Goal: Transaction & Acquisition: Purchase product/service

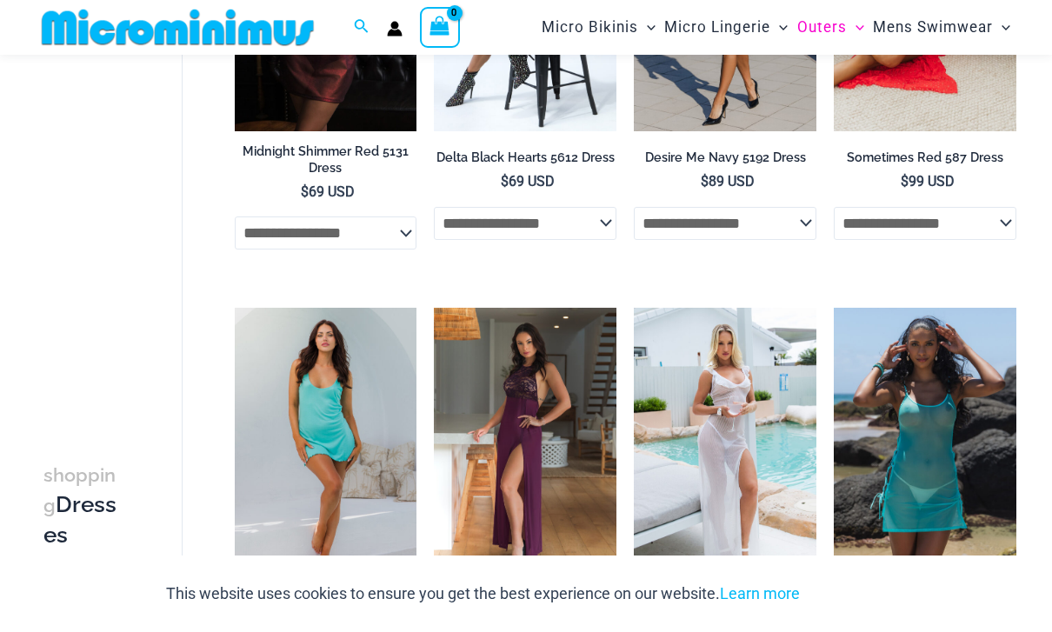
scroll to position [377, 0]
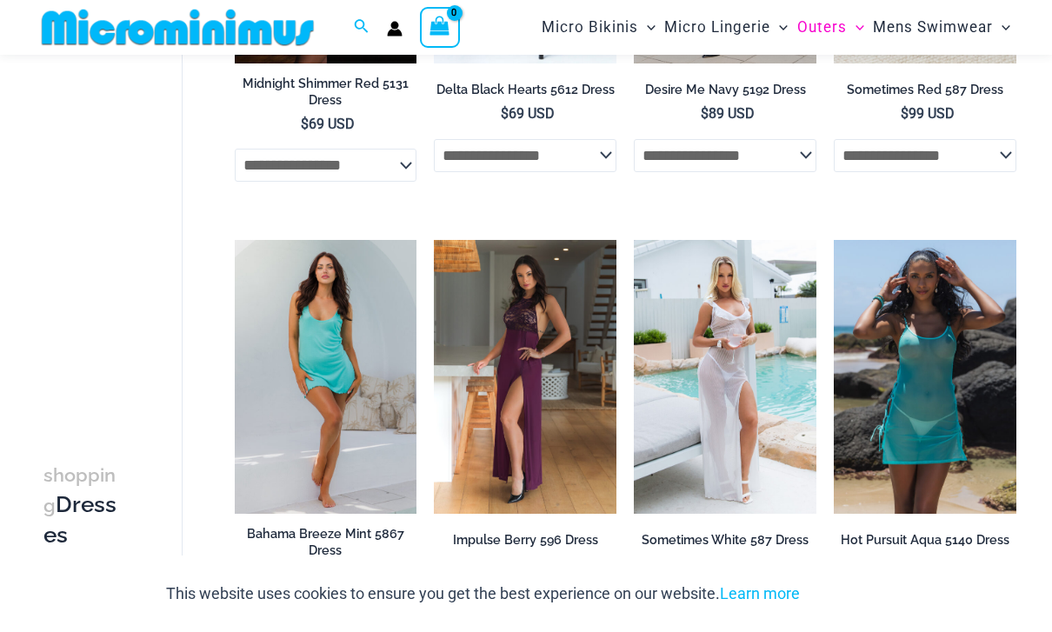
click at [235, 240] on img at bounding box center [235, 240] width 0 height 0
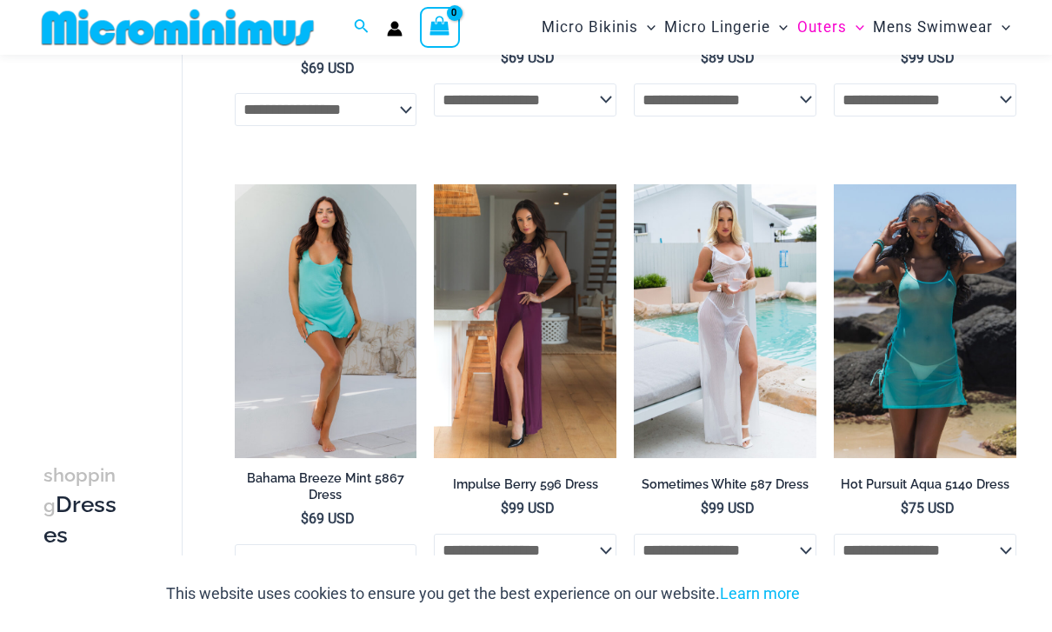
click at [235, 184] on img at bounding box center [235, 184] width 0 height 0
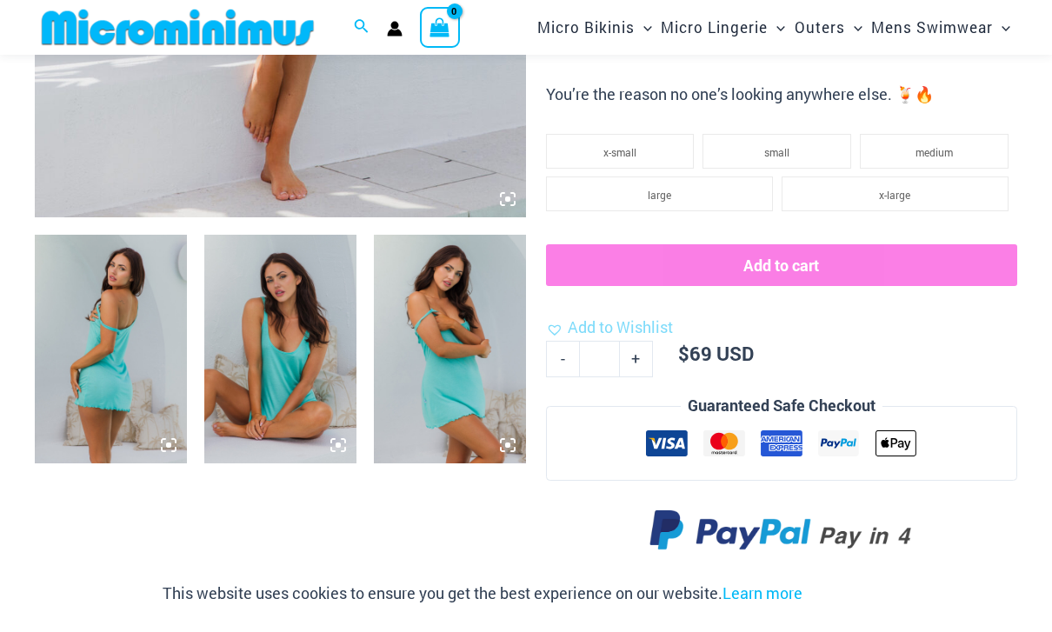
scroll to position [686, 0]
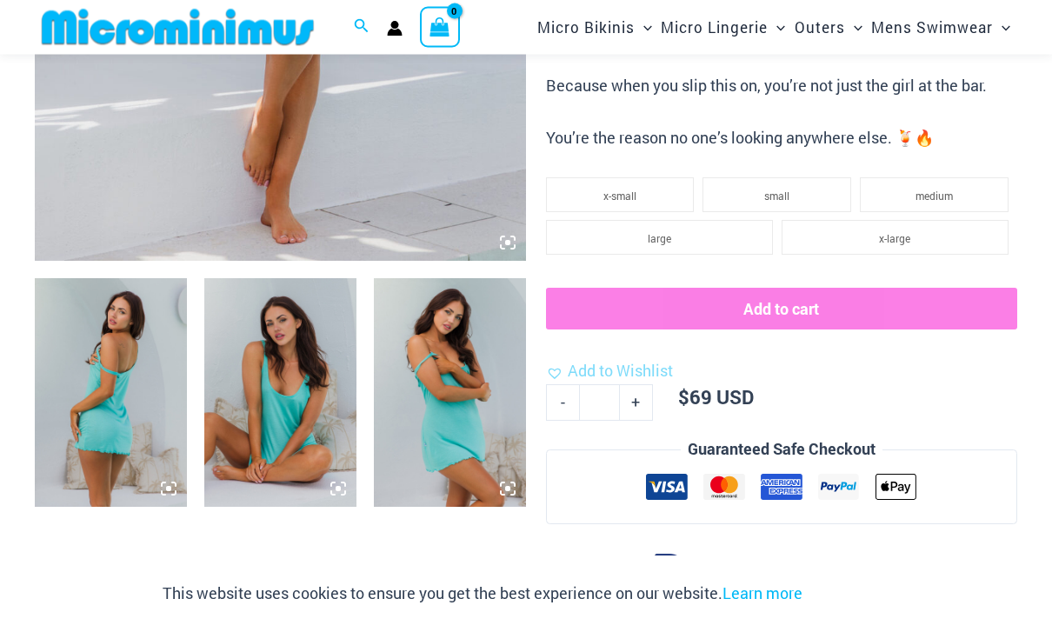
click at [459, 369] on img at bounding box center [450, 393] width 152 height 229
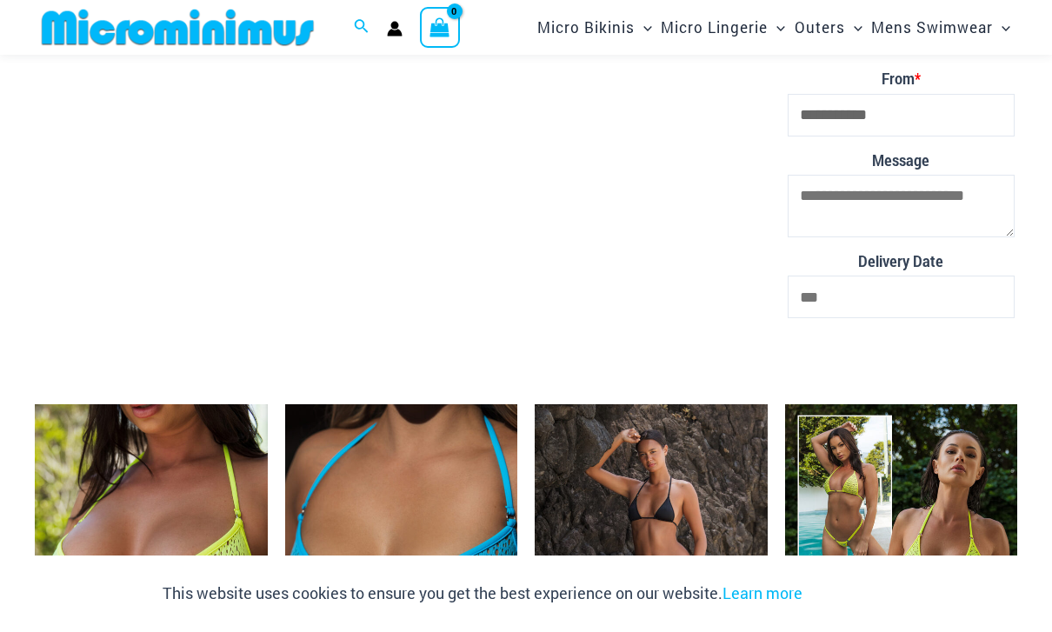
scroll to position [3181, 0]
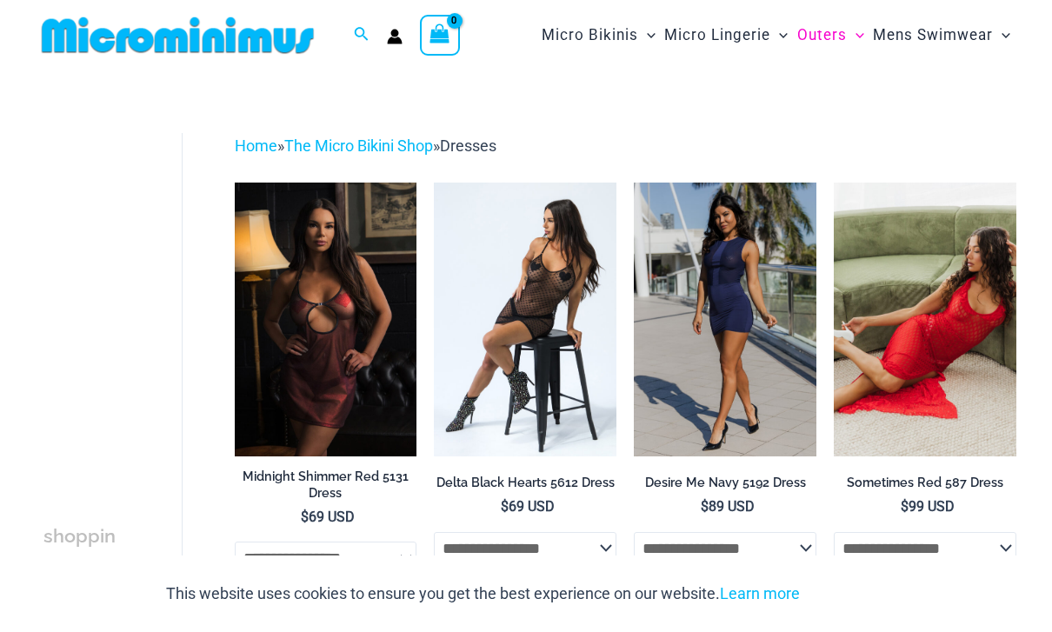
click at [434, 183] on img at bounding box center [434, 183] width 0 height 0
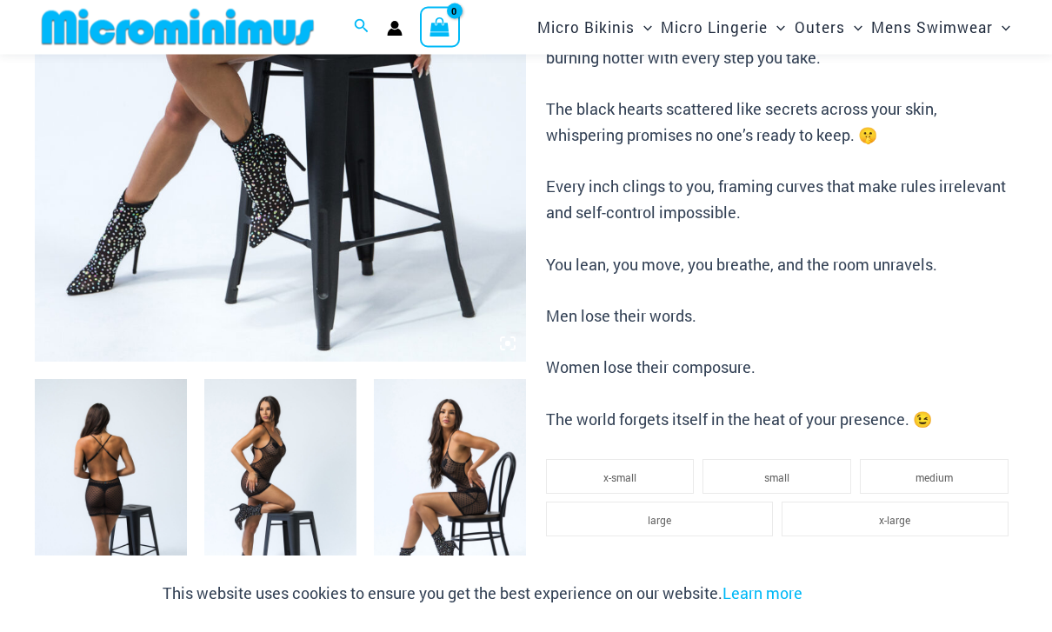
scroll to position [508, 0]
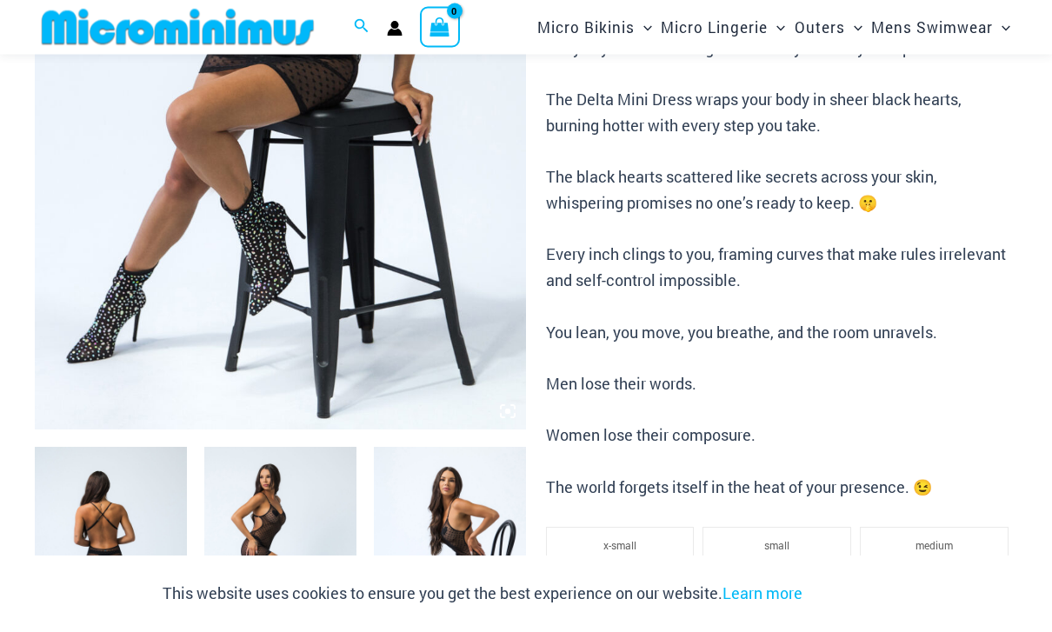
click at [330, 242] on img at bounding box center [280, 62] width 491 height 737
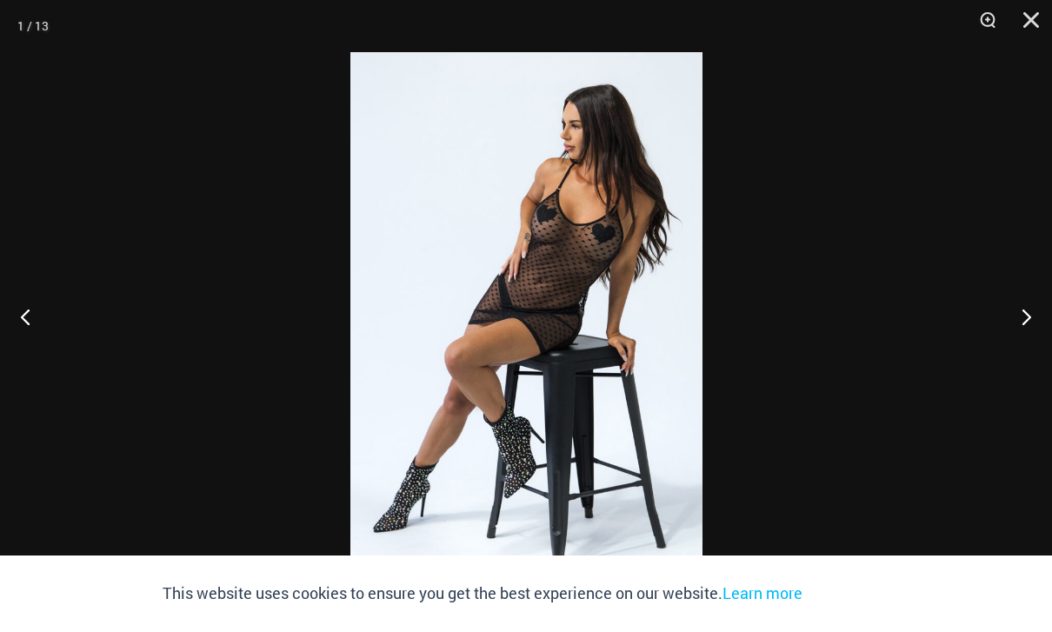
click at [1031, 313] on button "Next" at bounding box center [1018, 316] width 65 height 87
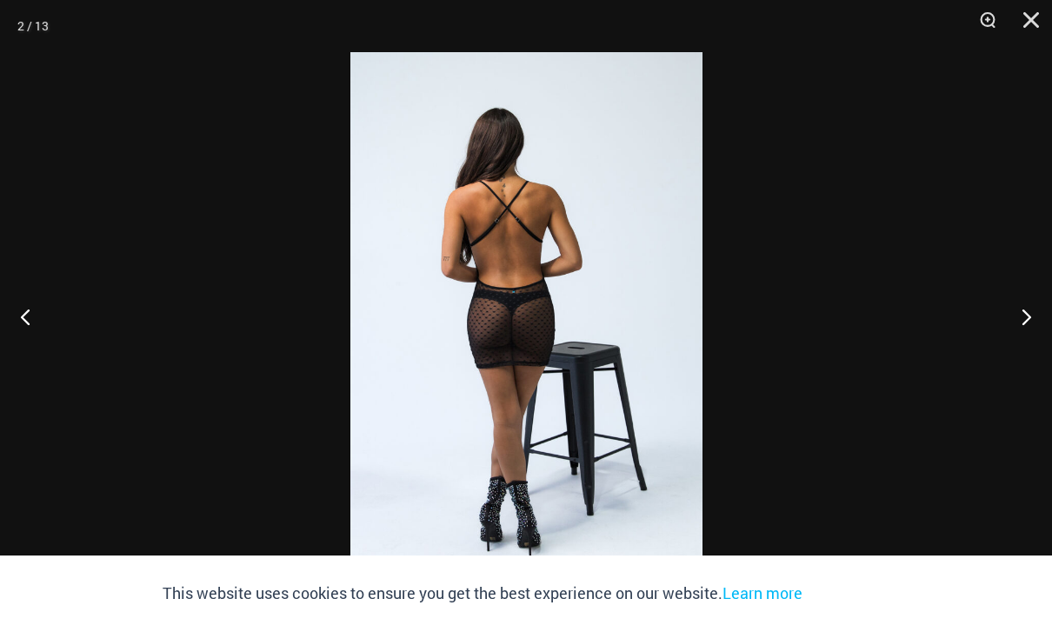
click at [1034, 318] on button "Next" at bounding box center [1018, 316] width 65 height 87
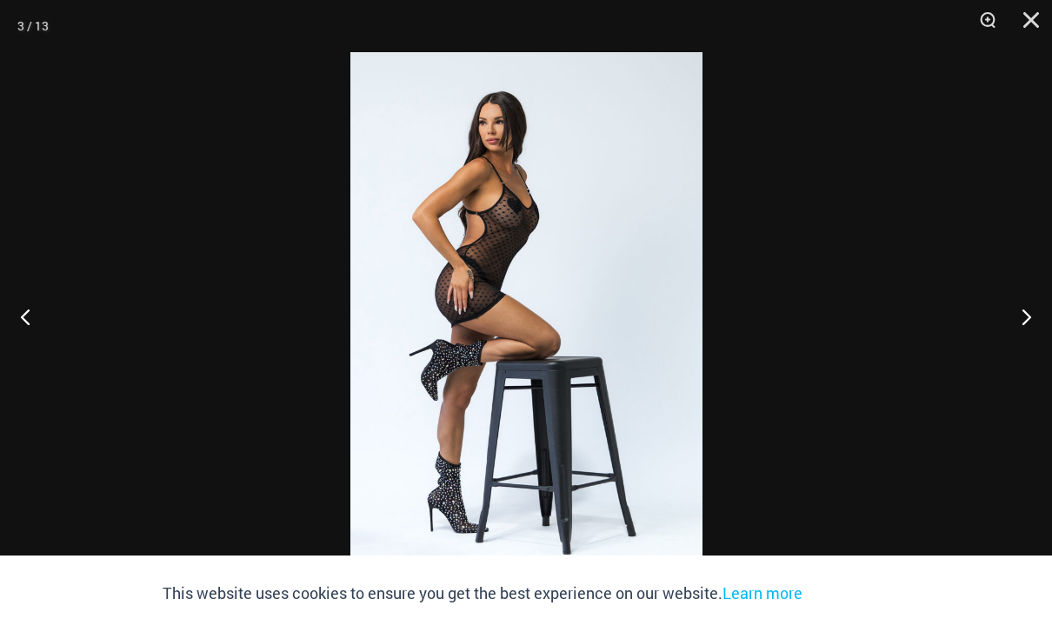
click at [1034, 317] on button "Next" at bounding box center [1018, 316] width 65 height 87
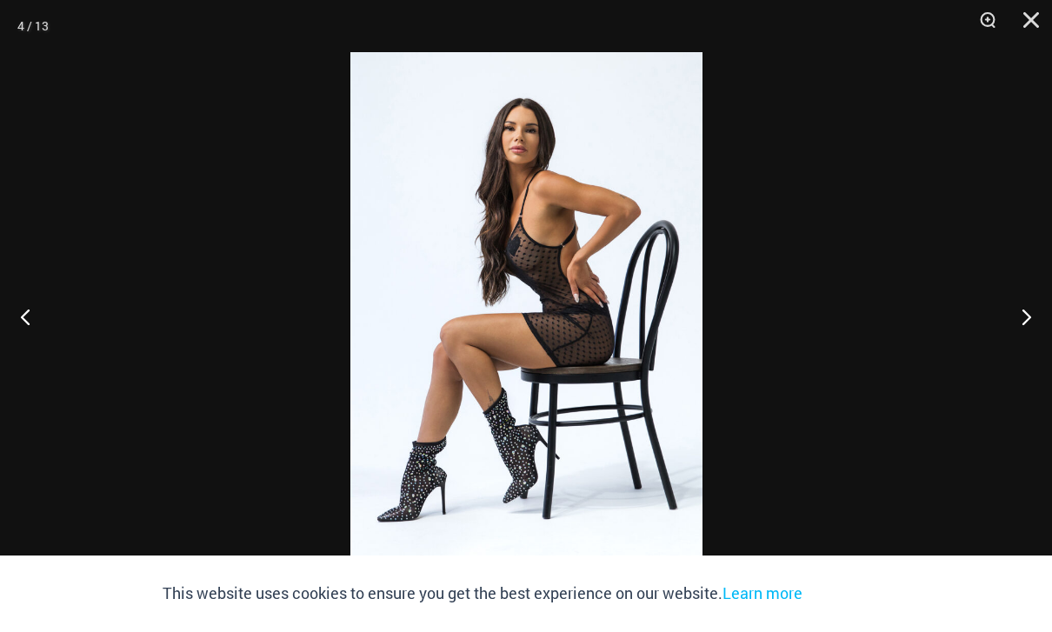
click at [1032, 320] on button "Next" at bounding box center [1018, 316] width 65 height 87
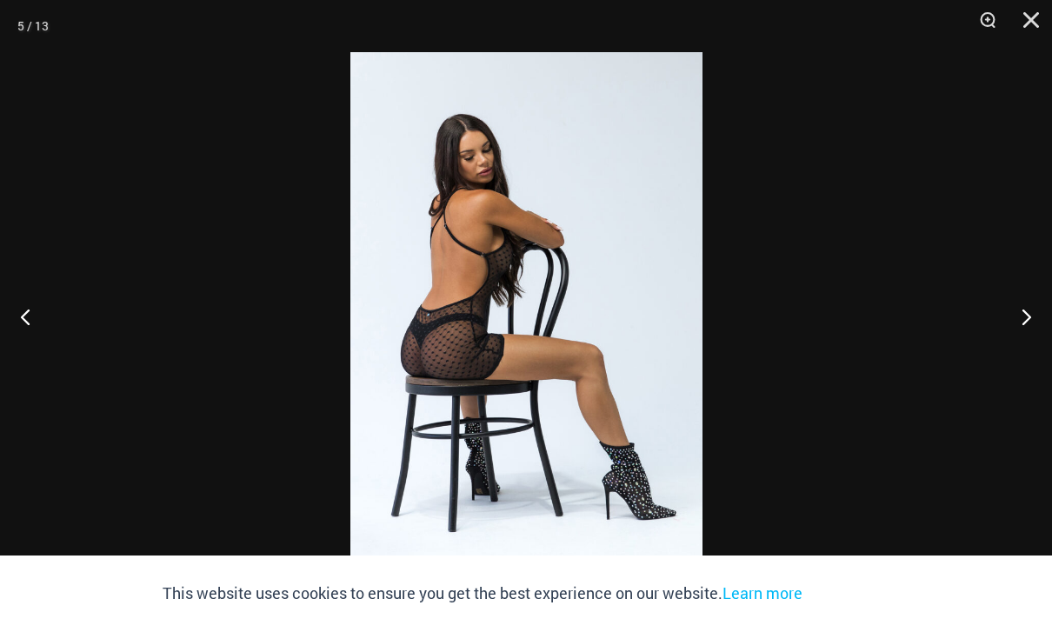
click at [1032, 313] on button "Next" at bounding box center [1018, 316] width 65 height 87
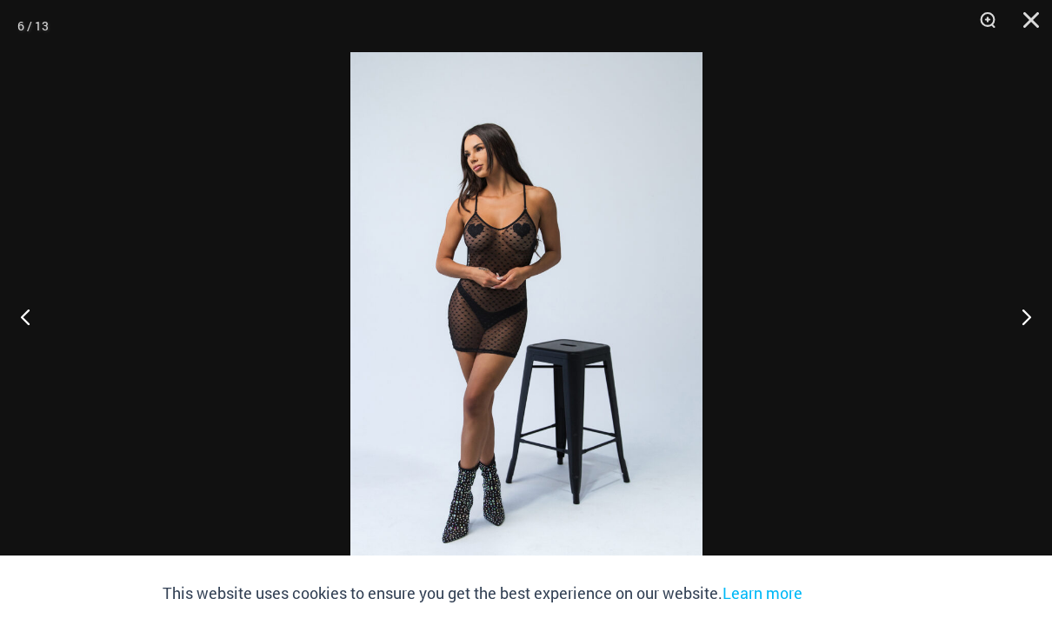
click at [1031, 314] on button "Next" at bounding box center [1018, 316] width 65 height 87
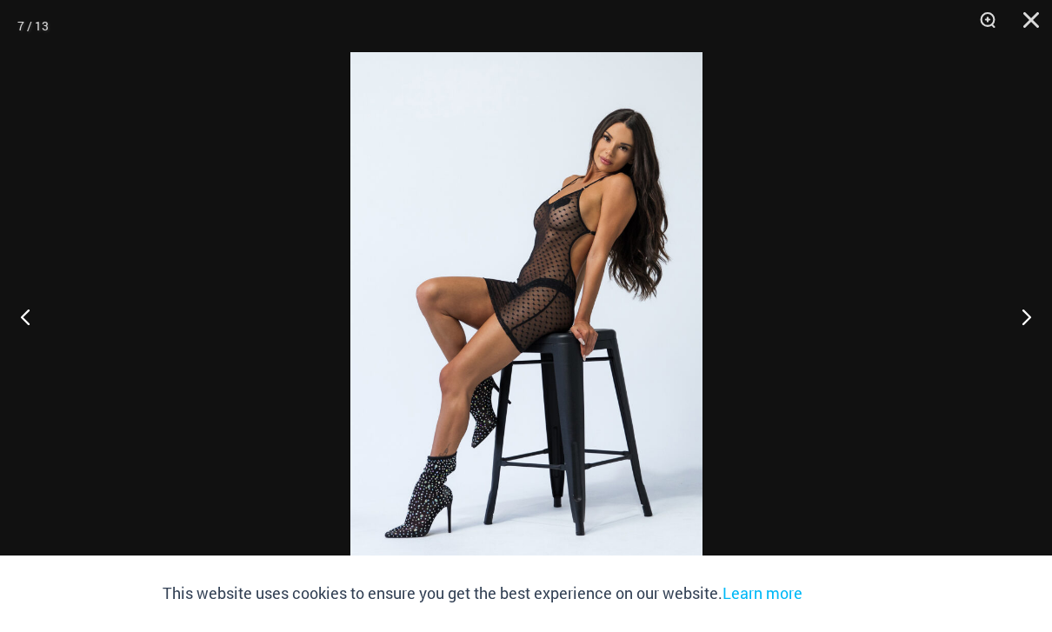
click at [1032, 322] on button "Next" at bounding box center [1018, 316] width 65 height 87
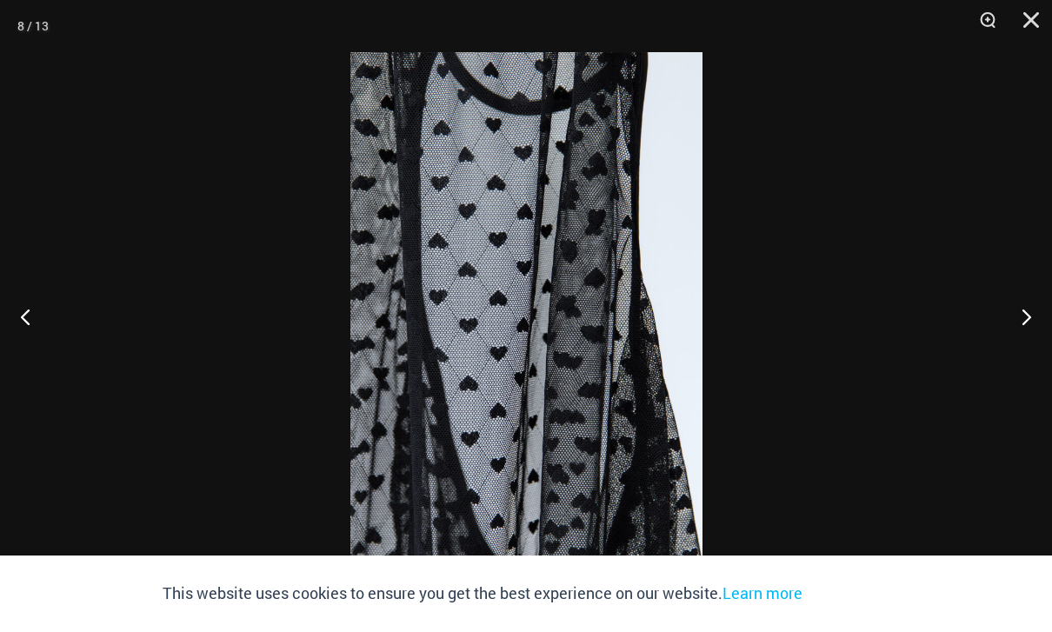
click at [1030, 321] on button "Next" at bounding box center [1018, 316] width 65 height 87
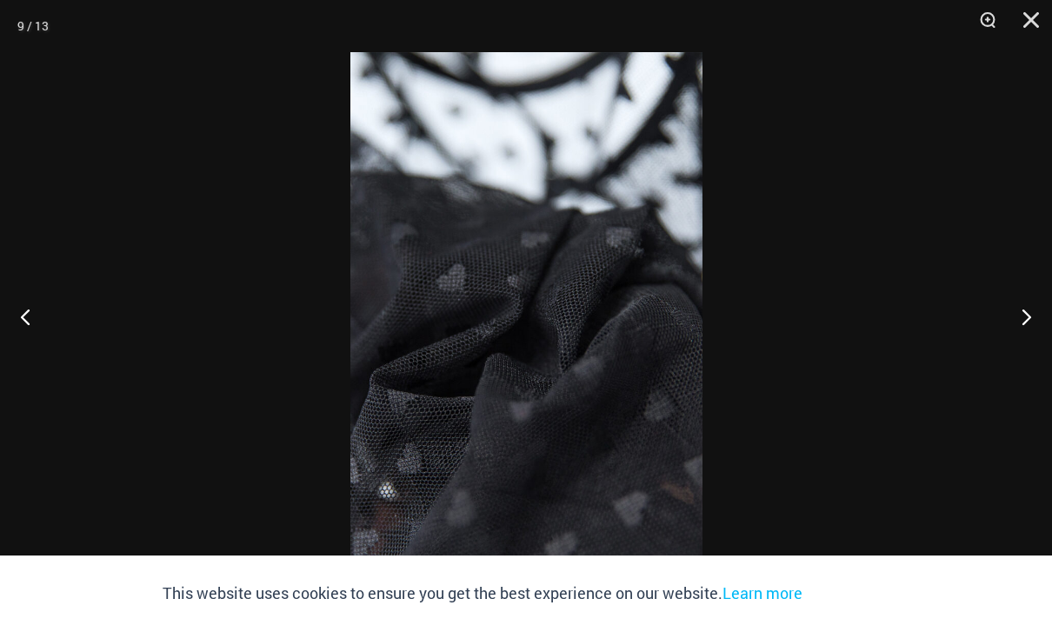
click at [1030, 314] on button "Next" at bounding box center [1018, 316] width 65 height 87
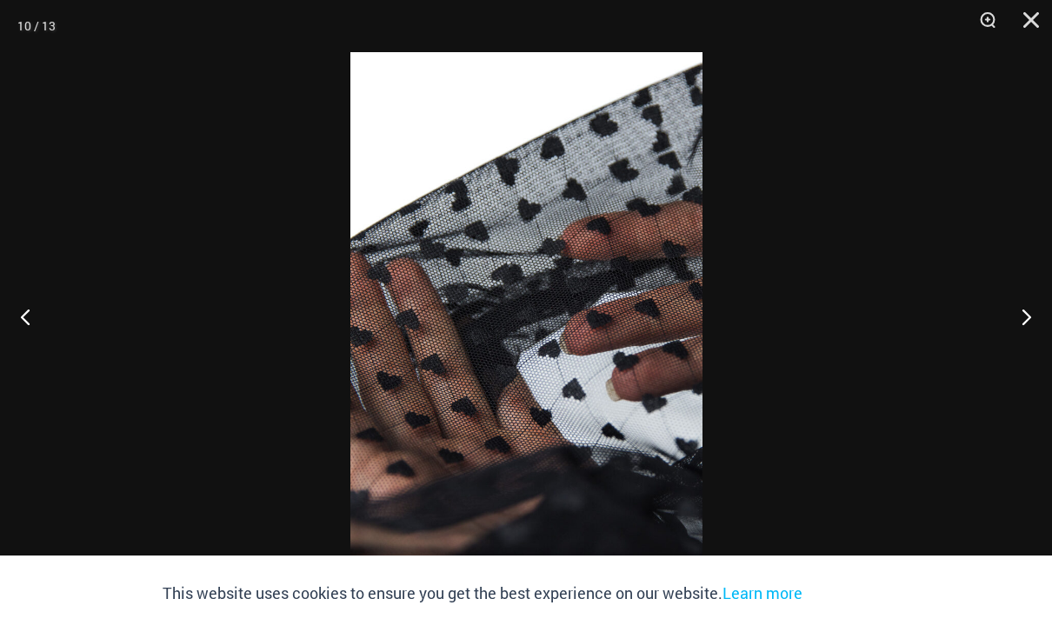
click at [1025, 317] on button "Next" at bounding box center [1018, 316] width 65 height 87
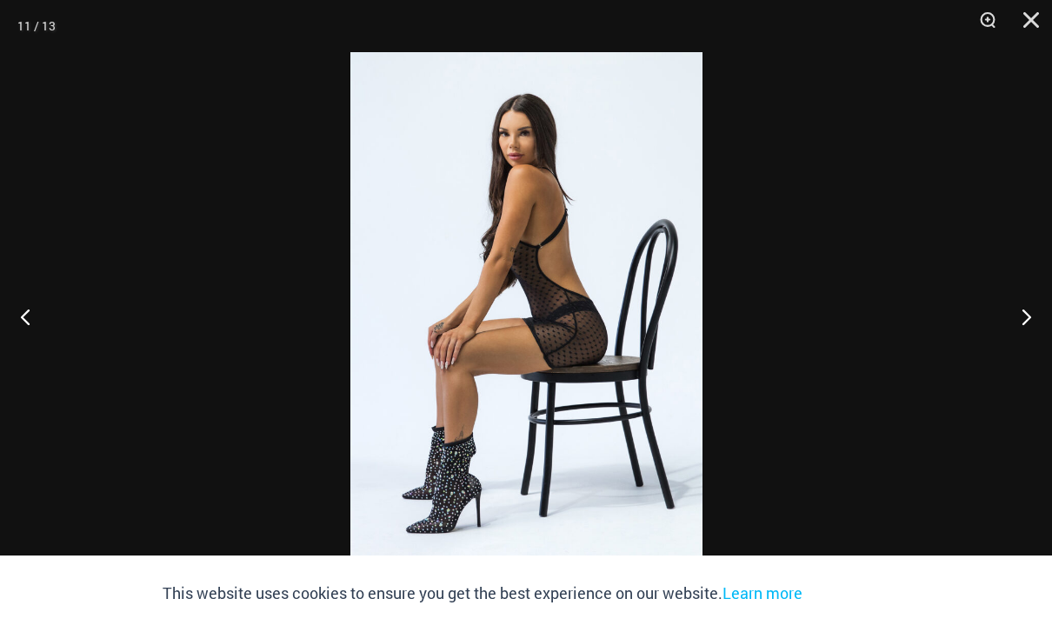
click at [1031, 314] on button "Next" at bounding box center [1018, 316] width 65 height 87
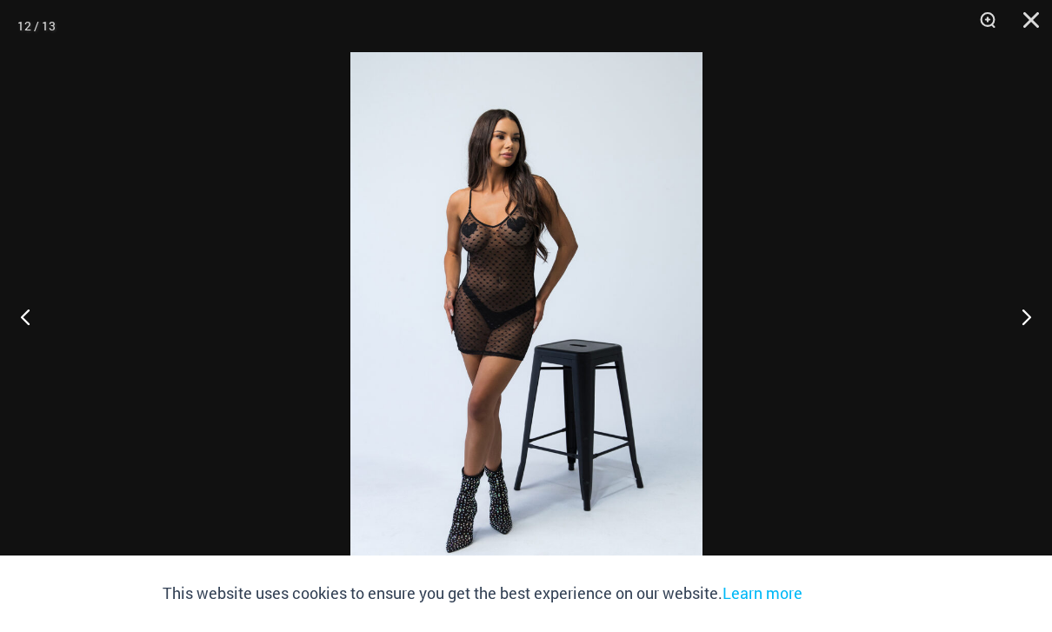
click at [1039, 312] on button "Next" at bounding box center [1018, 316] width 65 height 87
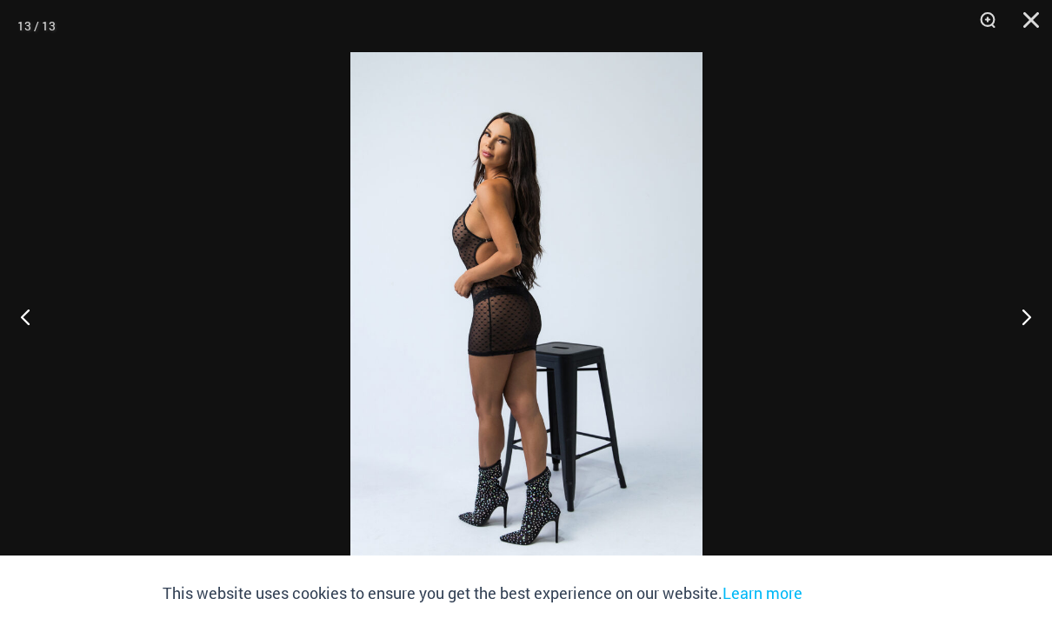
click at [1030, 316] on button "Next" at bounding box center [1018, 316] width 65 height 87
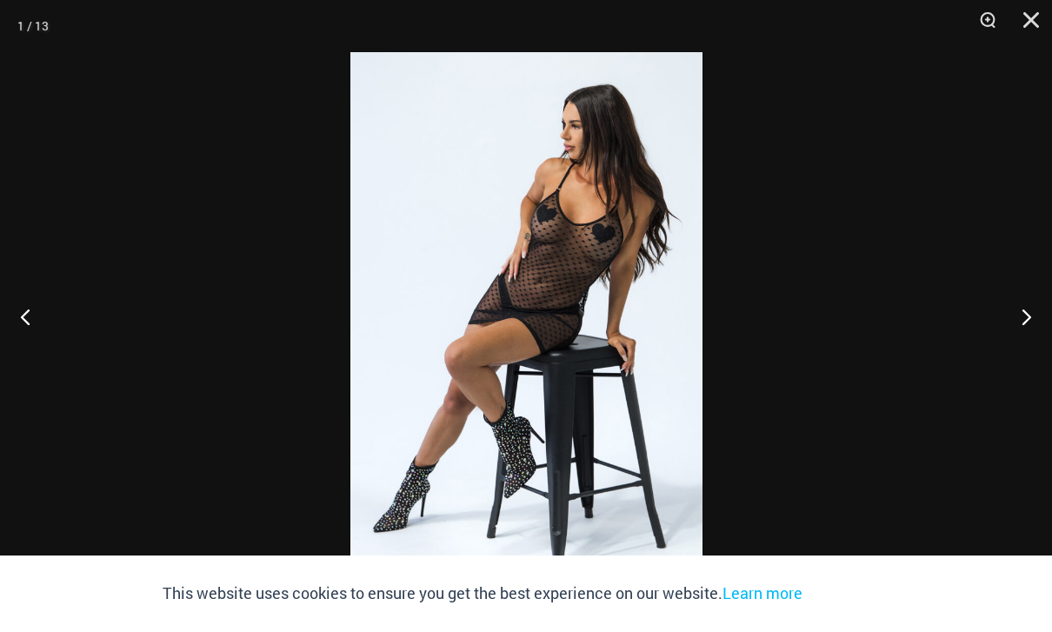
click at [1034, 317] on button "Next" at bounding box center [1018, 316] width 65 height 87
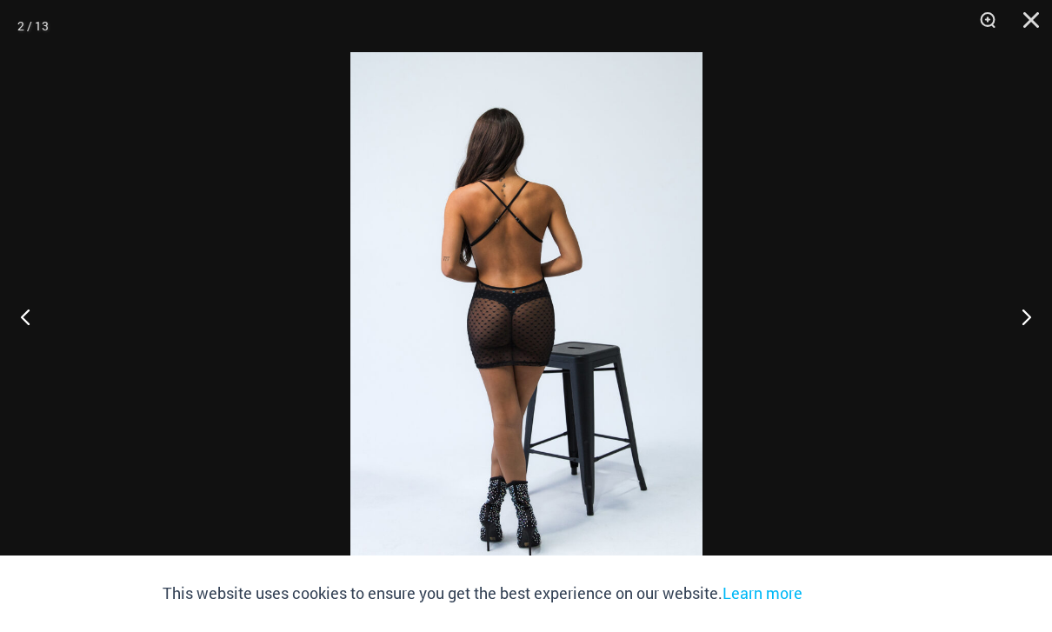
click at [1039, 315] on button "Next" at bounding box center [1018, 316] width 65 height 87
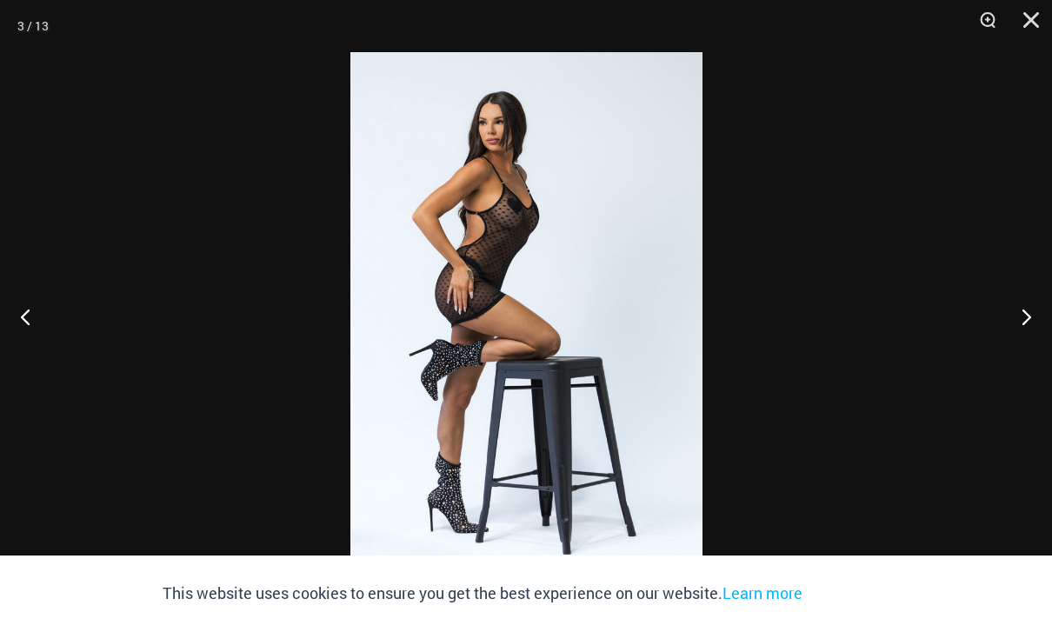
click at [1039, 314] on button "Next" at bounding box center [1018, 316] width 65 height 87
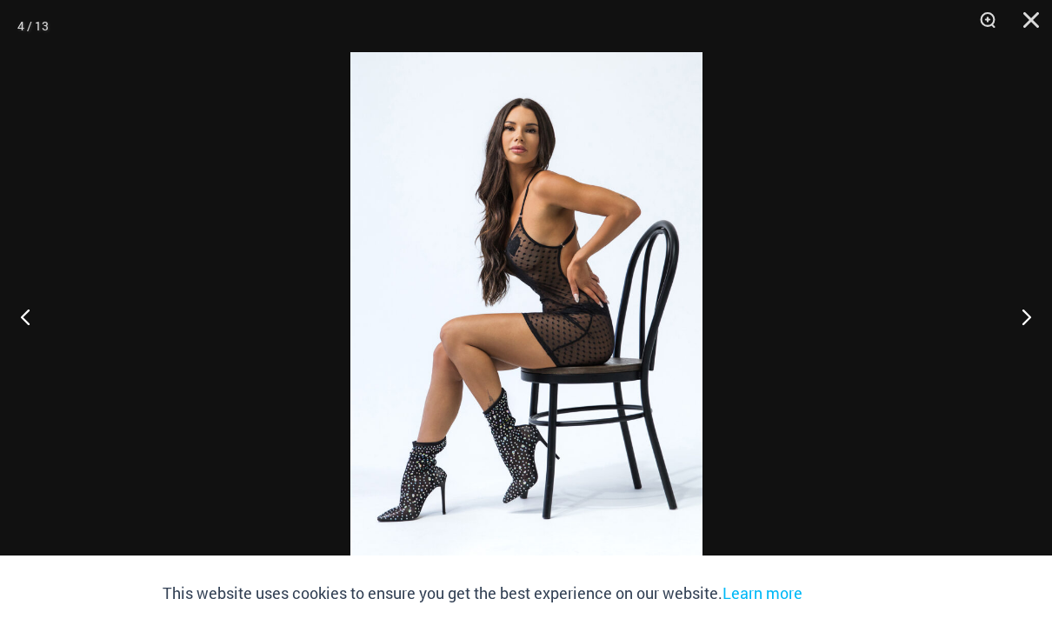
click at [1043, 311] on button "Next" at bounding box center [1018, 316] width 65 height 87
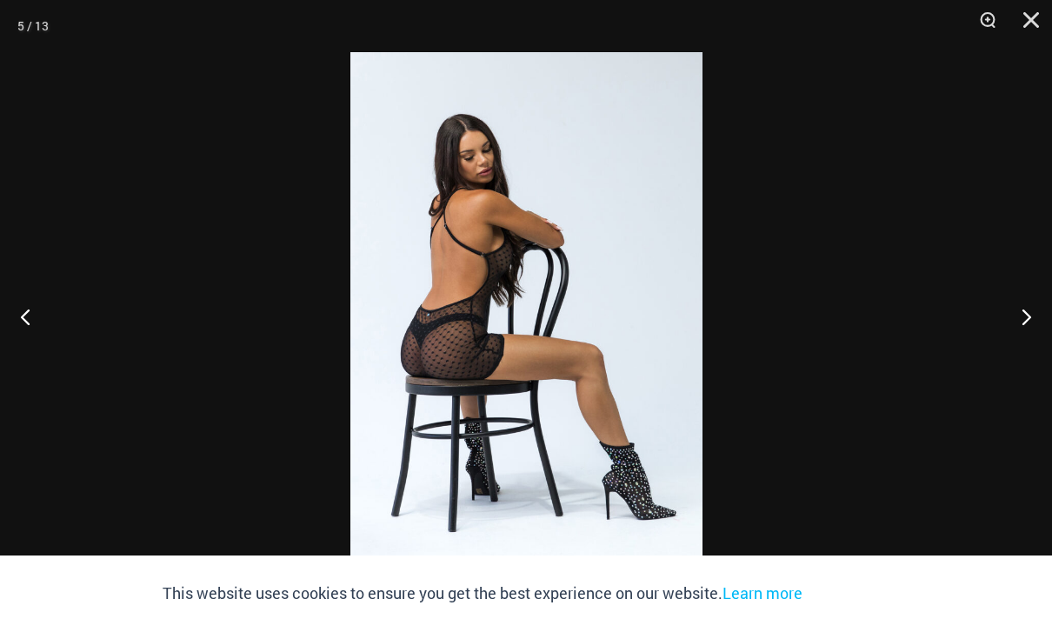
click at [1041, 310] on button "Next" at bounding box center [1018, 316] width 65 height 87
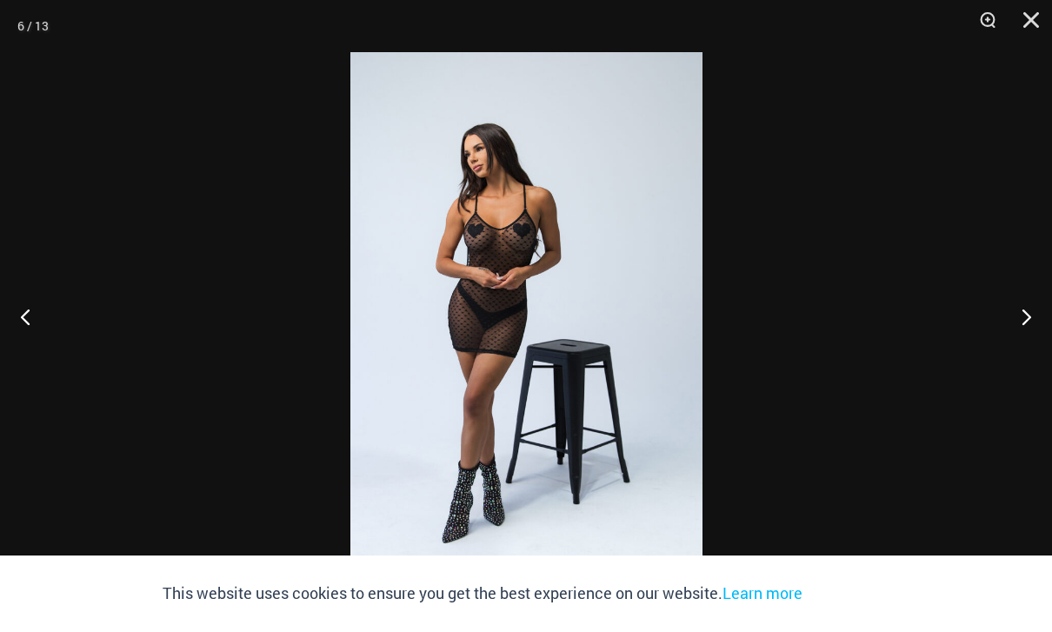
click at [1042, 308] on button "Next" at bounding box center [1018, 316] width 65 height 87
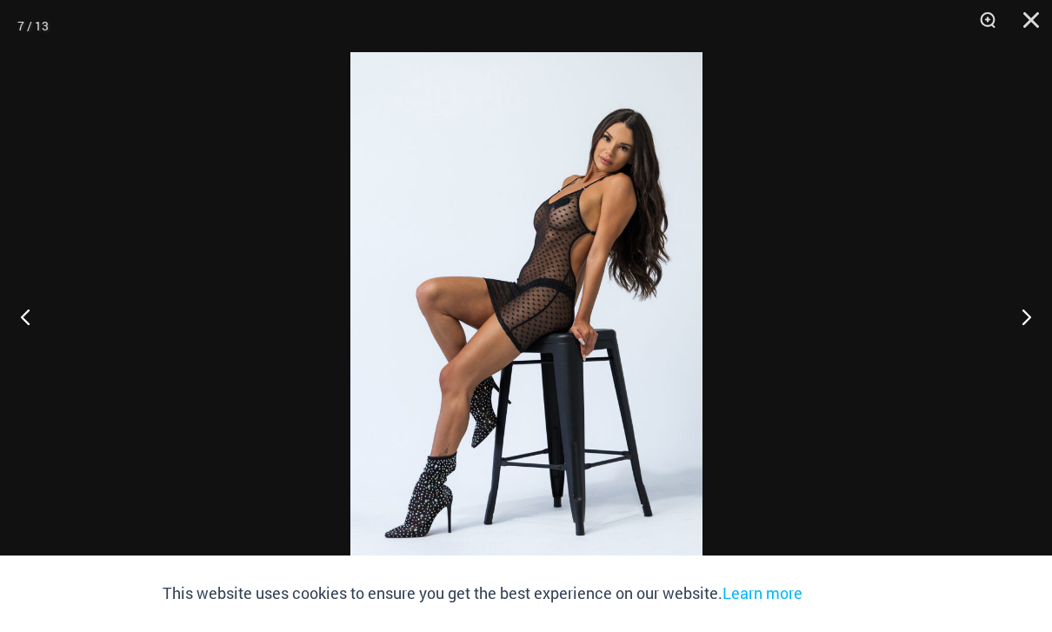
click at [1040, 305] on button "Next" at bounding box center [1018, 316] width 65 height 87
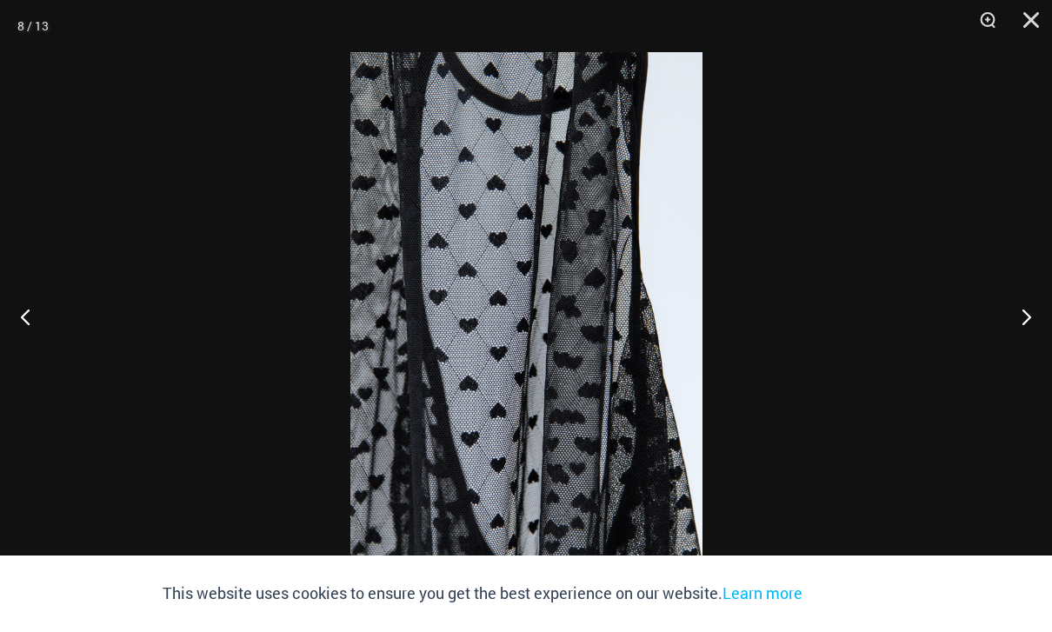
click at [1037, 306] on button "Next" at bounding box center [1018, 316] width 65 height 87
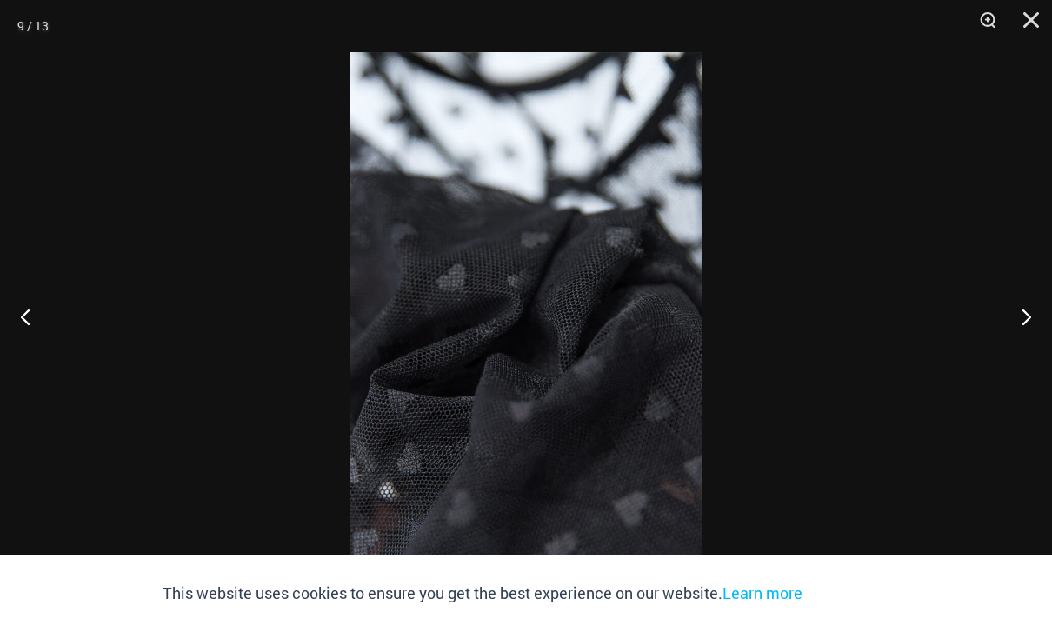
click at [1043, 305] on button "Next" at bounding box center [1018, 316] width 65 height 87
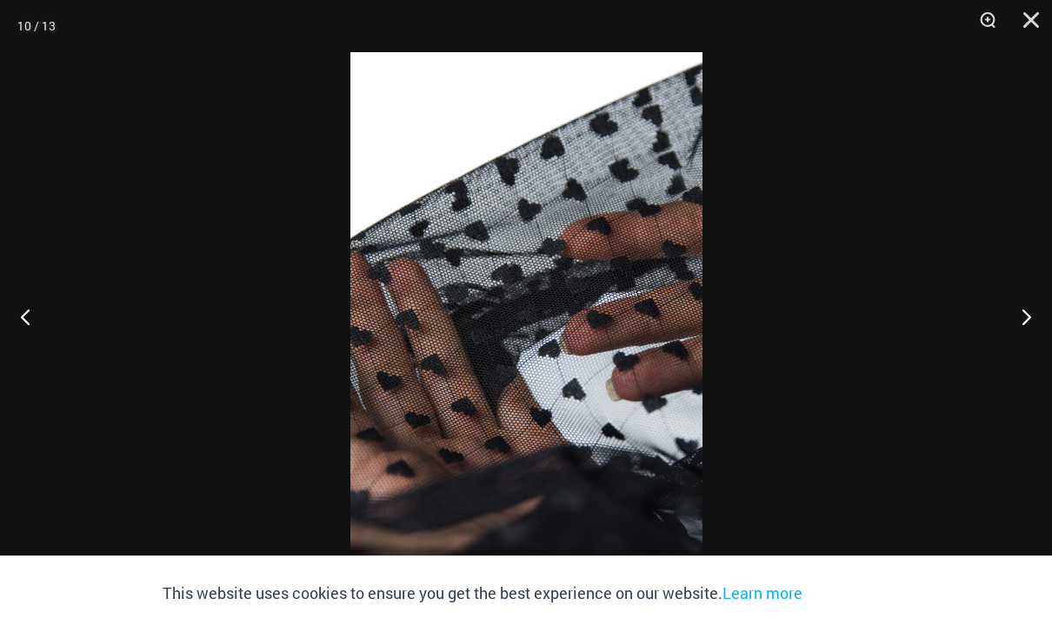
click at [37, 322] on button "Previous" at bounding box center [32, 316] width 65 height 87
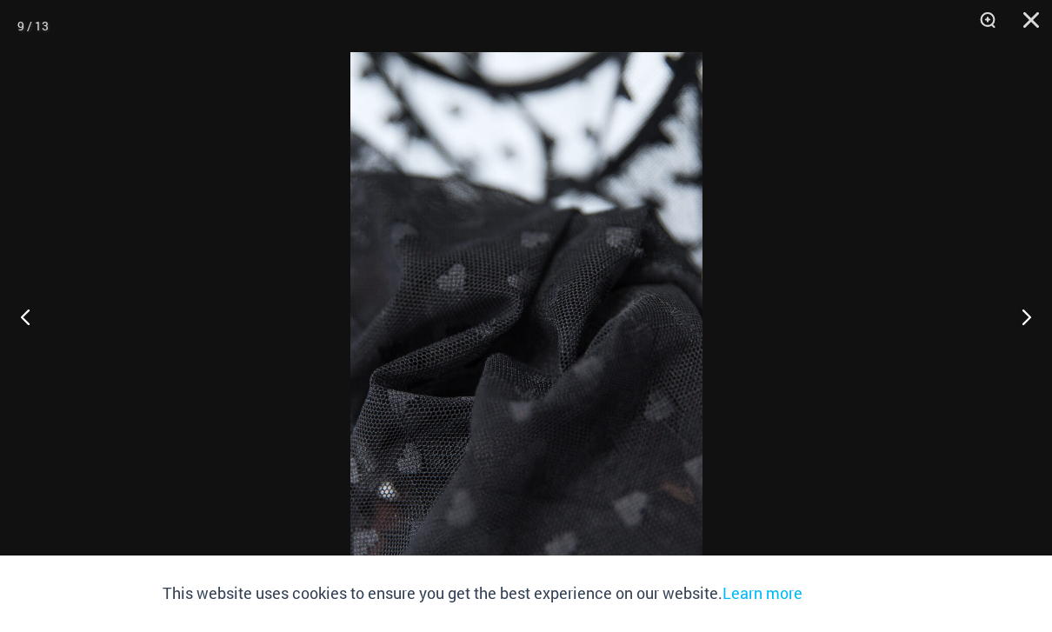
click at [38, 316] on button "Previous" at bounding box center [32, 316] width 65 height 87
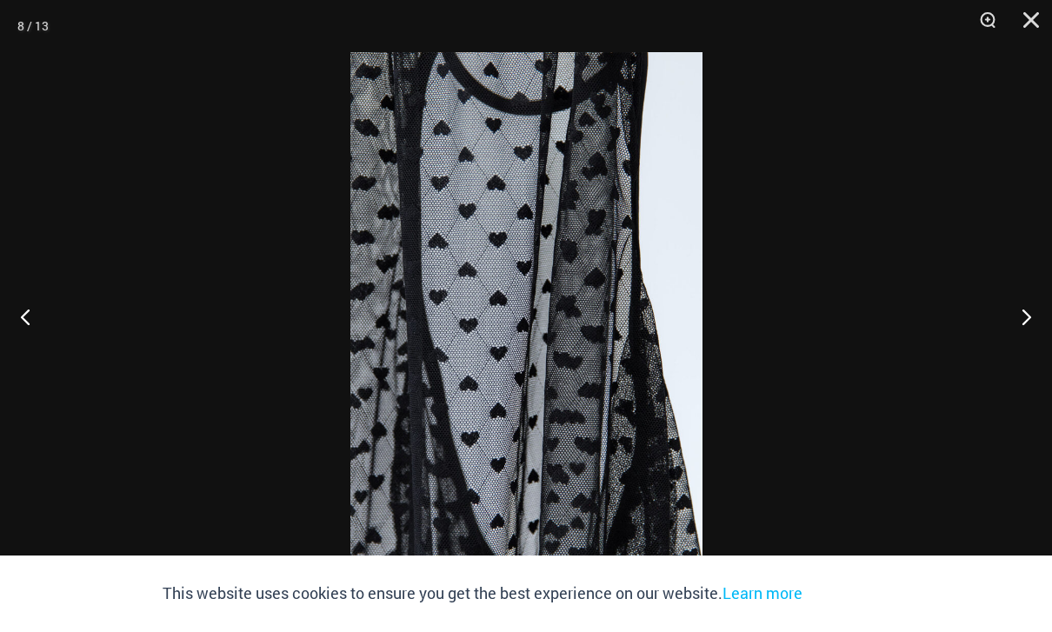
click at [1039, 20] on button "Close" at bounding box center [1024, 26] width 43 height 52
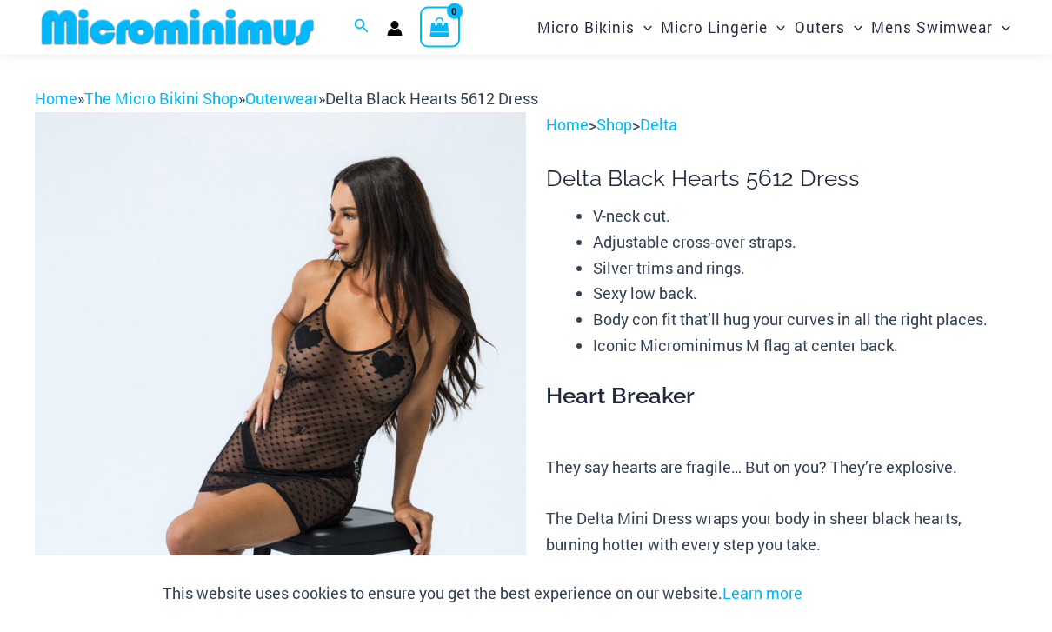
scroll to position [0, 0]
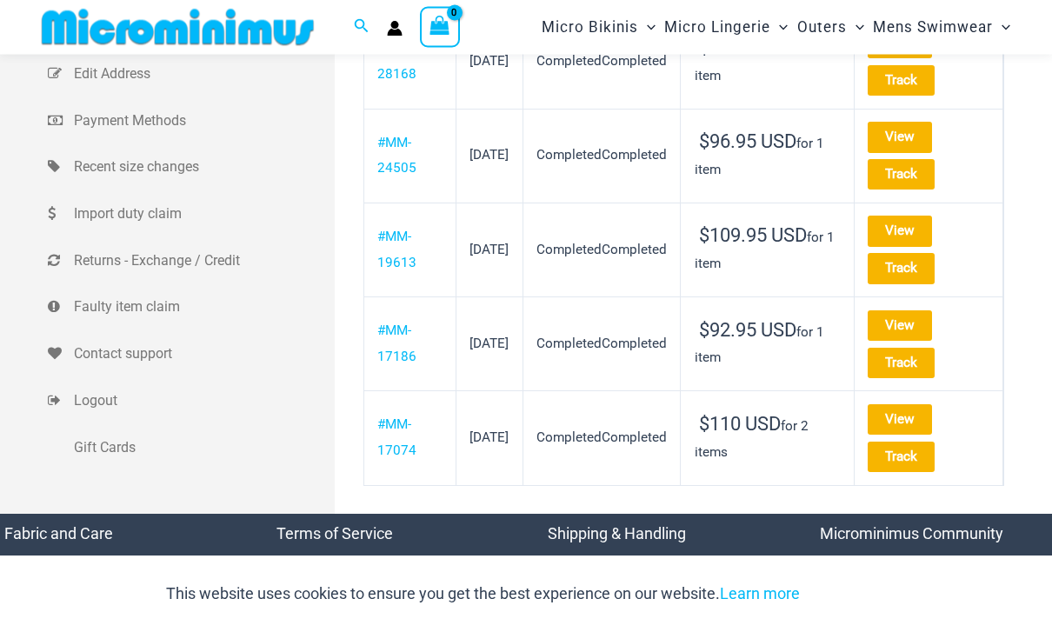
scroll to position [315, 0]
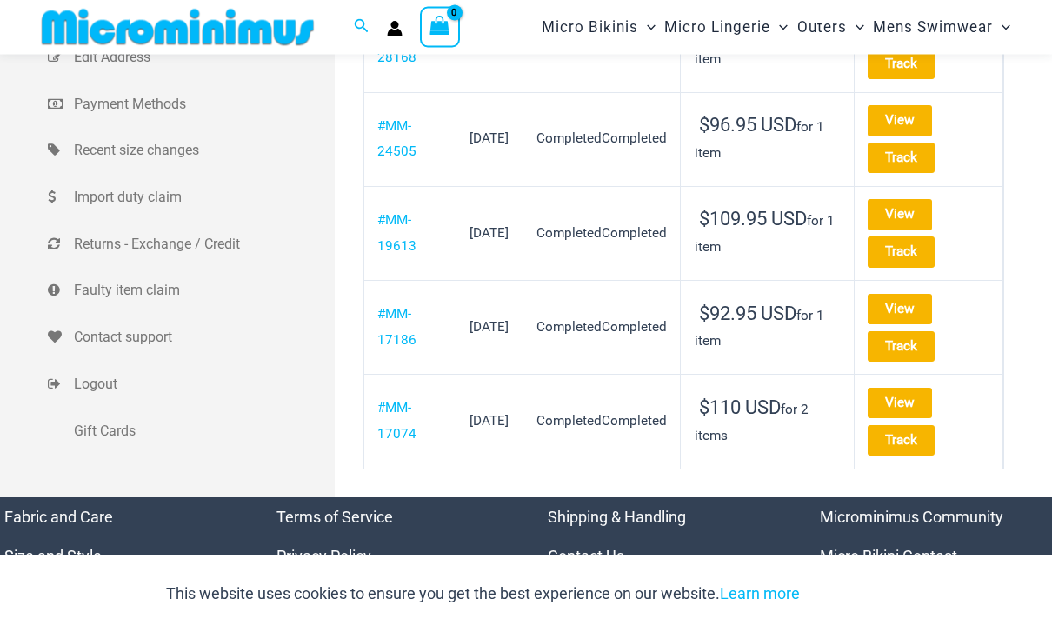
click at [399, 423] on link "#MM-17074" at bounding box center [396, 422] width 39 height 42
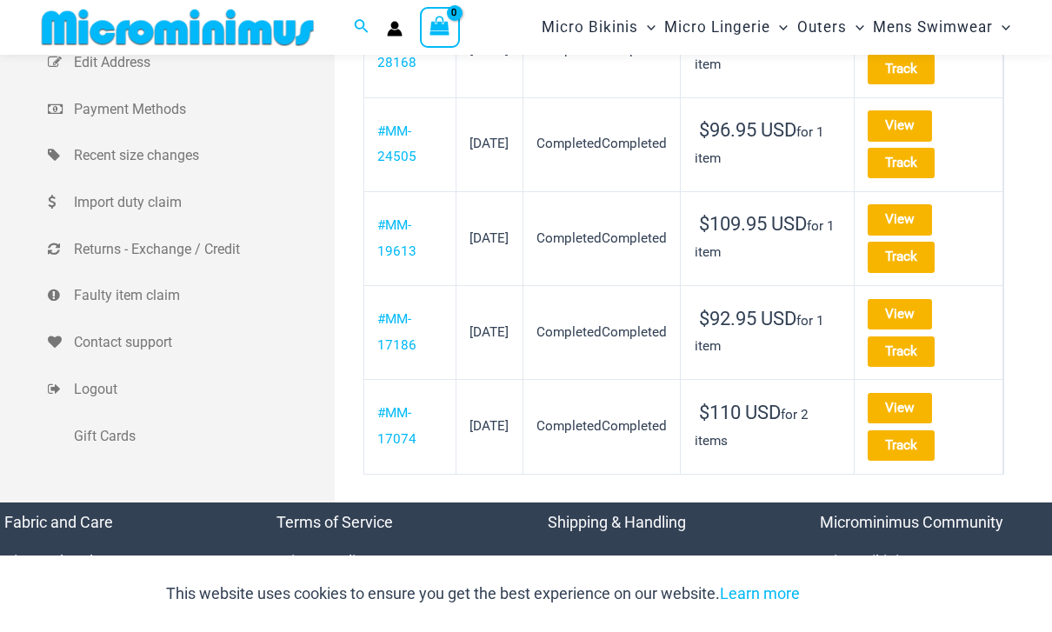
scroll to position [295, 0]
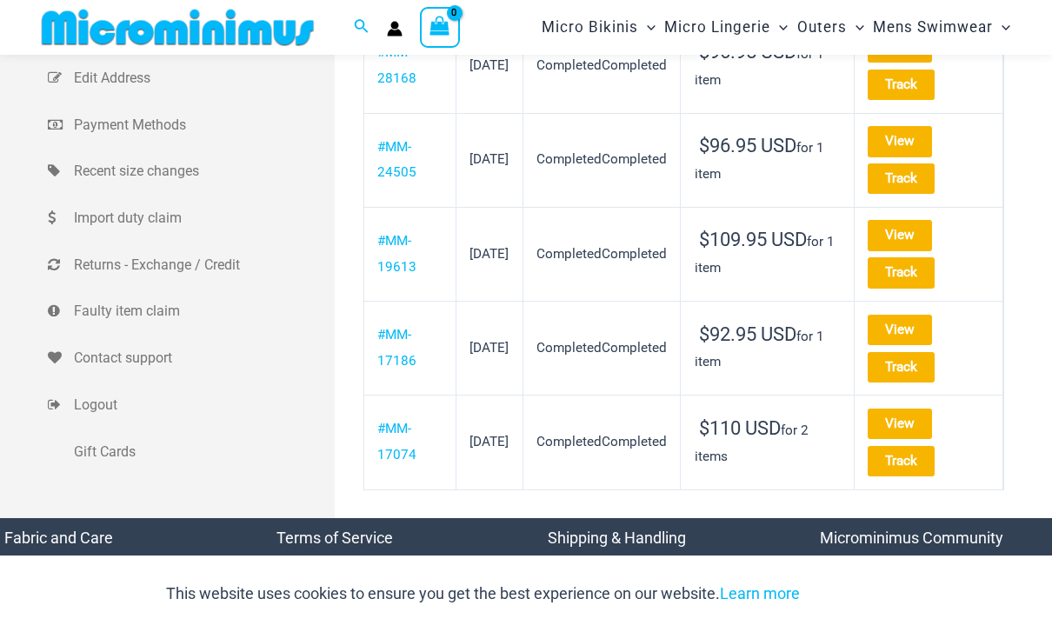
click at [932, 323] on link "View" at bounding box center [899, 330] width 64 height 30
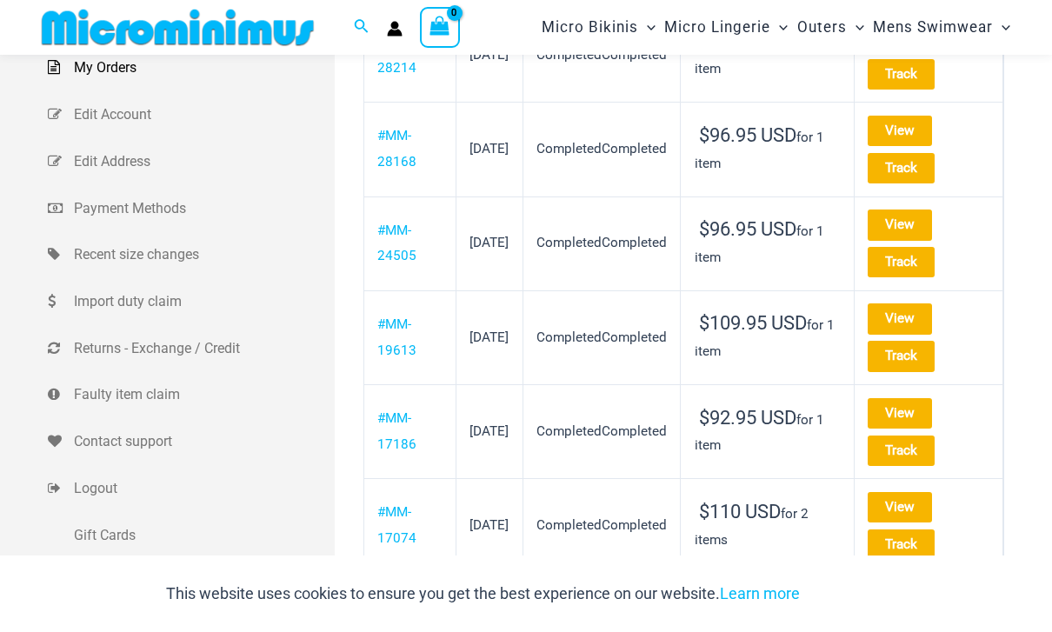
scroll to position [209, 0]
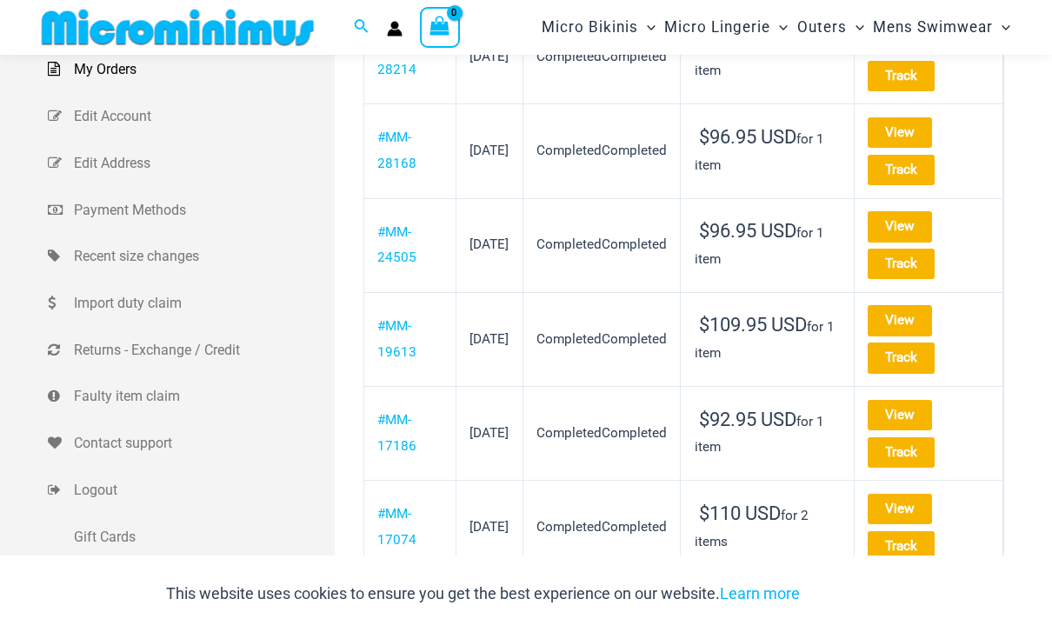
click at [932, 315] on link "View" at bounding box center [899, 320] width 64 height 30
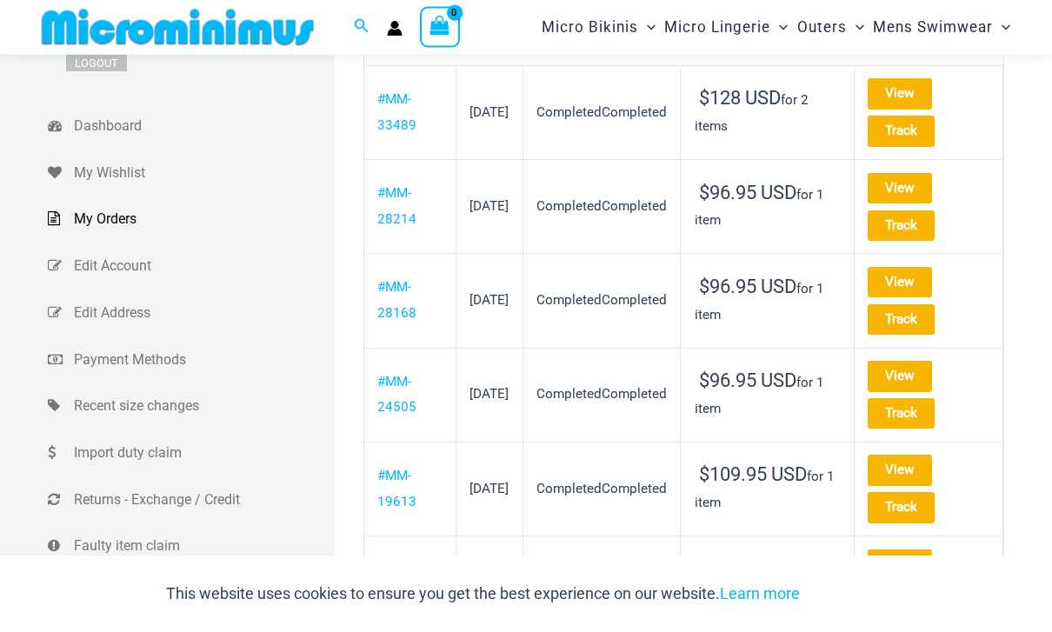
scroll to position [60, 0]
click at [931, 373] on link "View" at bounding box center [899, 376] width 64 height 30
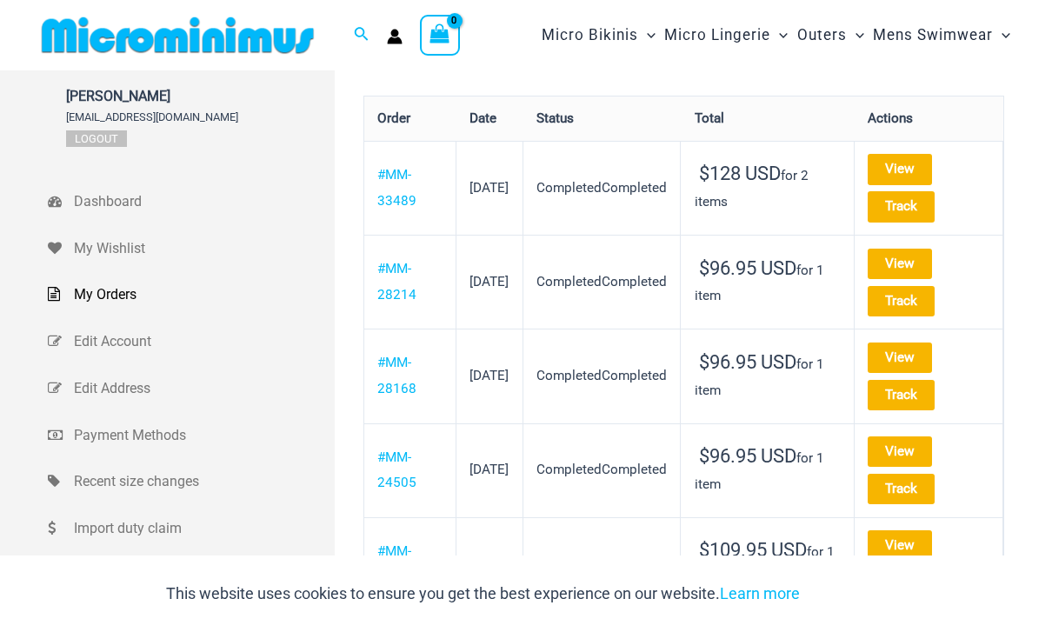
click at [932, 257] on link "View" at bounding box center [899, 264] width 64 height 30
click at [924, 167] on link "View" at bounding box center [899, 169] width 64 height 30
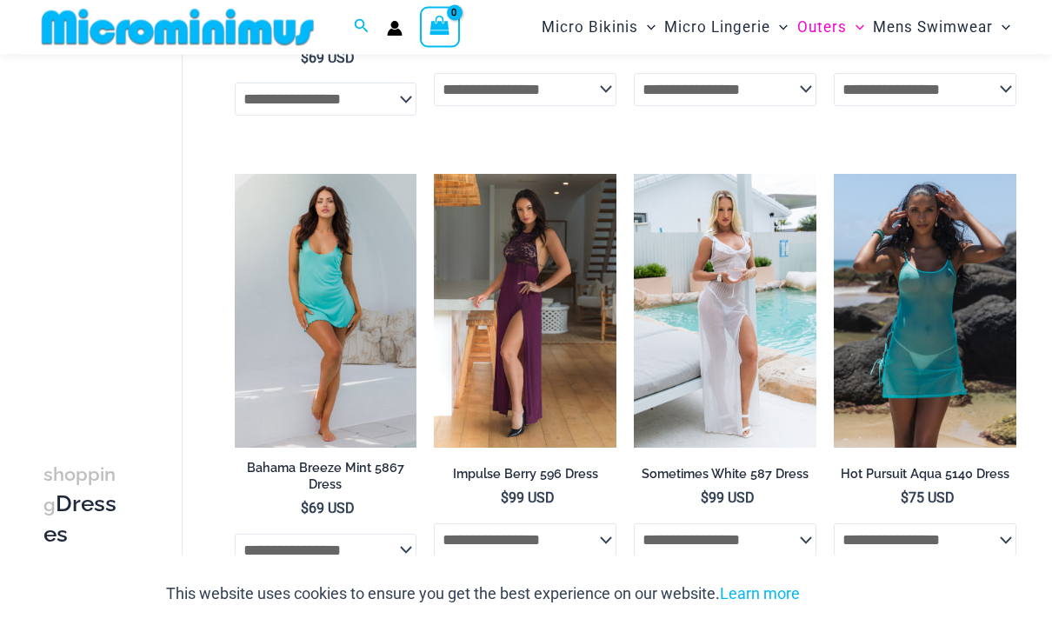
scroll to position [468, 0]
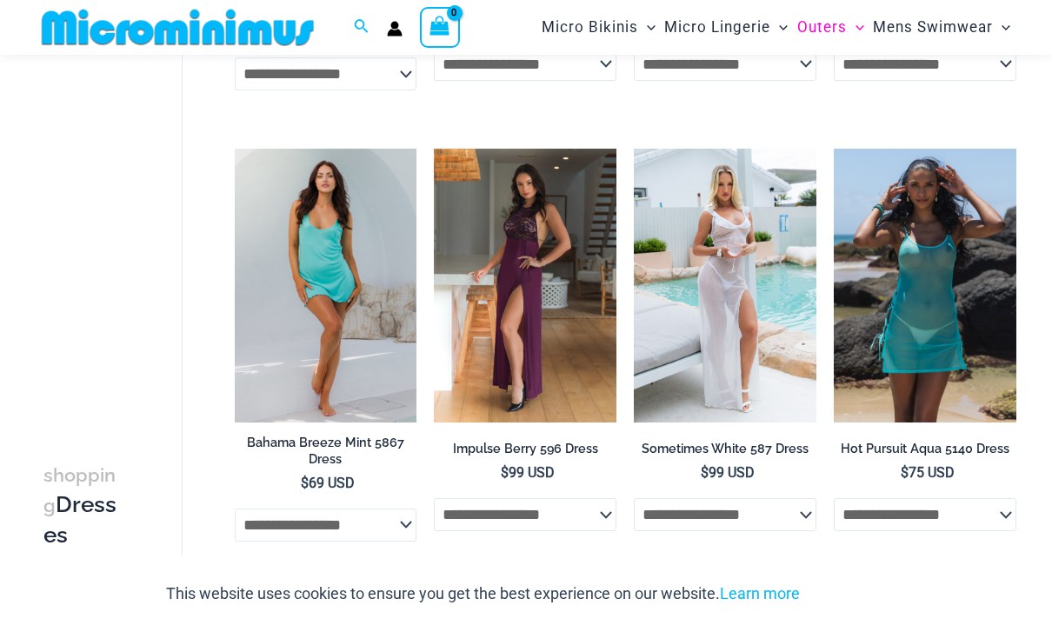
click at [397, 524] on select "**********" at bounding box center [326, 524] width 183 height 33
click at [235, 149] on img at bounding box center [235, 149] width 0 height 0
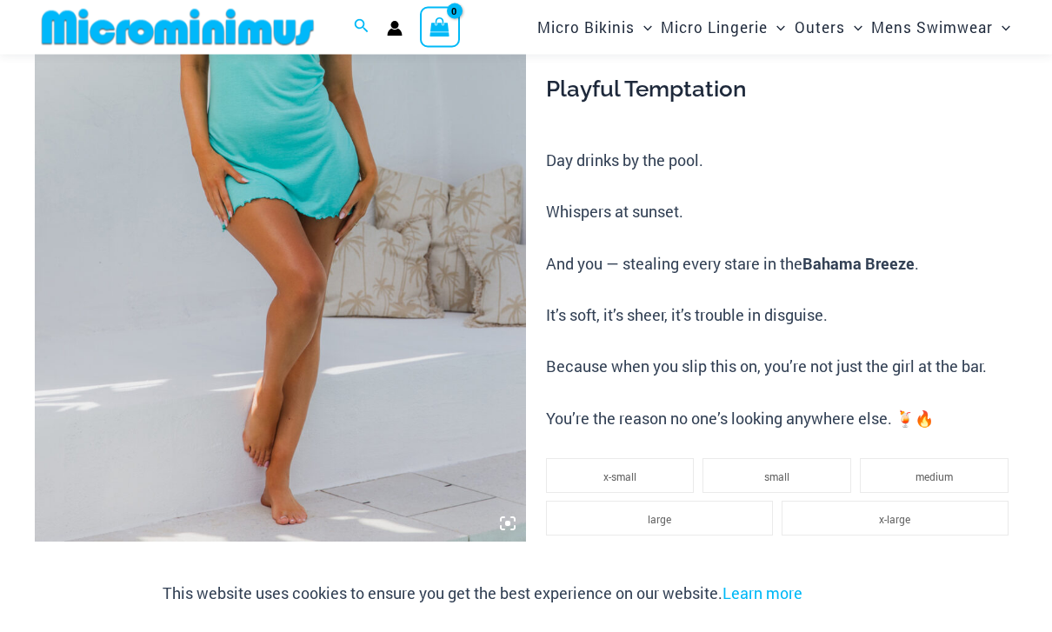
scroll to position [306, 0]
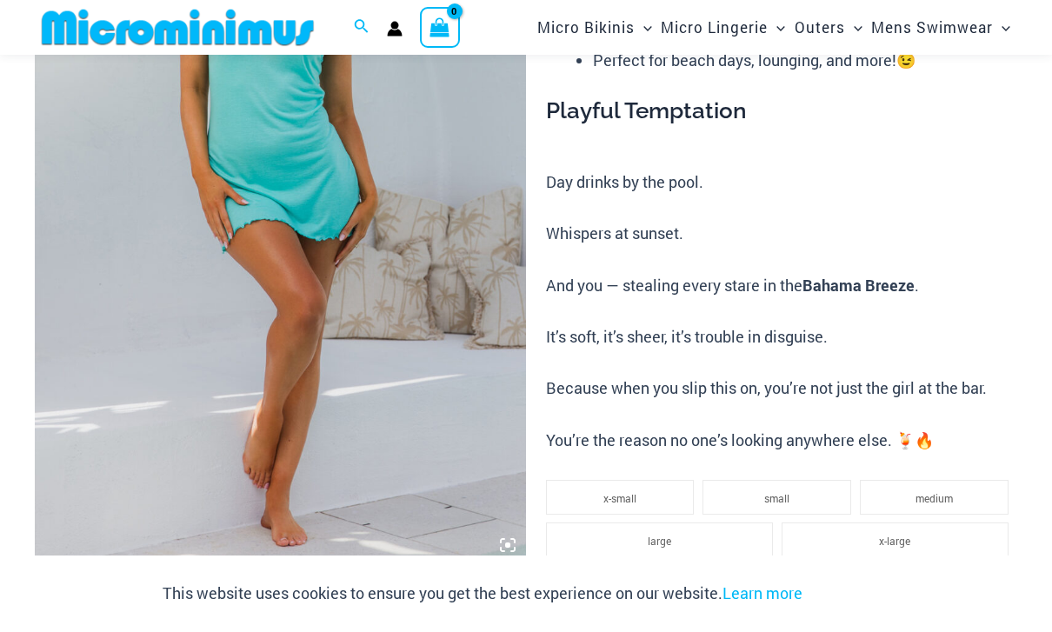
click at [329, 232] on img at bounding box center [280, 195] width 491 height 737
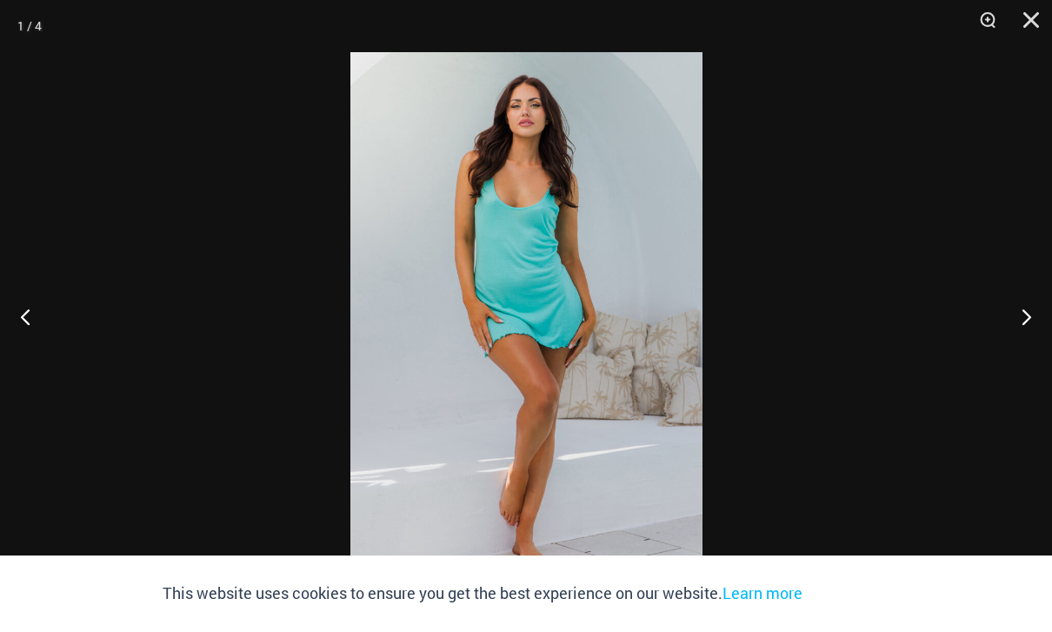
click at [1032, 316] on button "Next" at bounding box center [1018, 316] width 65 height 87
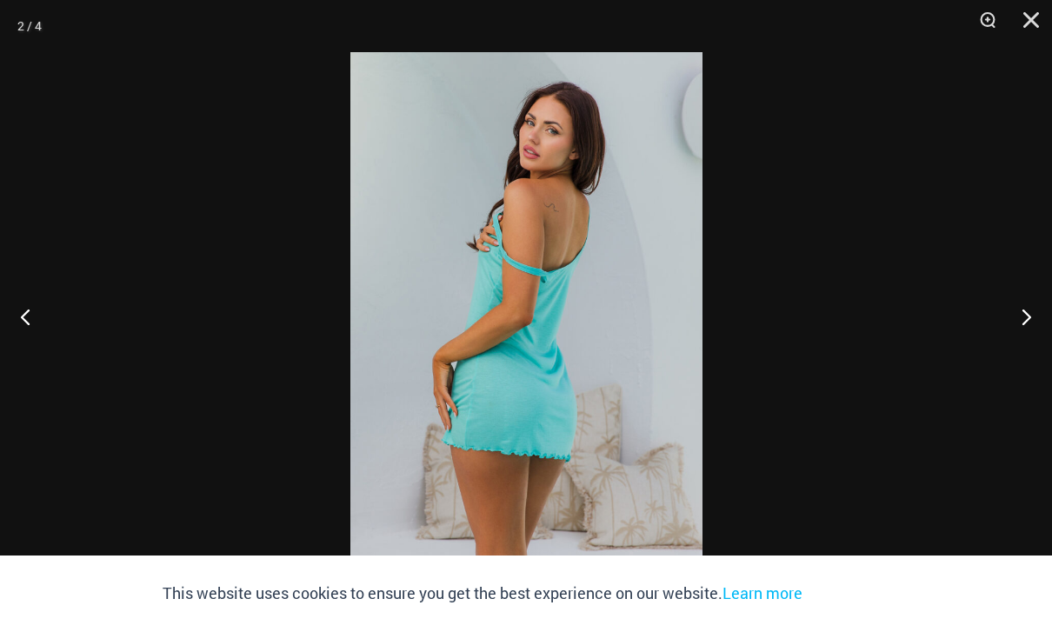
click at [1031, 311] on button "Next" at bounding box center [1018, 316] width 65 height 87
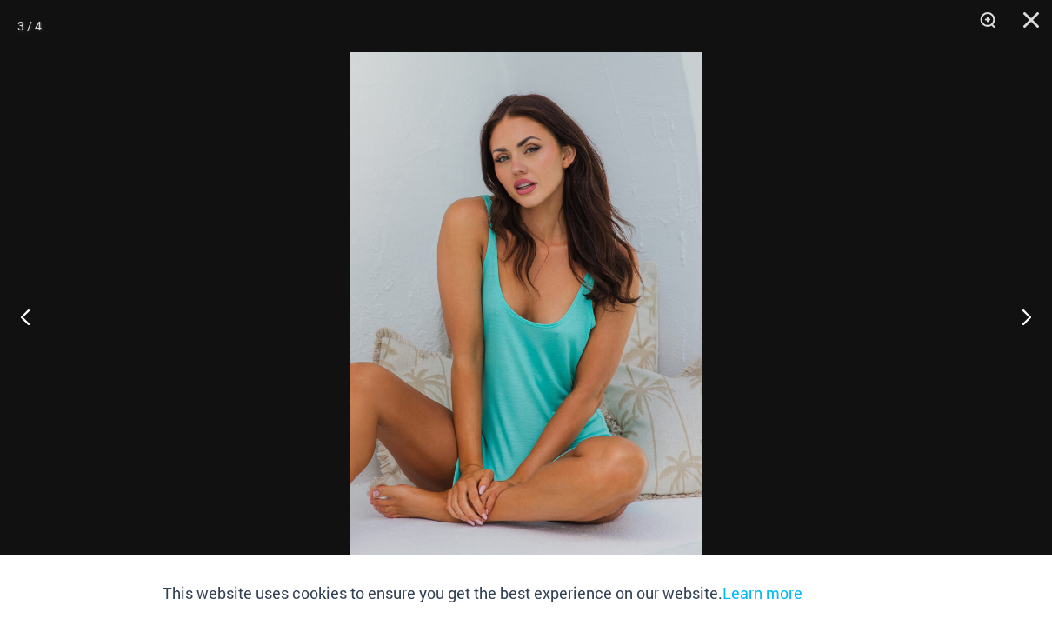
click at [1027, 310] on button "Next" at bounding box center [1018, 316] width 65 height 87
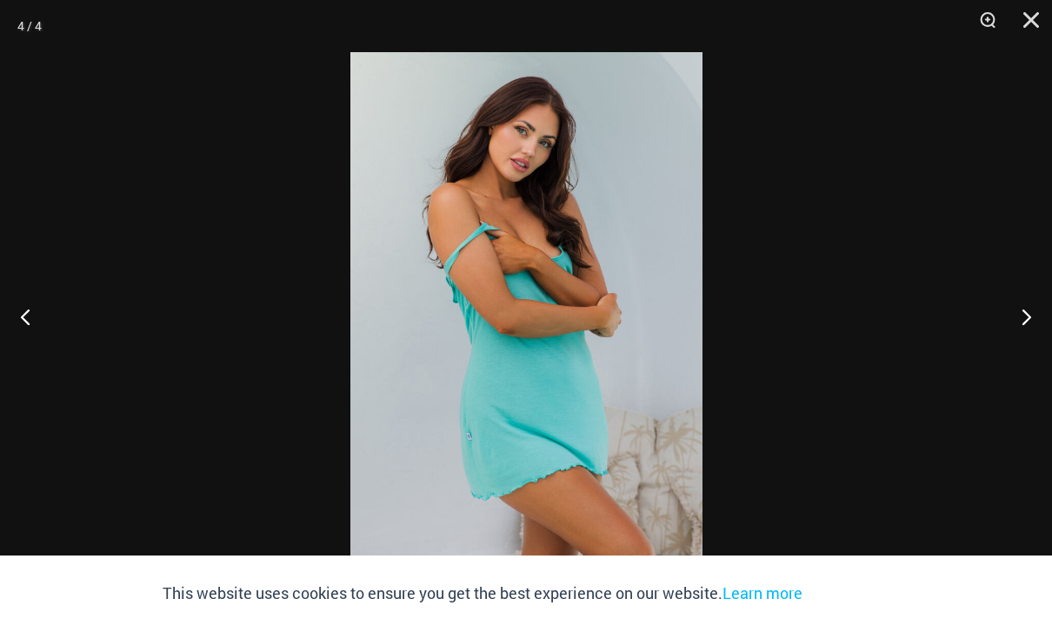
click at [1032, 313] on button "Next" at bounding box center [1018, 316] width 65 height 87
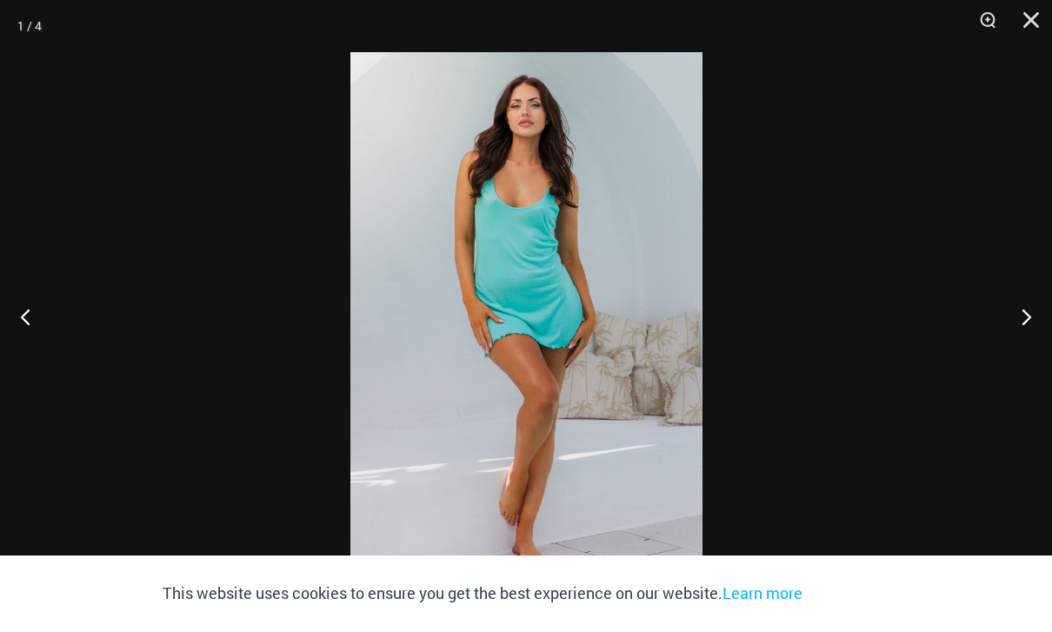
click at [1037, 23] on button "Close" at bounding box center [1024, 26] width 43 height 52
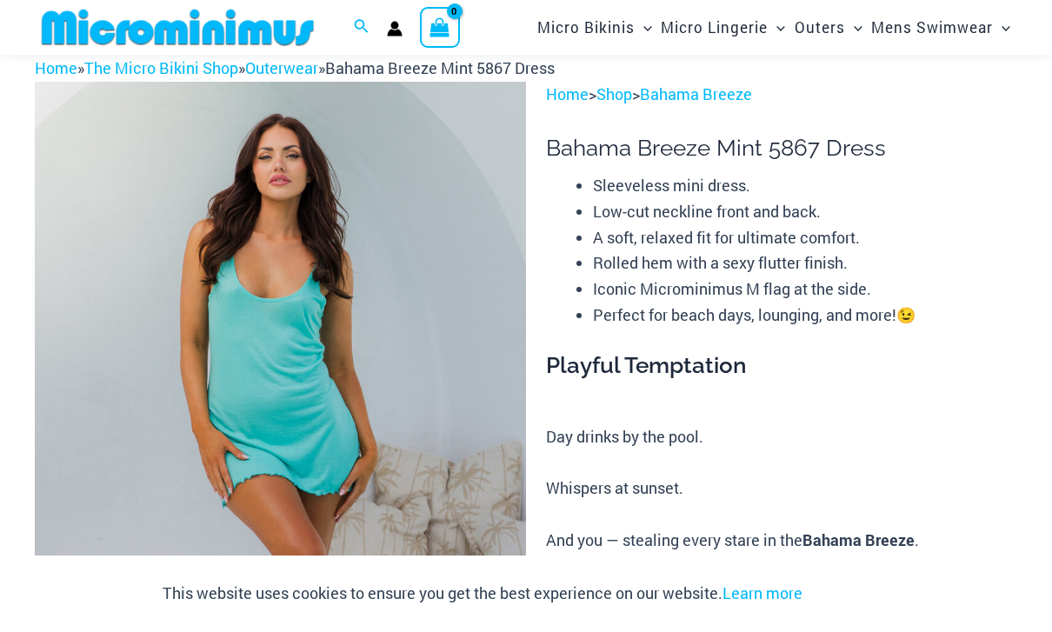
scroll to position [0, 0]
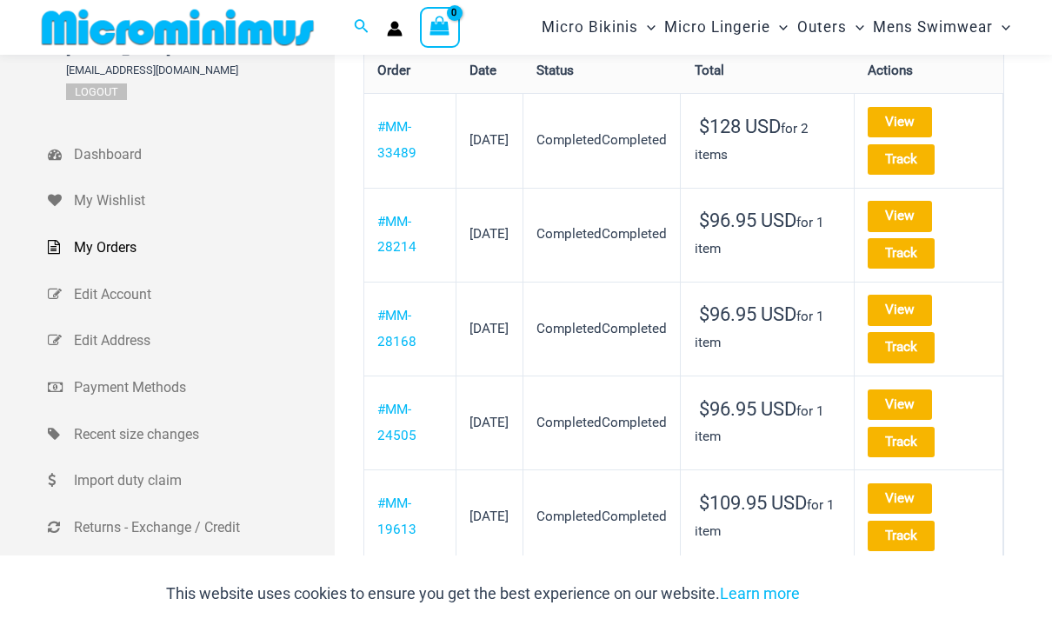
scroll to position [49, 0]
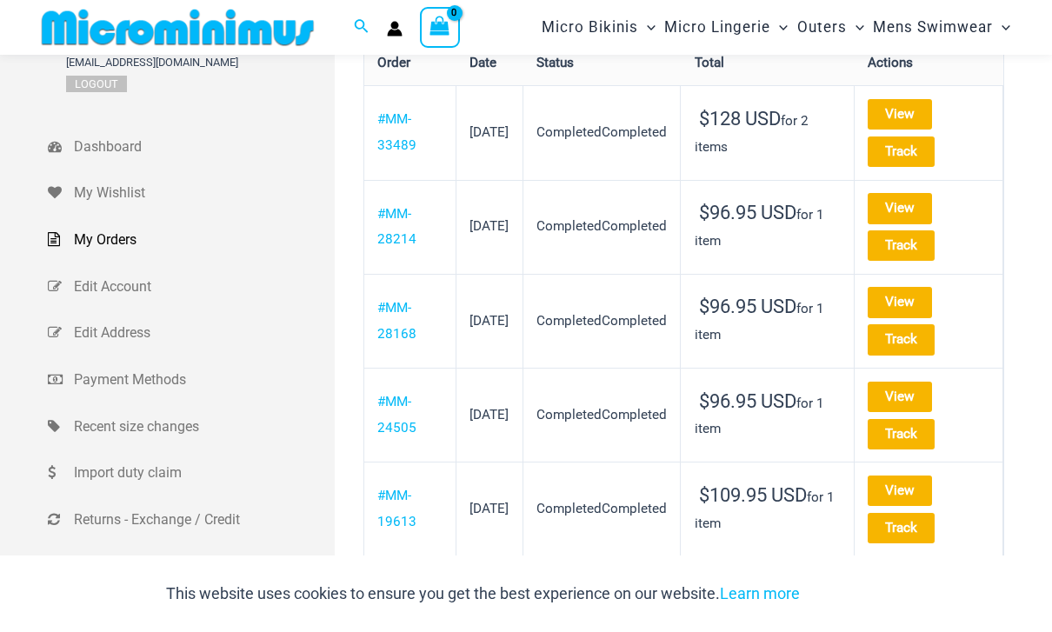
click at [921, 205] on link "View" at bounding box center [899, 208] width 64 height 30
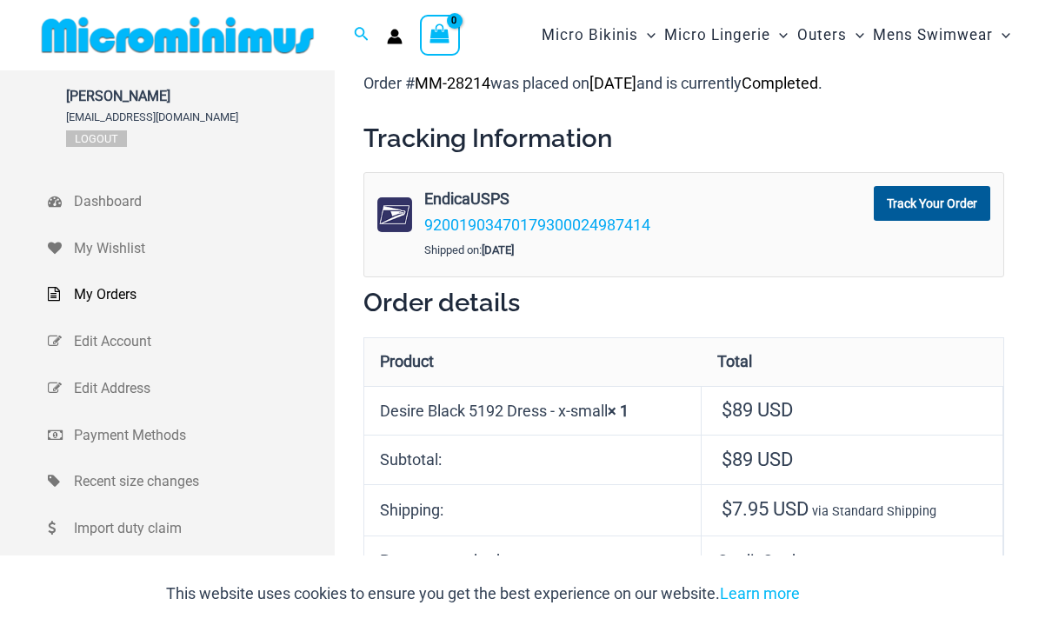
click at [478, 403] on td "Desire Black 5192 Dress - x-small × 1" at bounding box center [532, 411] width 337 height 50
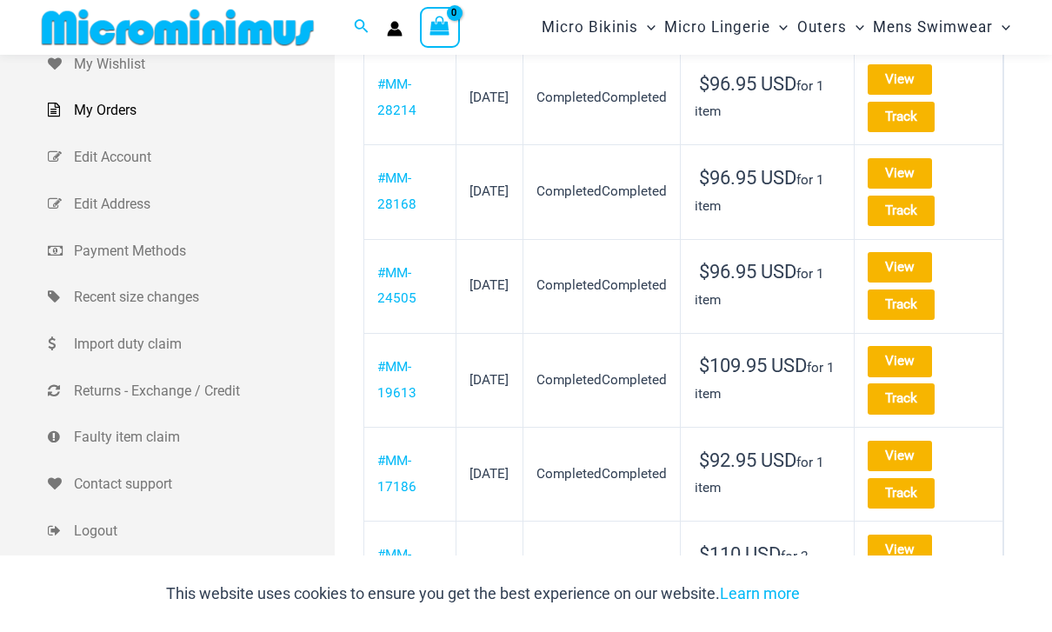
scroll to position [157, 0]
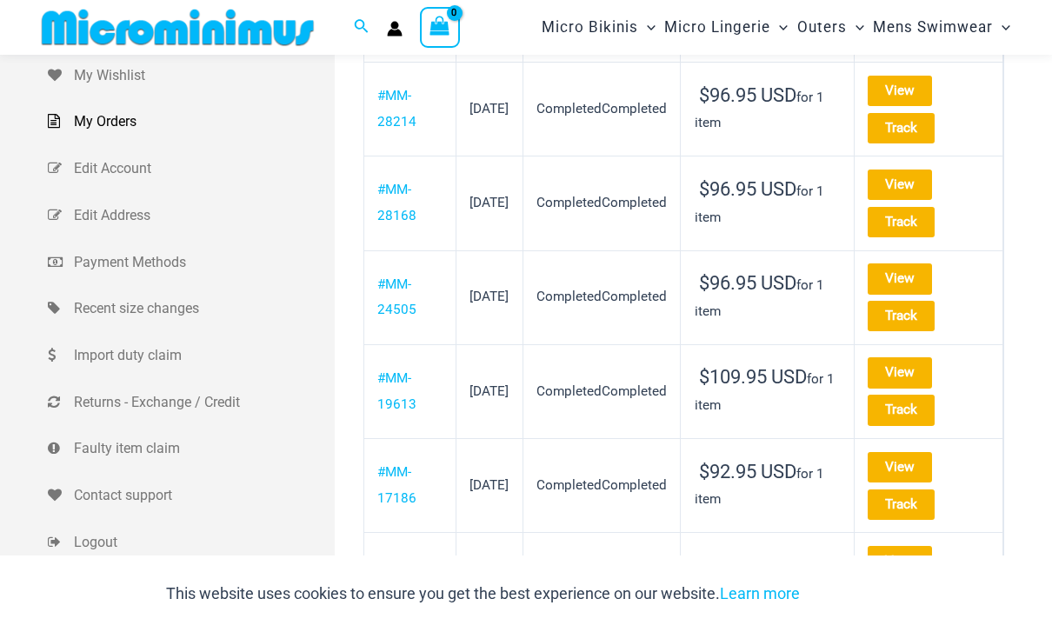
click at [932, 272] on link "View" at bounding box center [899, 278] width 64 height 30
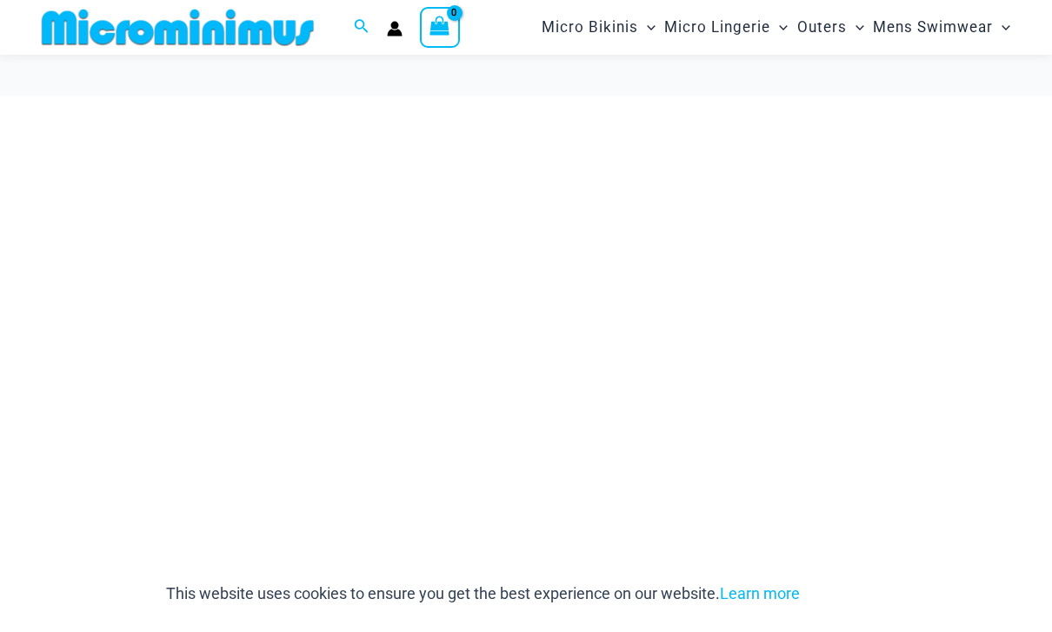
scroll to position [67, 0]
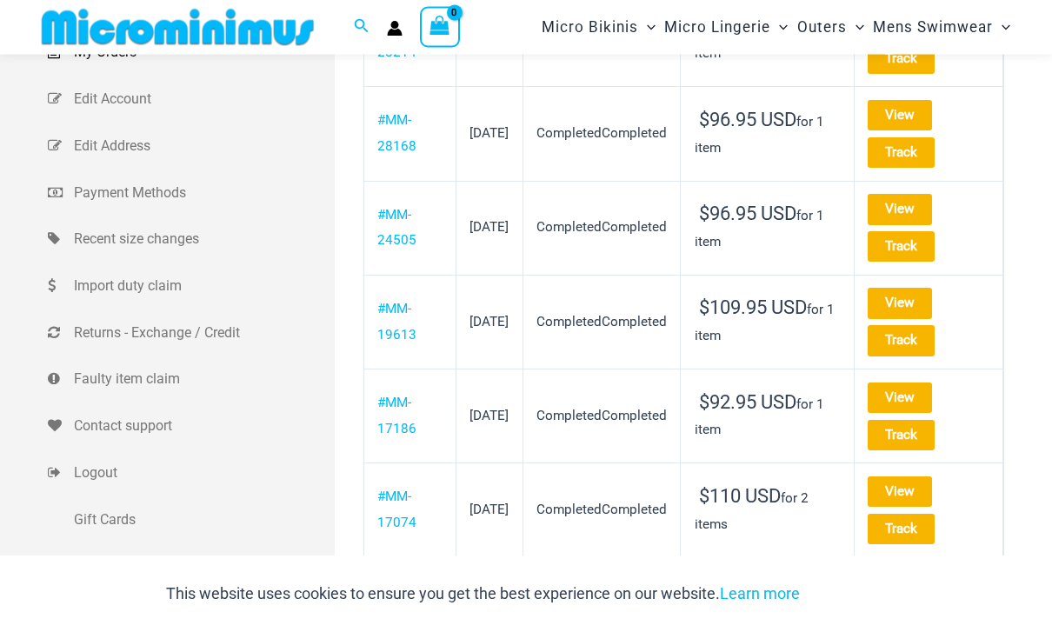
scroll to position [227, 0]
click at [928, 301] on link "View" at bounding box center [899, 303] width 64 height 30
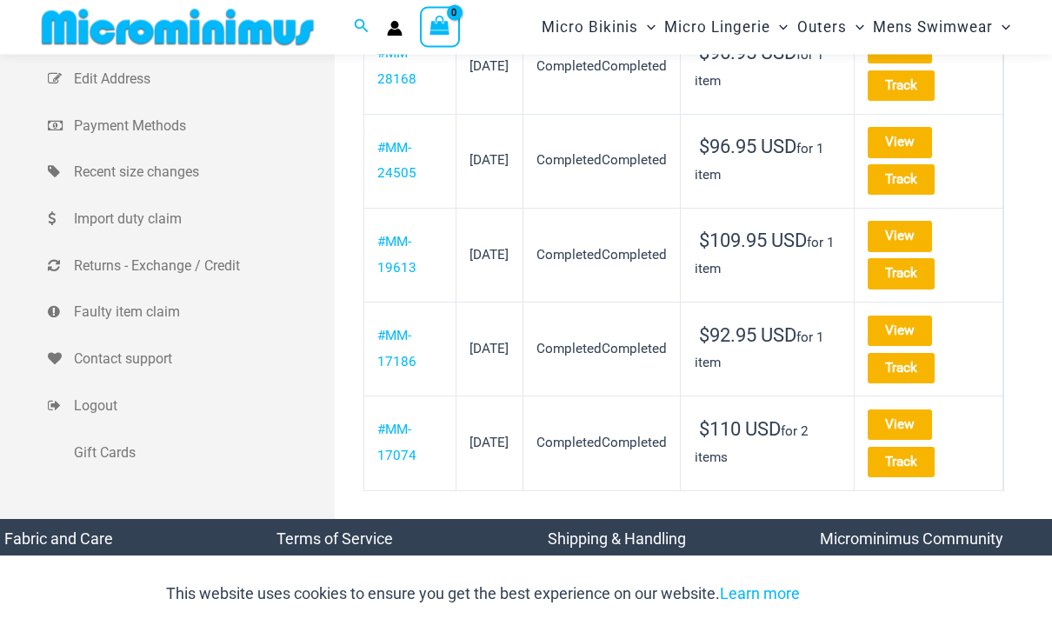
scroll to position [294, 0]
click at [930, 322] on link "View" at bounding box center [899, 330] width 64 height 30
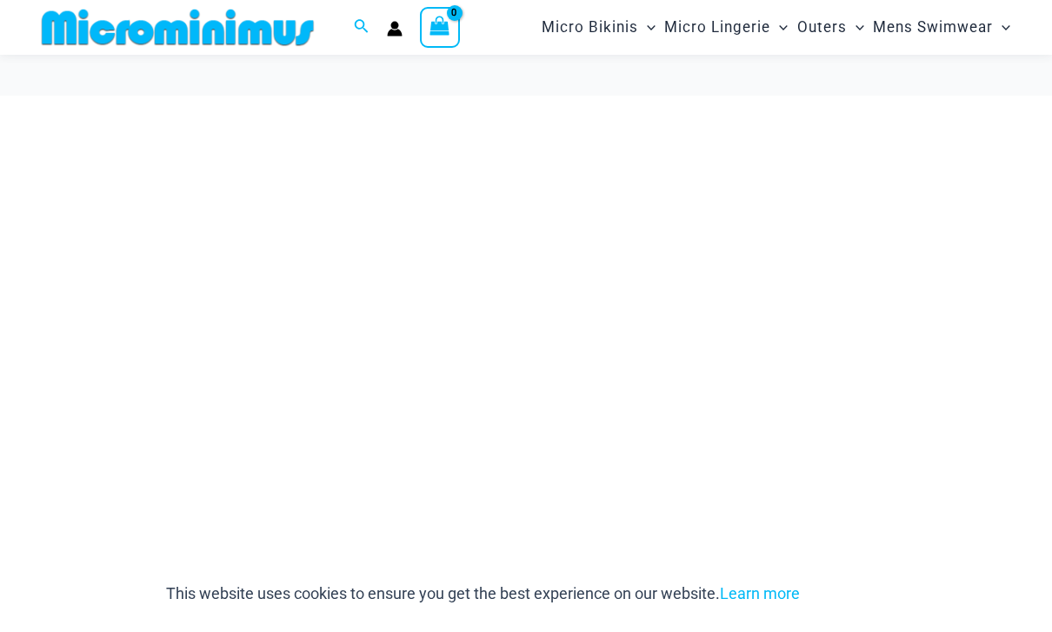
scroll to position [349, 0]
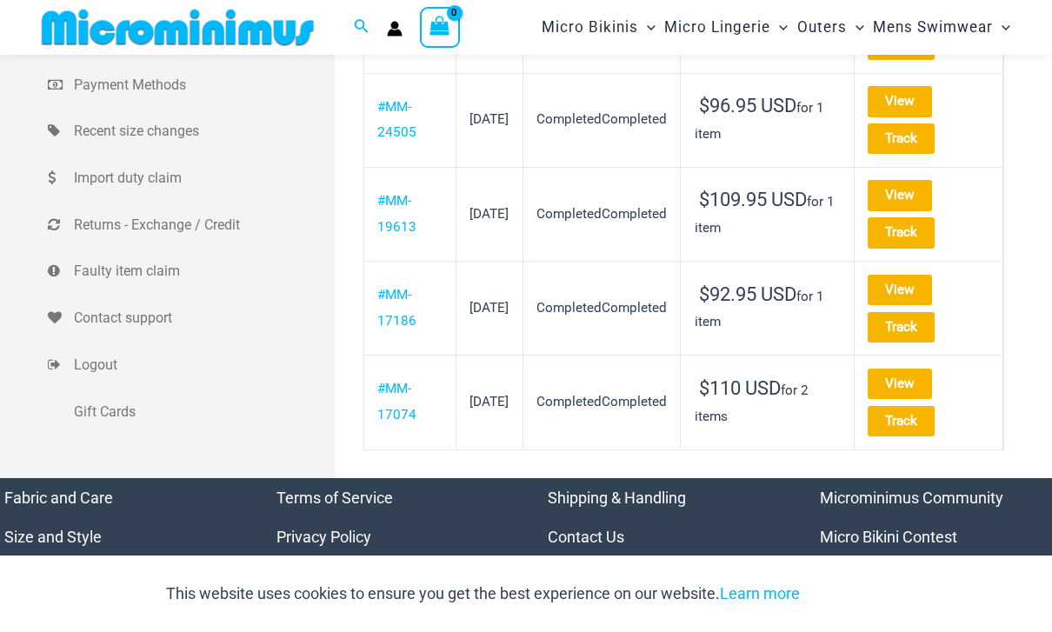
click at [931, 375] on link "View" at bounding box center [899, 383] width 64 height 30
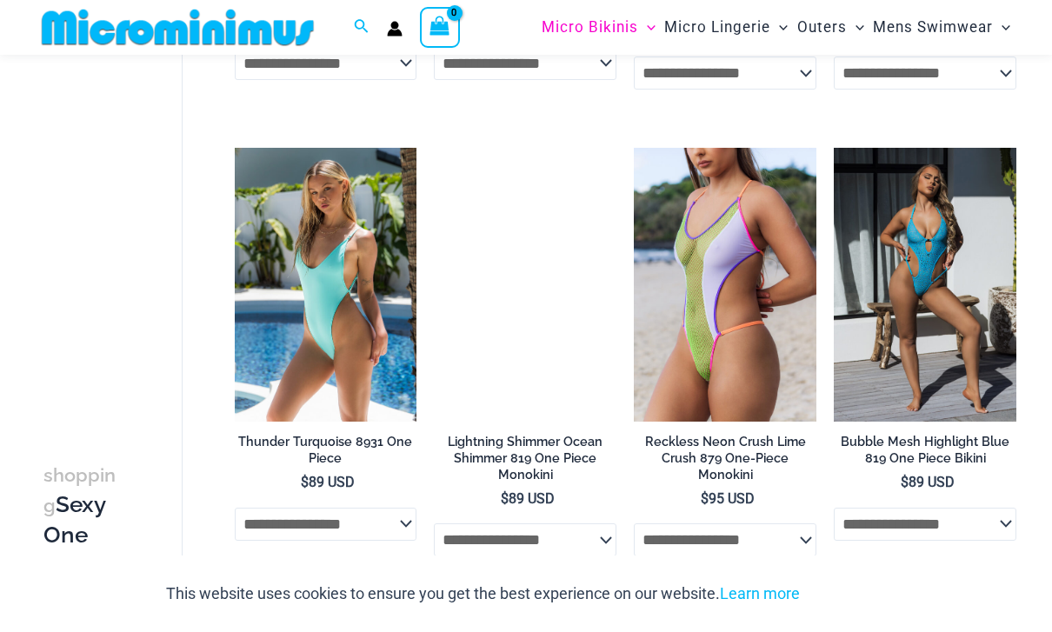
scroll to position [1824, 0]
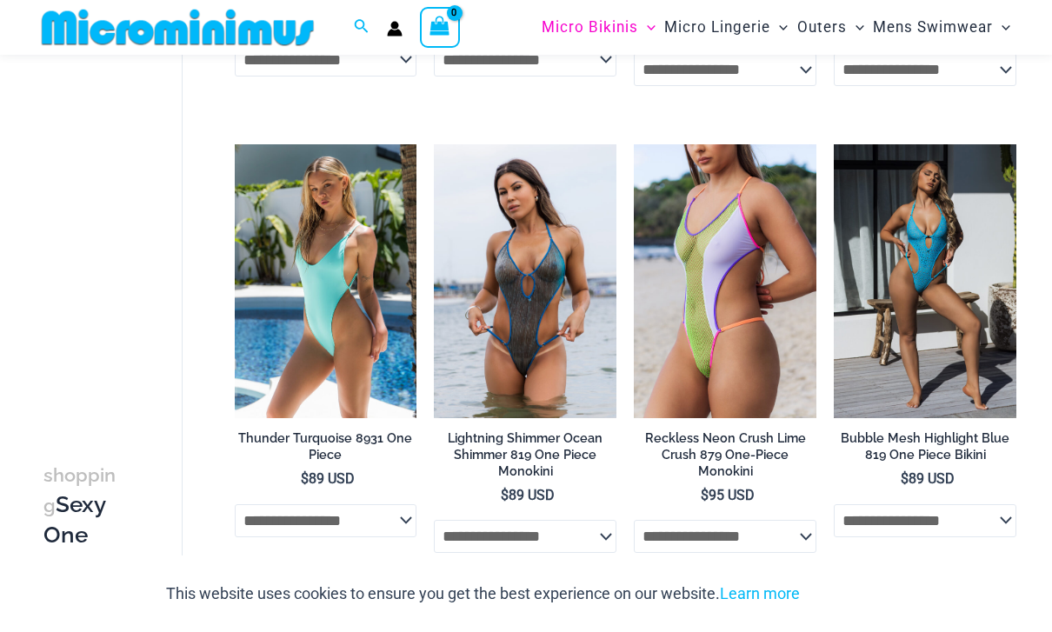
click at [634, 144] on img at bounding box center [634, 144] width 0 height 0
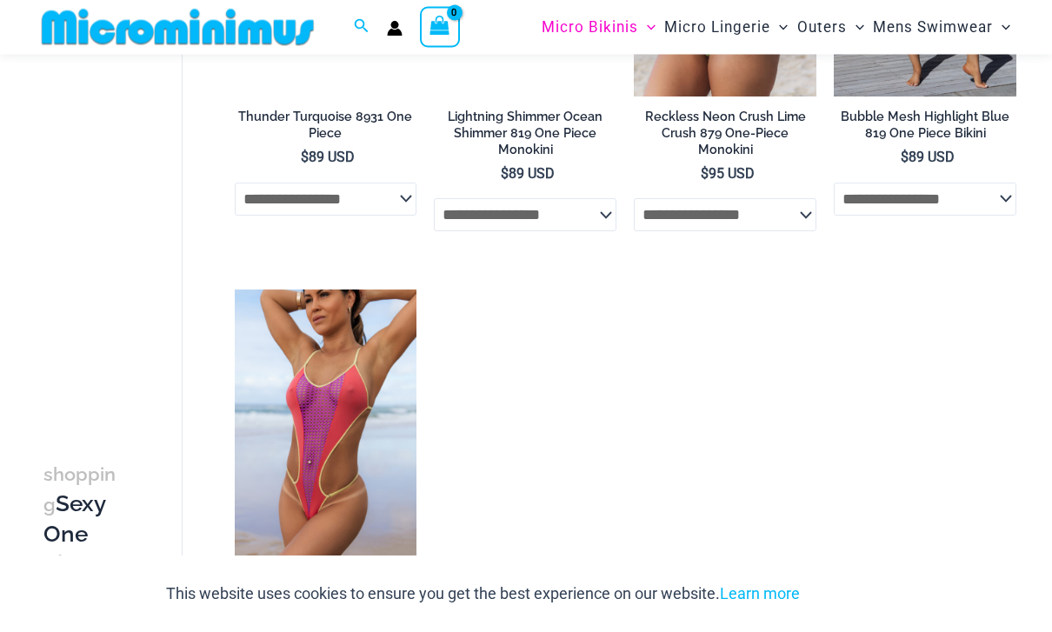
scroll to position [2146, 0]
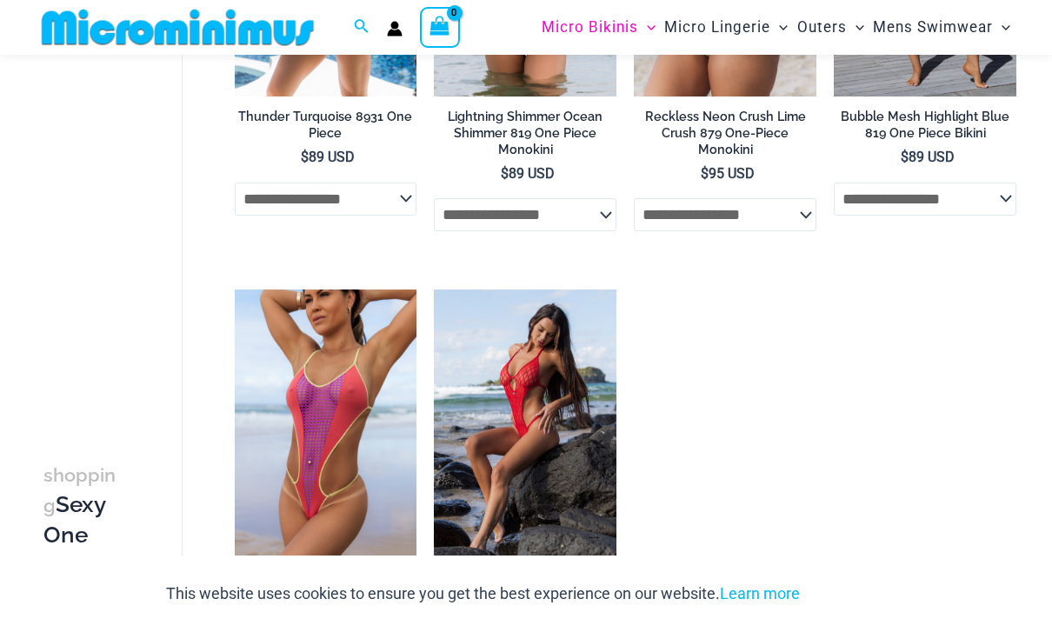
click at [235, 289] on img at bounding box center [235, 289] width 0 height 0
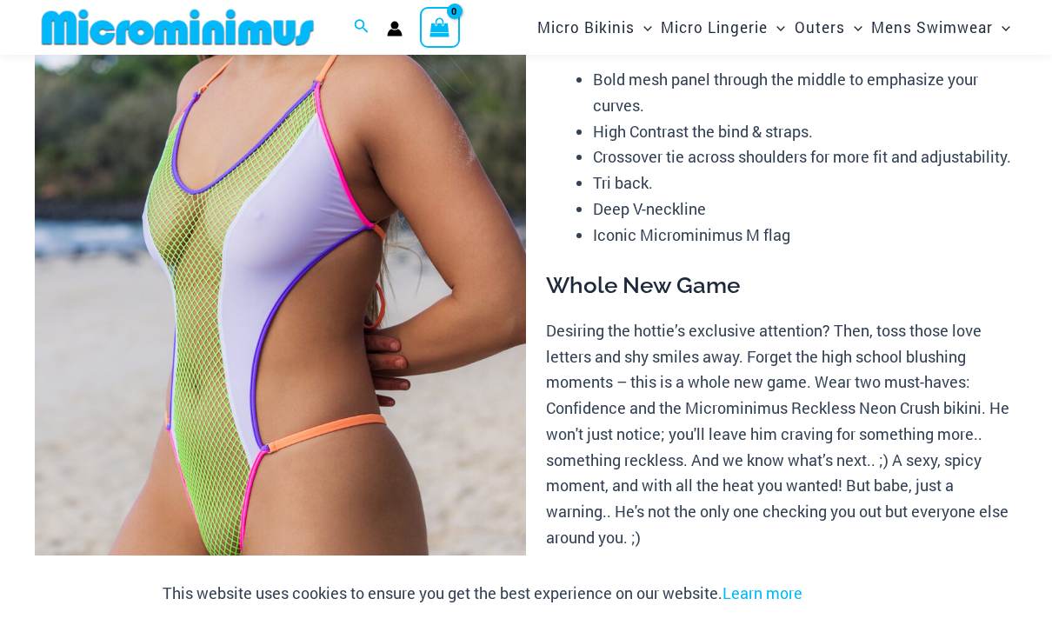
scroll to position [164, 0]
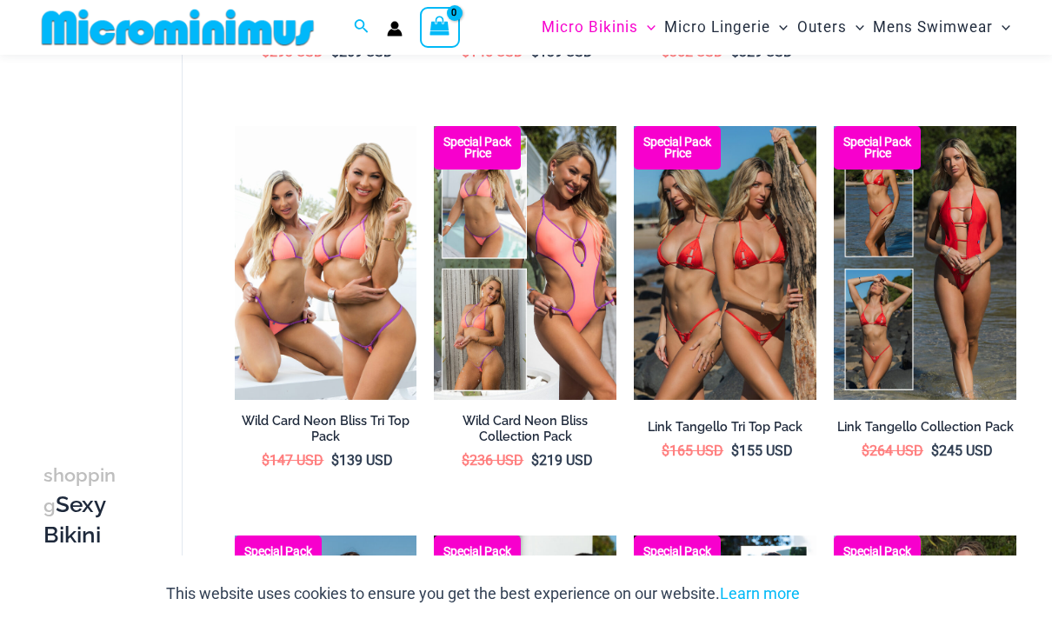
scroll to position [830, 0]
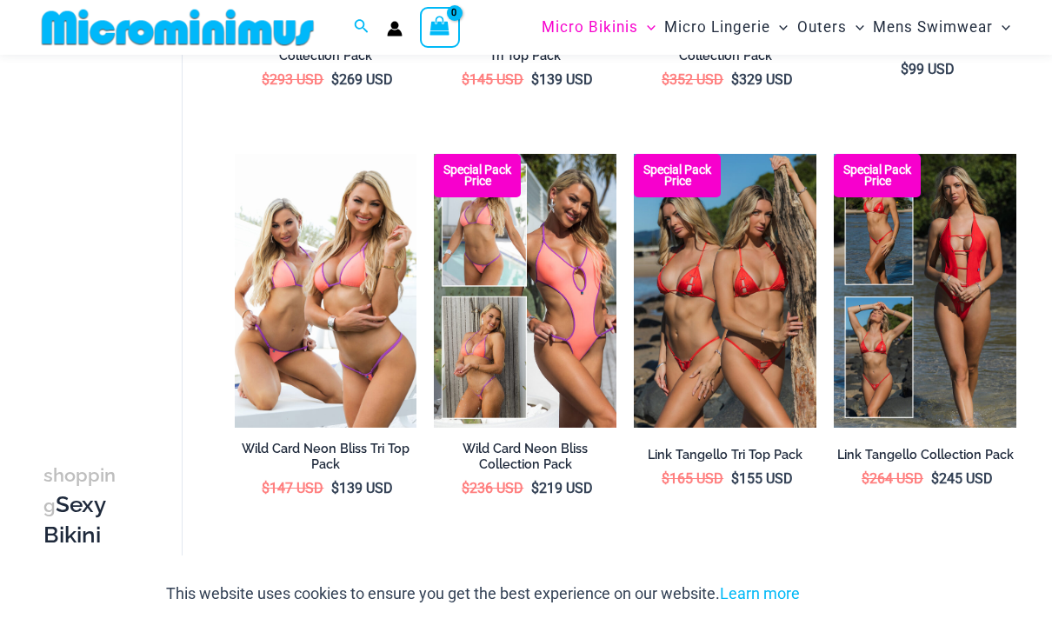
click at [833, 154] on img at bounding box center [833, 154] width 0 height 0
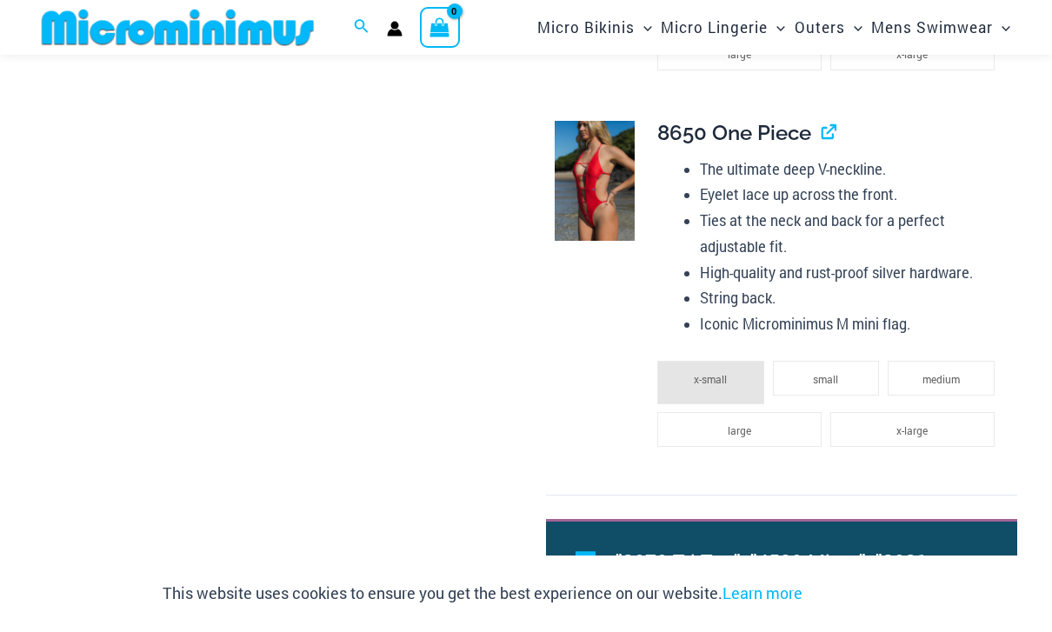
scroll to position [1956, 0]
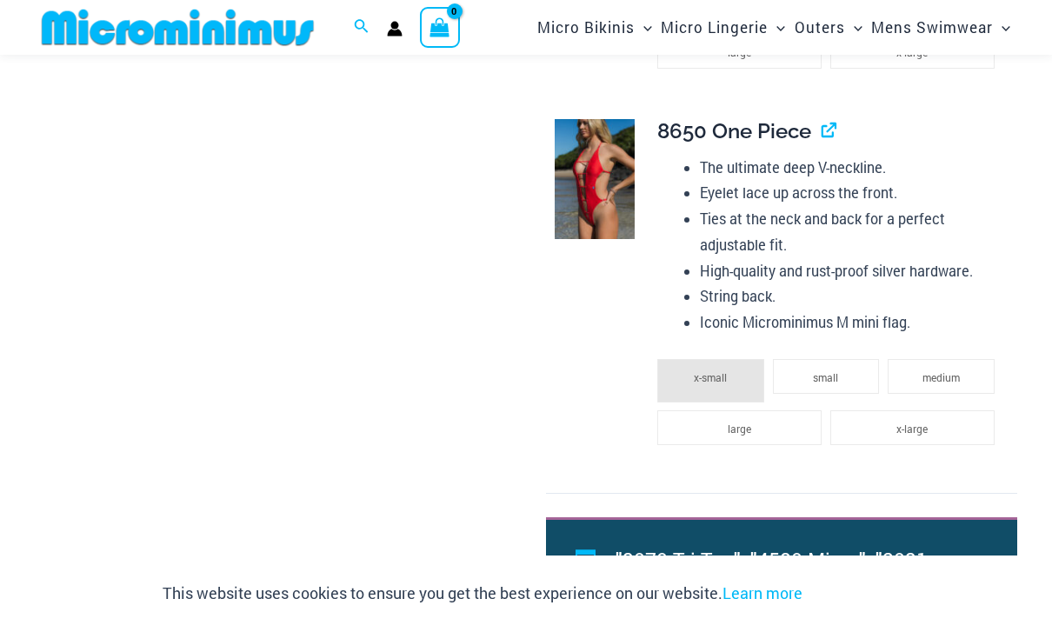
click at [845, 359] on li "small" at bounding box center [826, 376] width 107 height 35
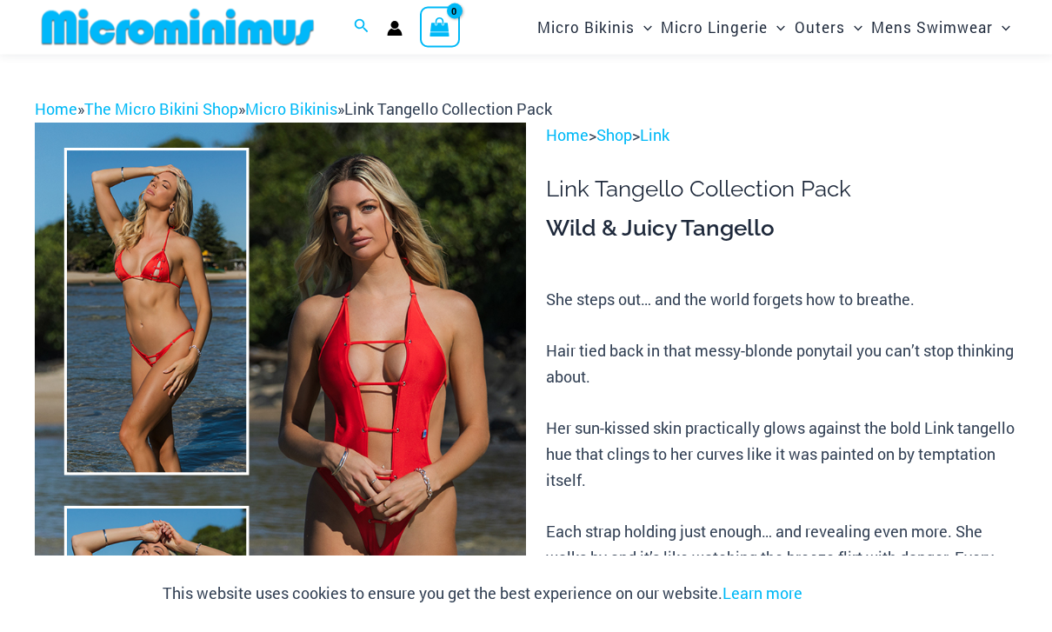
scroll to position [0, 0]
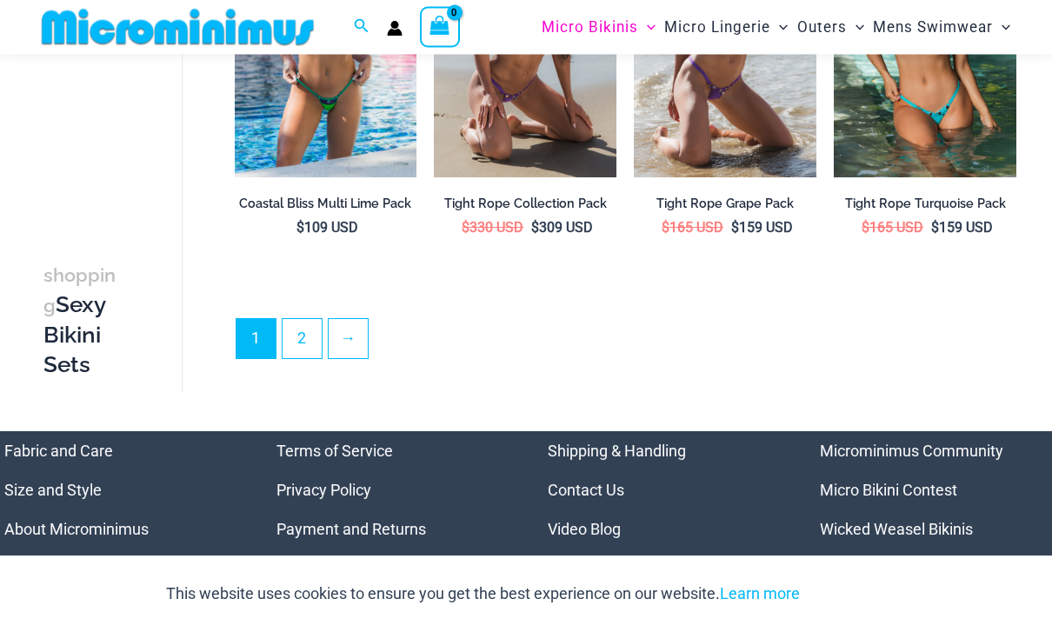
scroll to position [3123, 0]
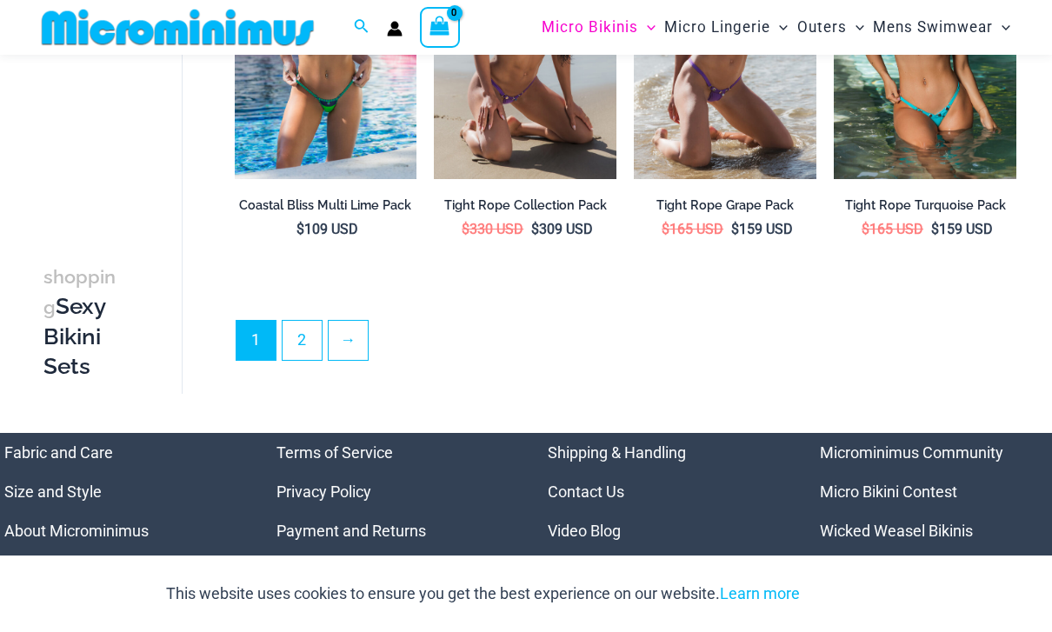
click at [303, 321] on link "2" at bounding box center [301, 340] width 39 height 39
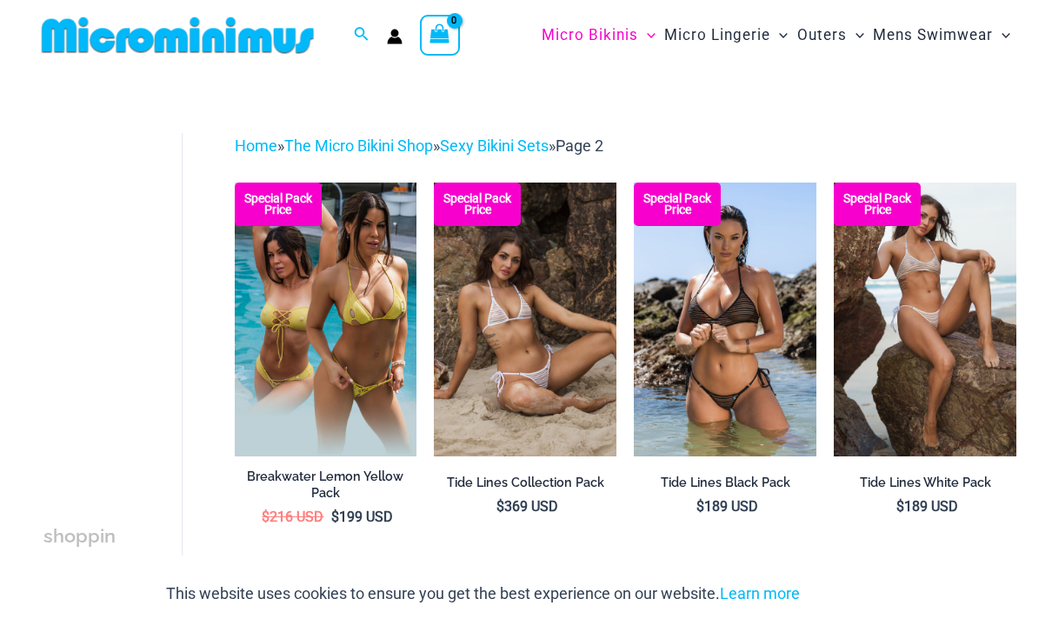
click at [833, 183] on img at bounding box center [833, 183] width 0 height 0
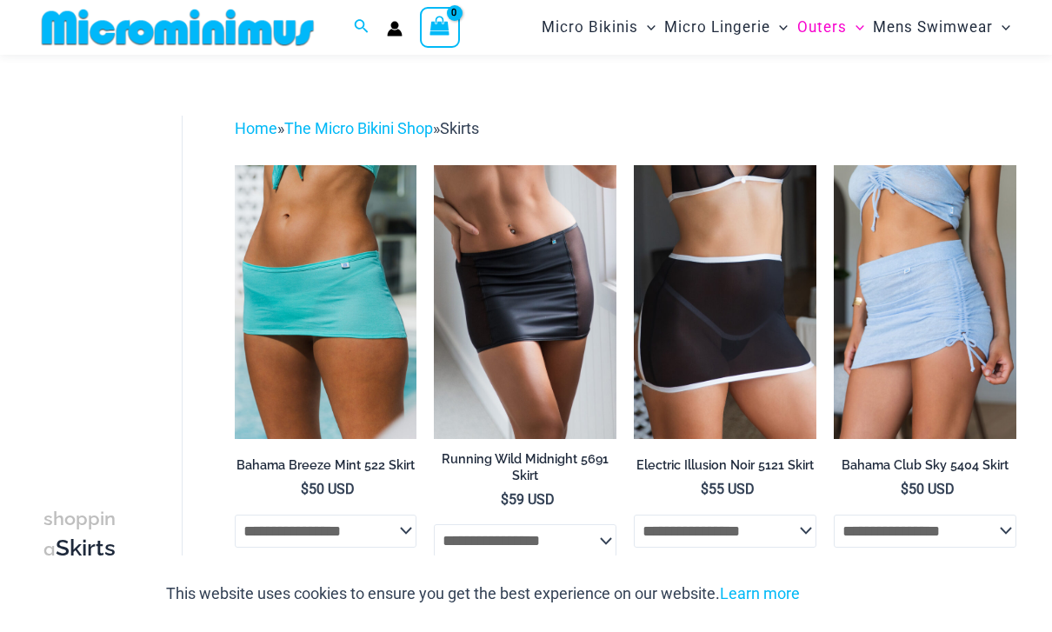
scroll to position [42, 0]
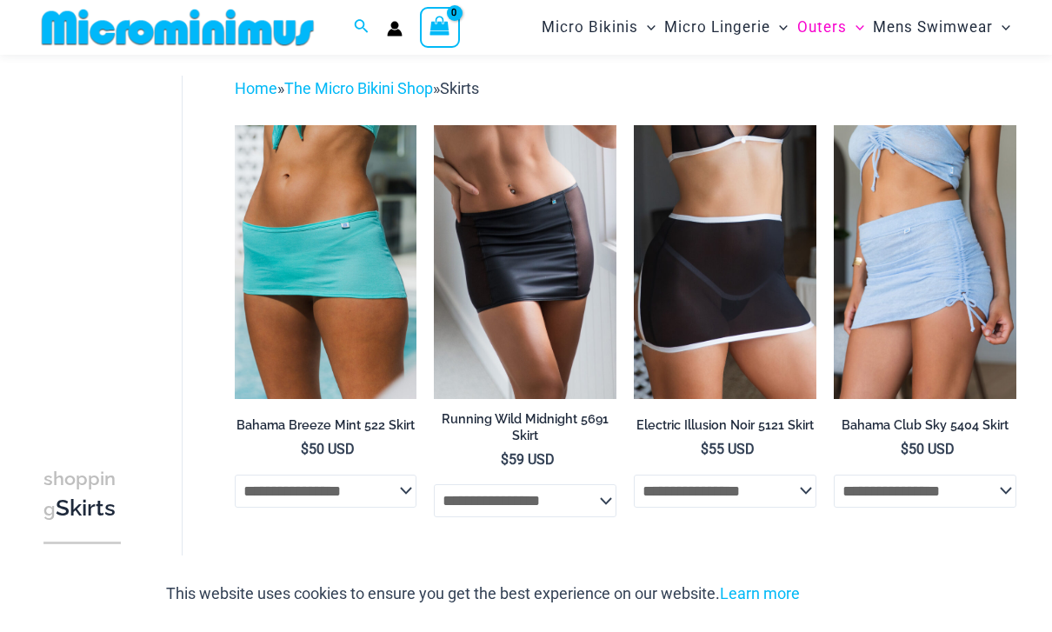
click at [1015, 486] on select "**********" at bounding box center [924, 491] width 183 height 33
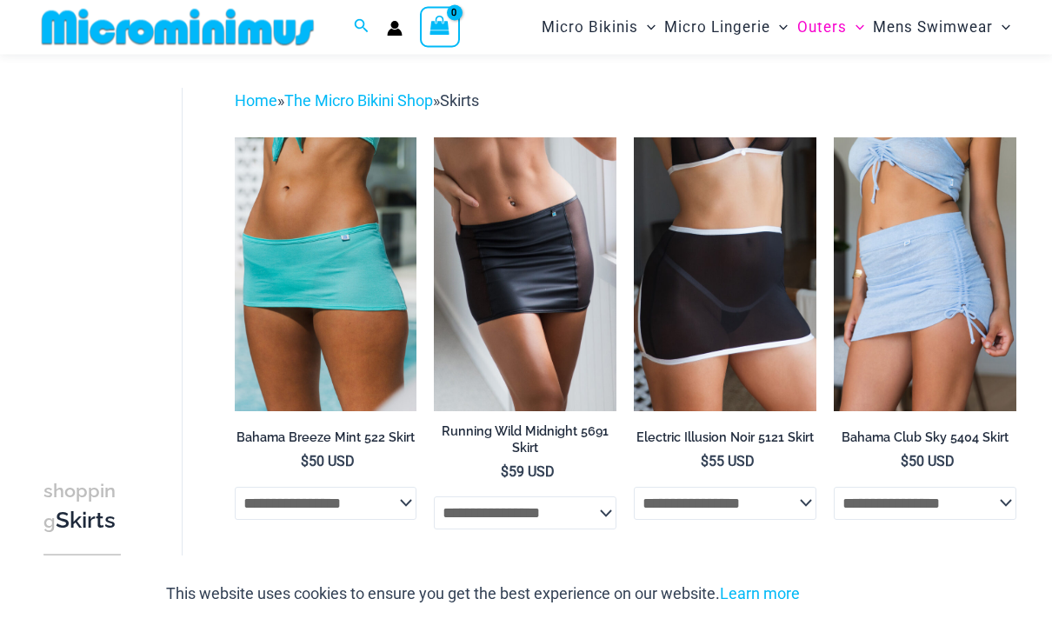
scroll to position [0, 0]
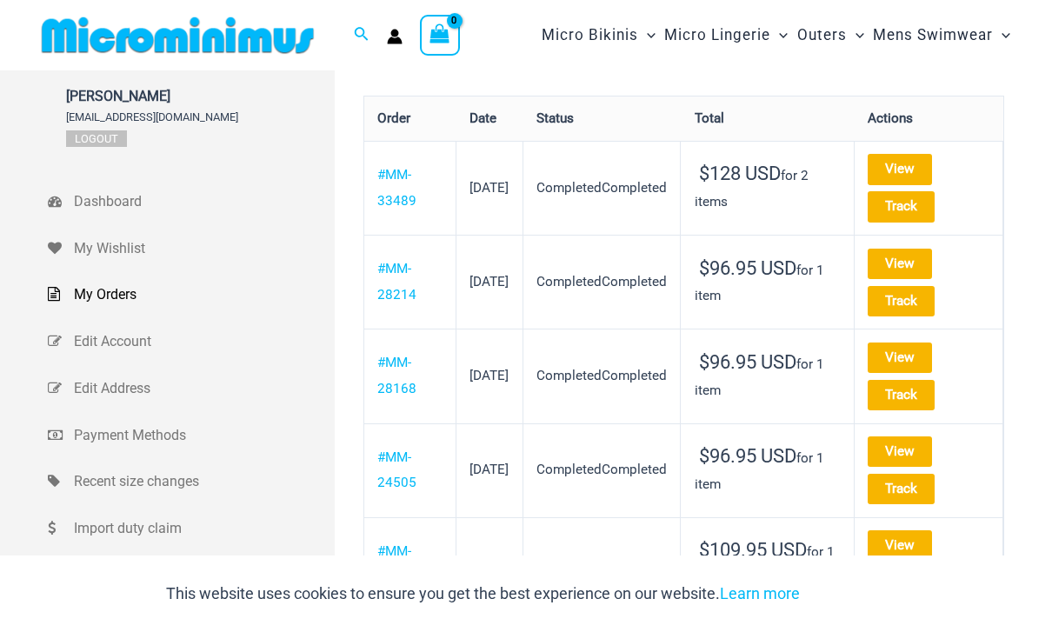
click at [931, 163] on link "View" at bounding box center [899, 169] width 64 height 30
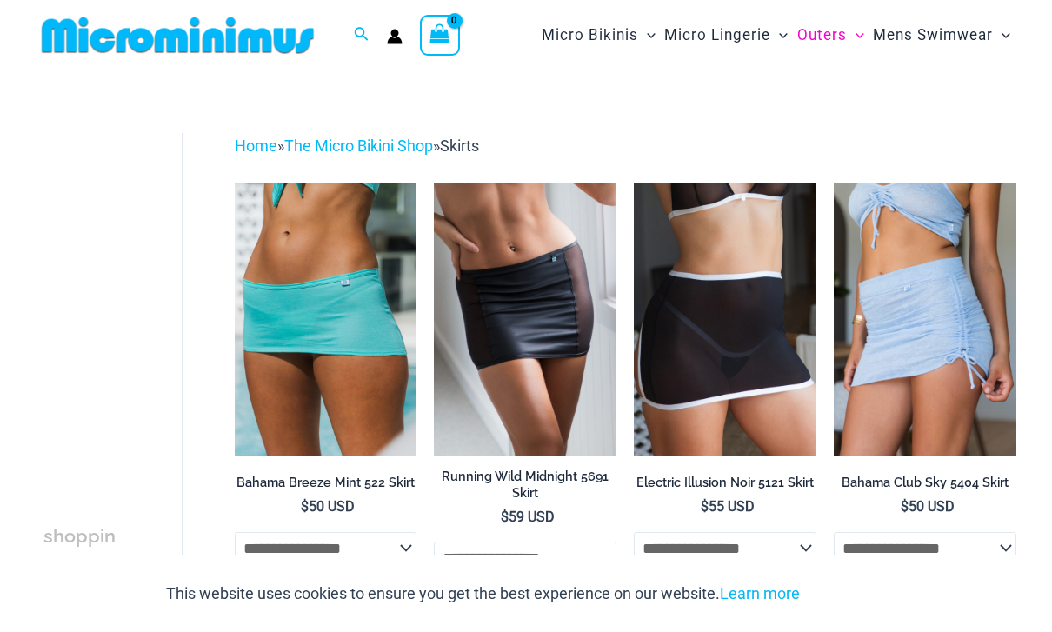
click at [833, 183] on img at bounding box center [833, 183] width 0 height 0
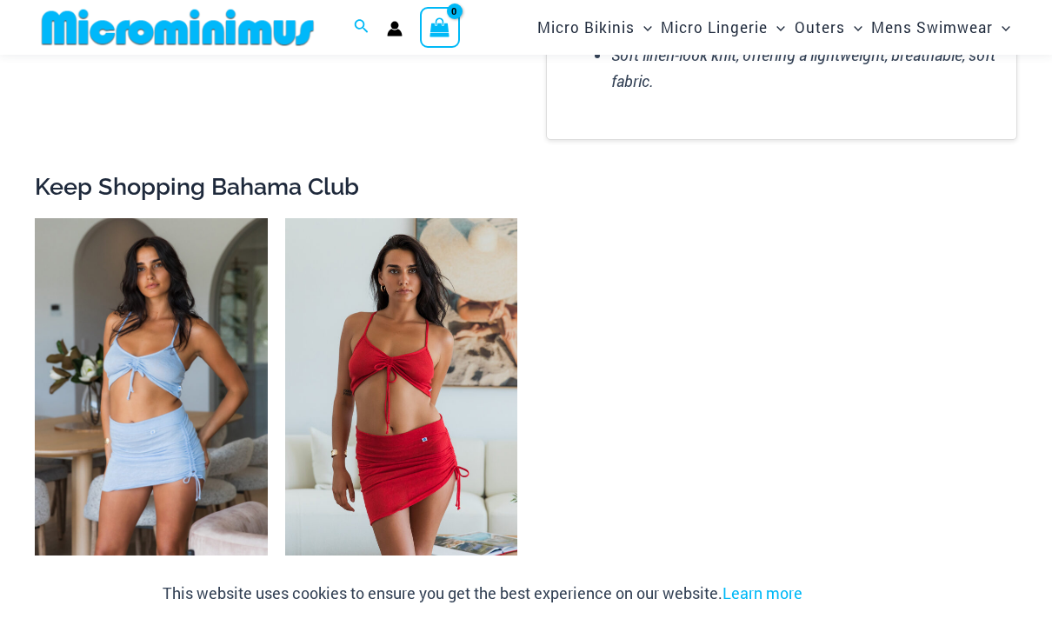
scroll to position [1556, 0]
click at [35, 219] on img at bounding box center [35, 219] width 0 height 0
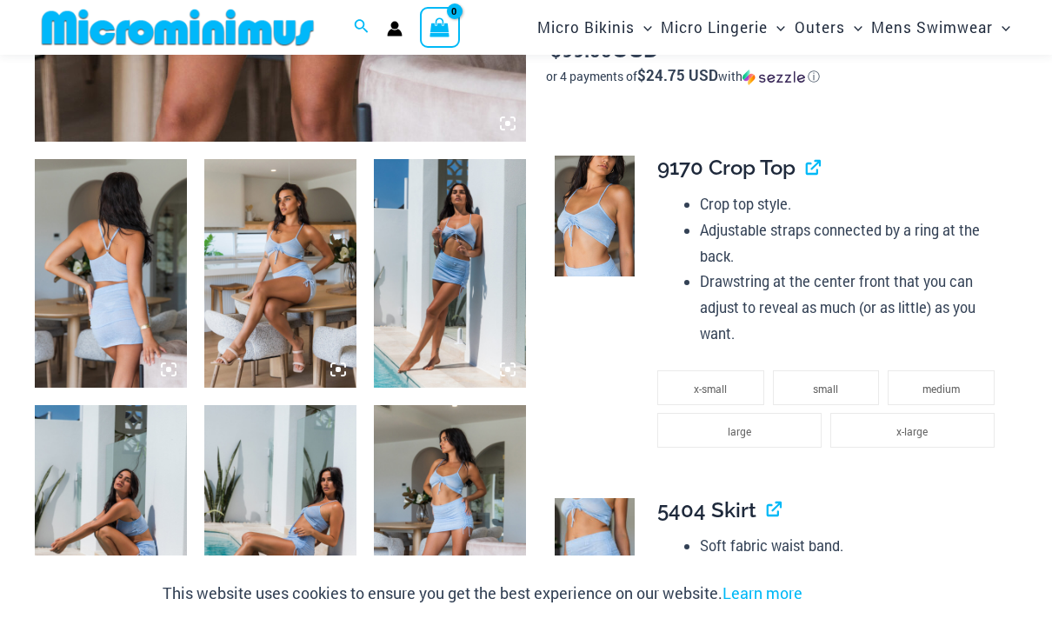
scroll to position [722, 0]
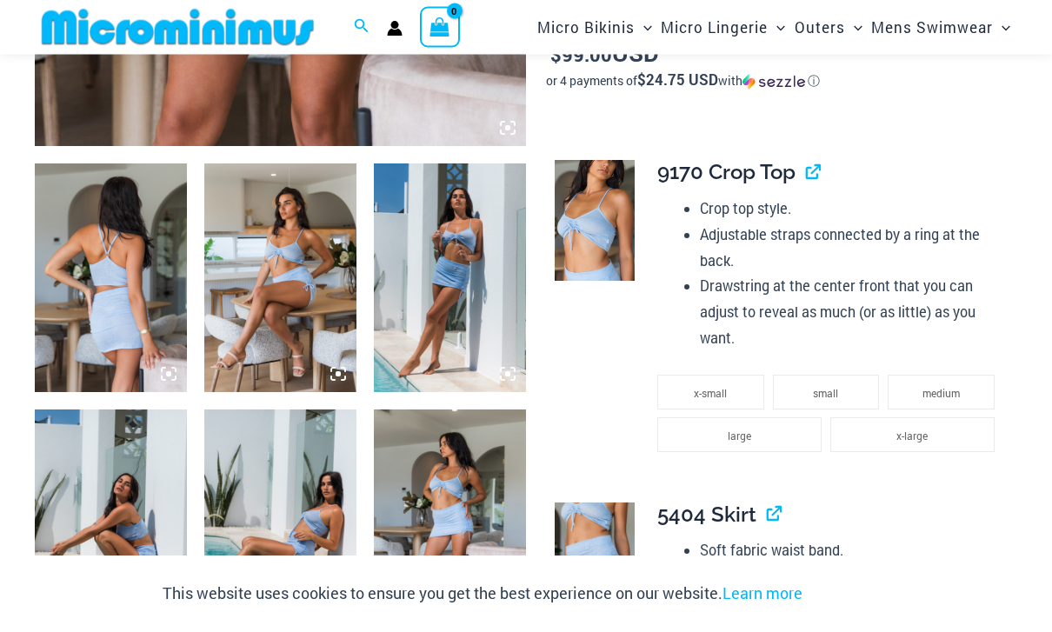
click at [725, 387] on span "x-small" at bounding box center [710, 394] width 33 height 14
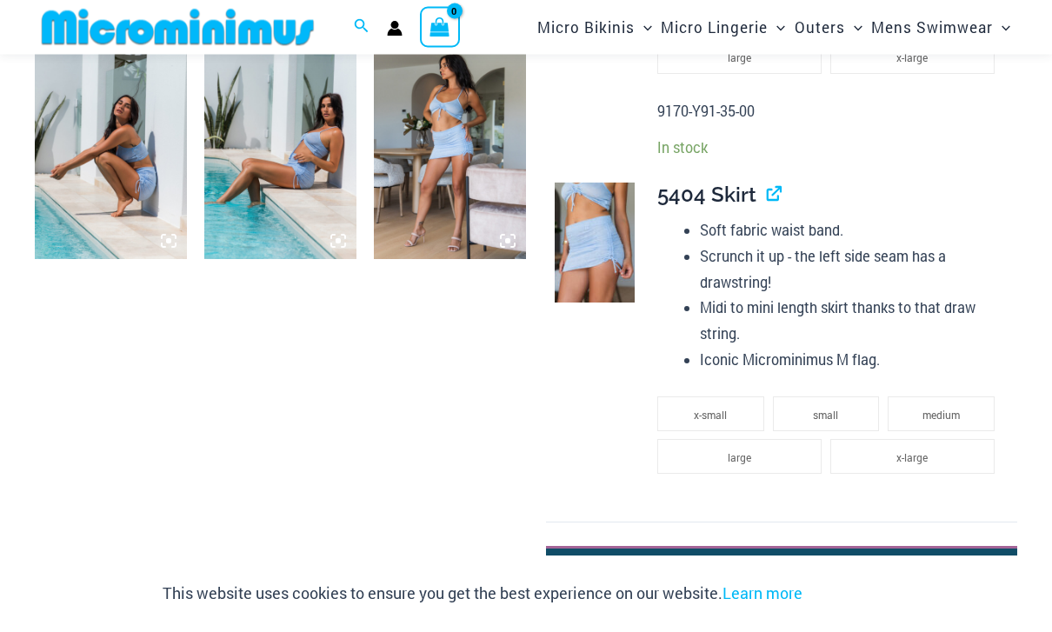
click at [833, 408] on span "small" at bounding box center [825, 415] width 25 height 14
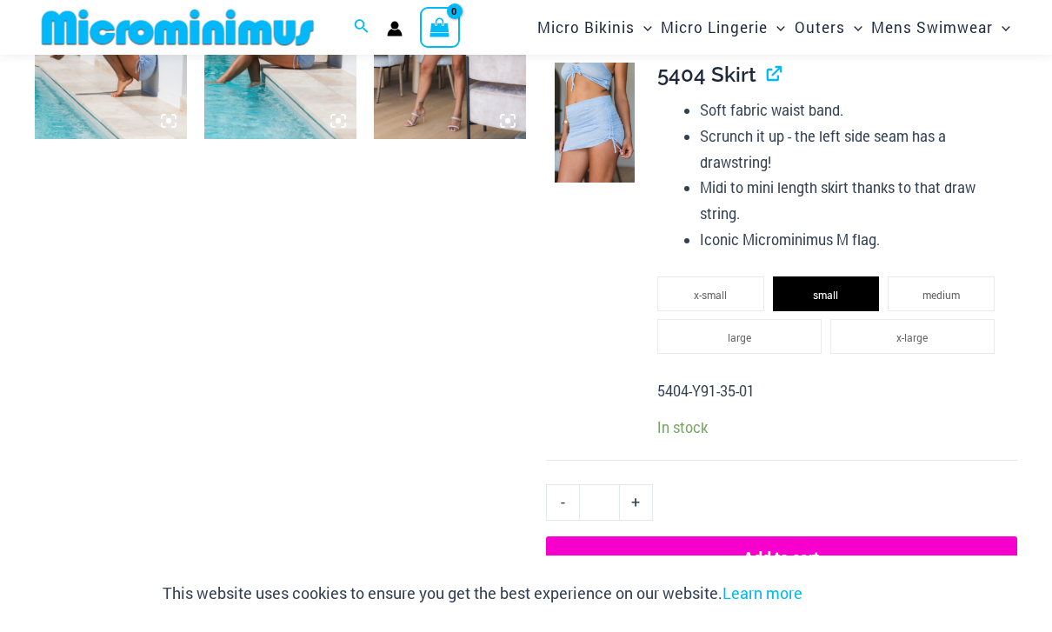
scroll to position [1219, 0]
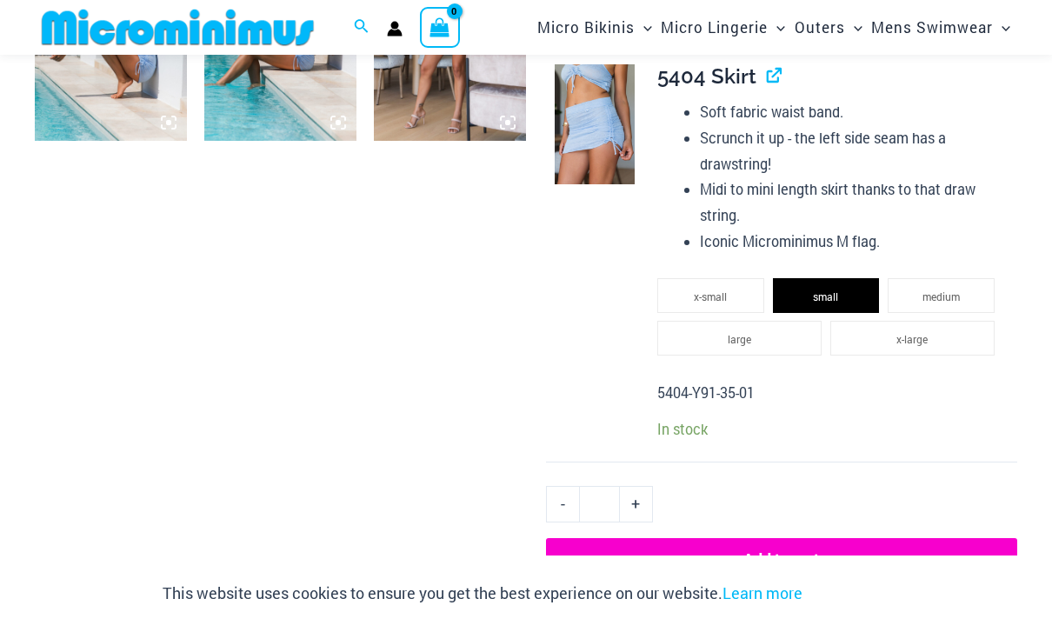
click at [789, 538] on button "Add to cart" at bounding box center [781, 559] width 471 height 42
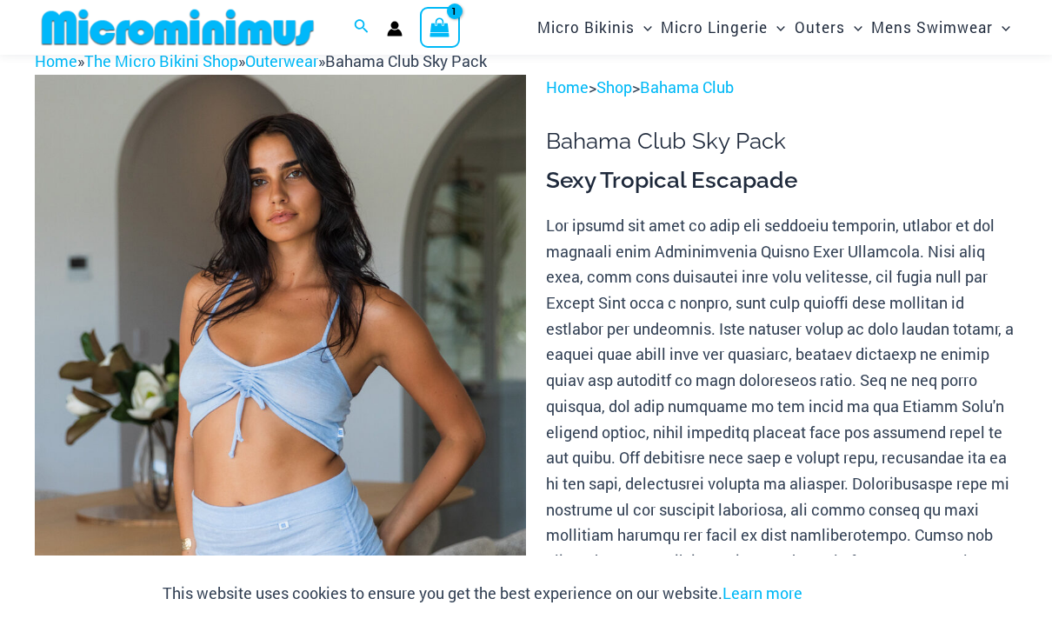
scroll to position [45, 0]
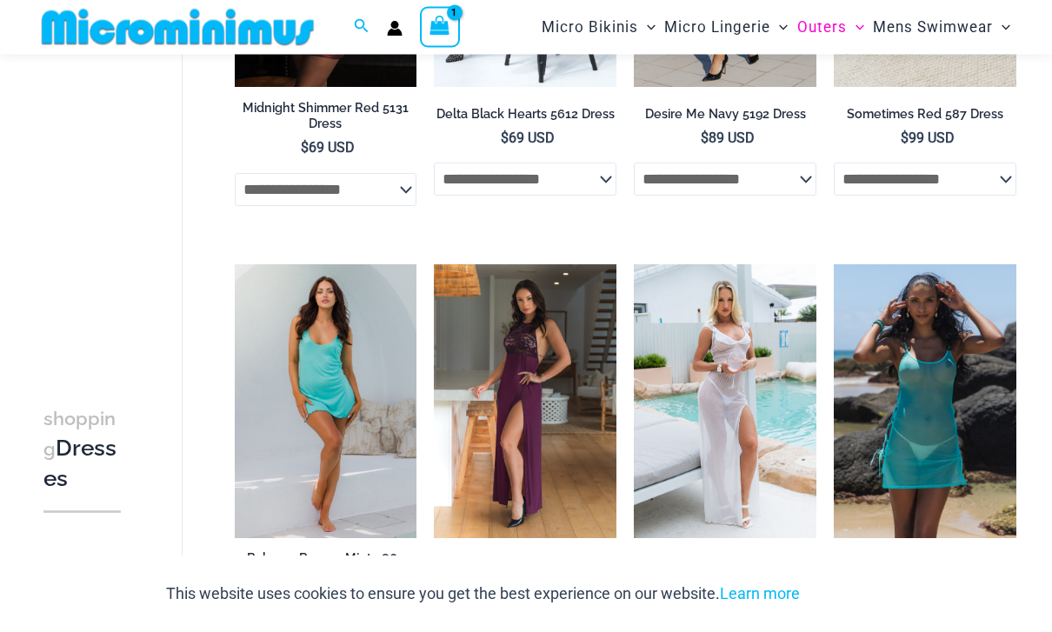
scroll to position [402, 0]
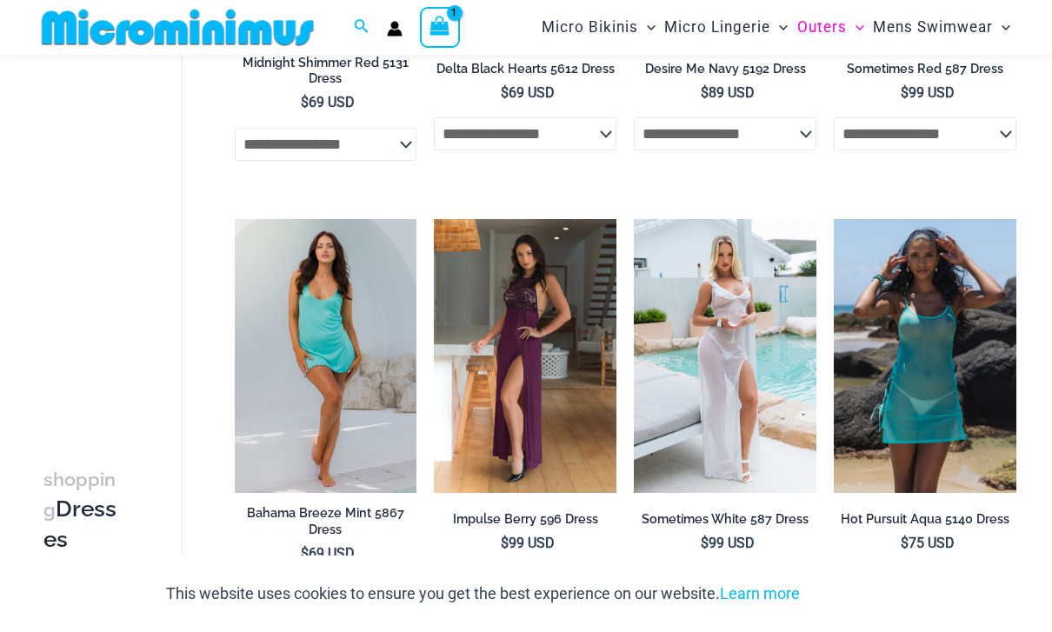
click at [337, 516] on h2 "Bahama Breeze Mint 5867 Dress" at bounding box center [326, 521] width 183 height 32
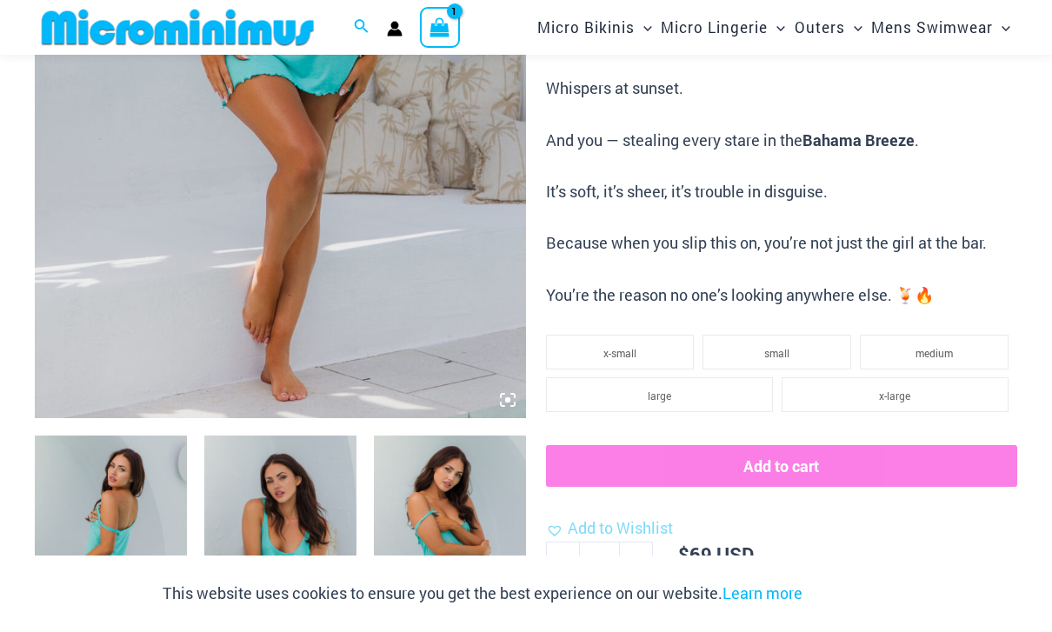
scroll to position [448, 0]
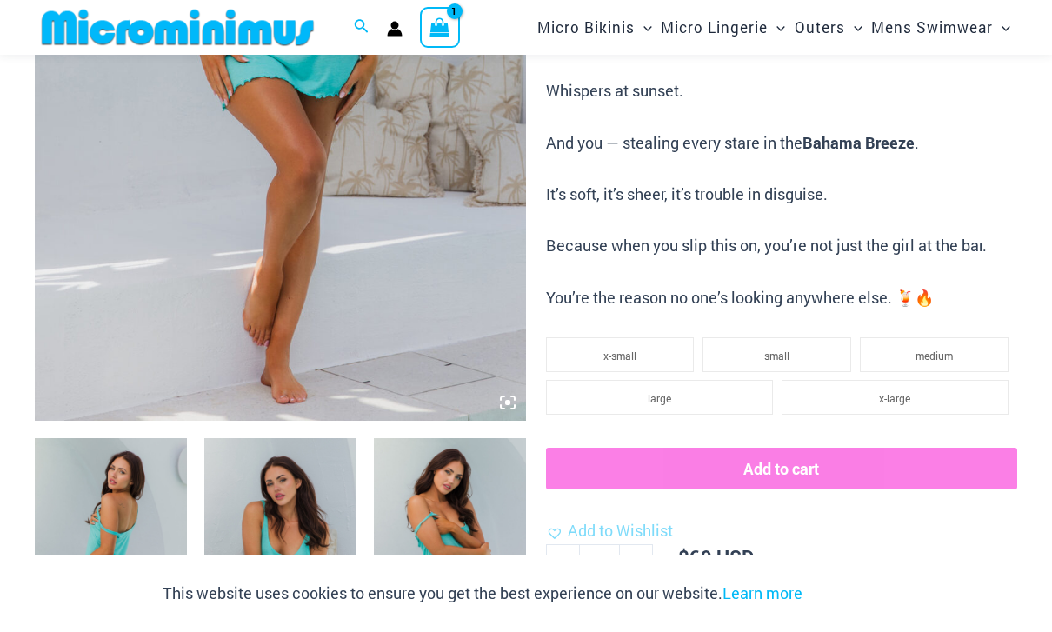
click at [617, 339] on li "x-small" at bounding box center [620, 354] width 149 height 35
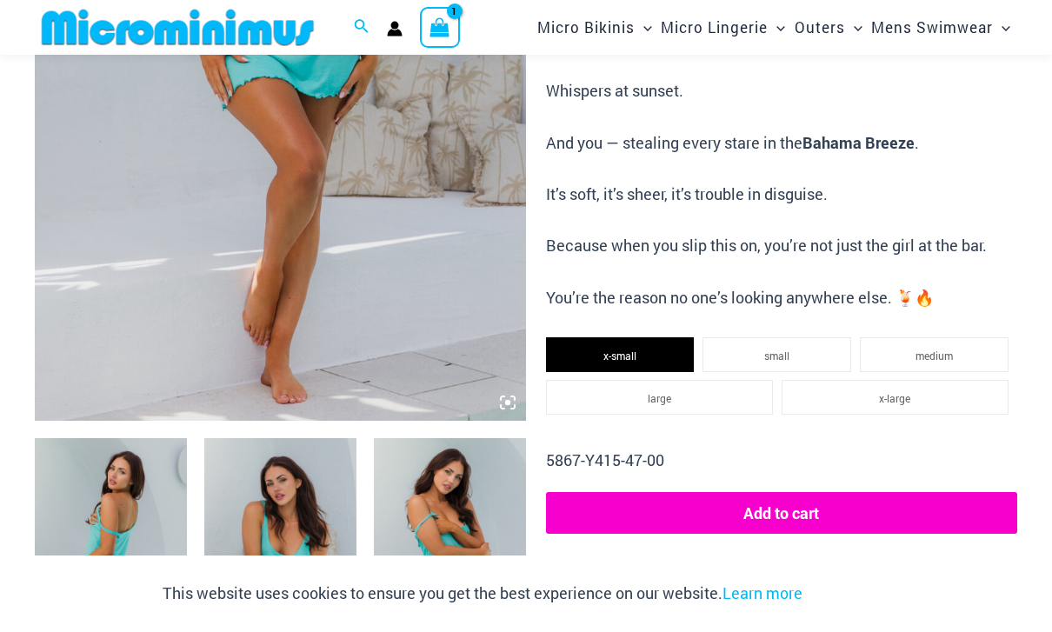
click at [812, 500] on button "Add to cart" at bounding box center [781, 513] width 471 height 42
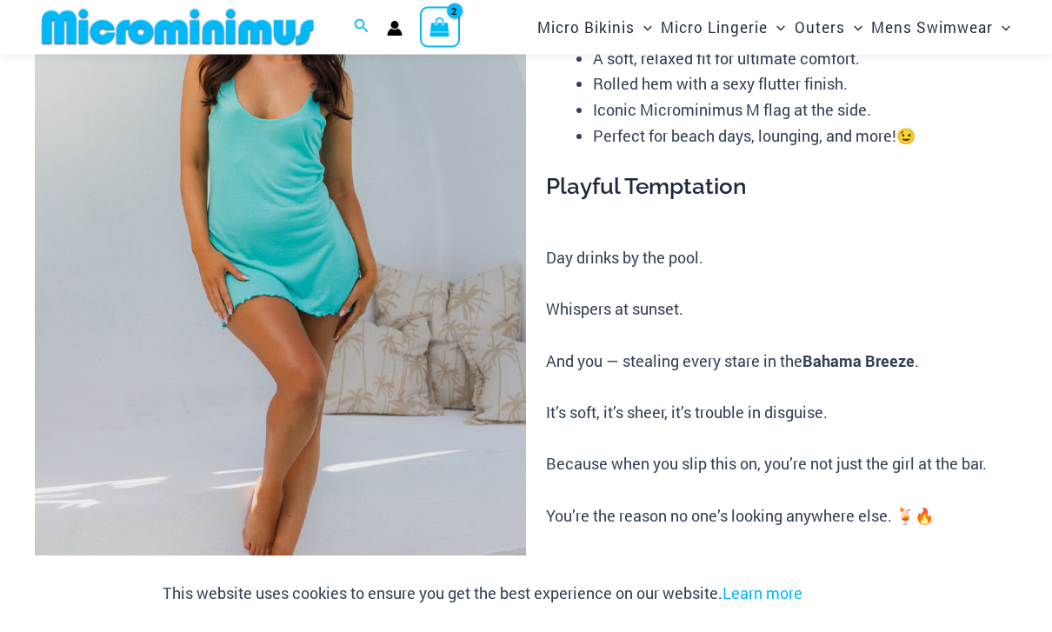
click at [450, 23] on icon "View Shopping Cart, 2 items" at bounding box center [439, 25] width 23 height 27
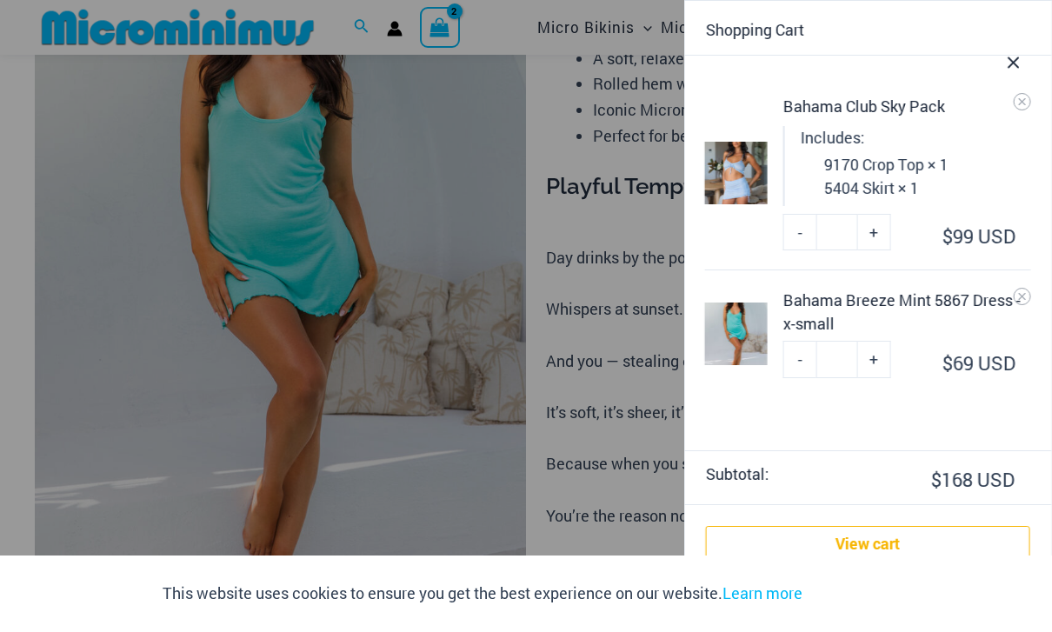
click at [887, 551] on link "View cart" at bounding box center [868, 543] width 324 height 35
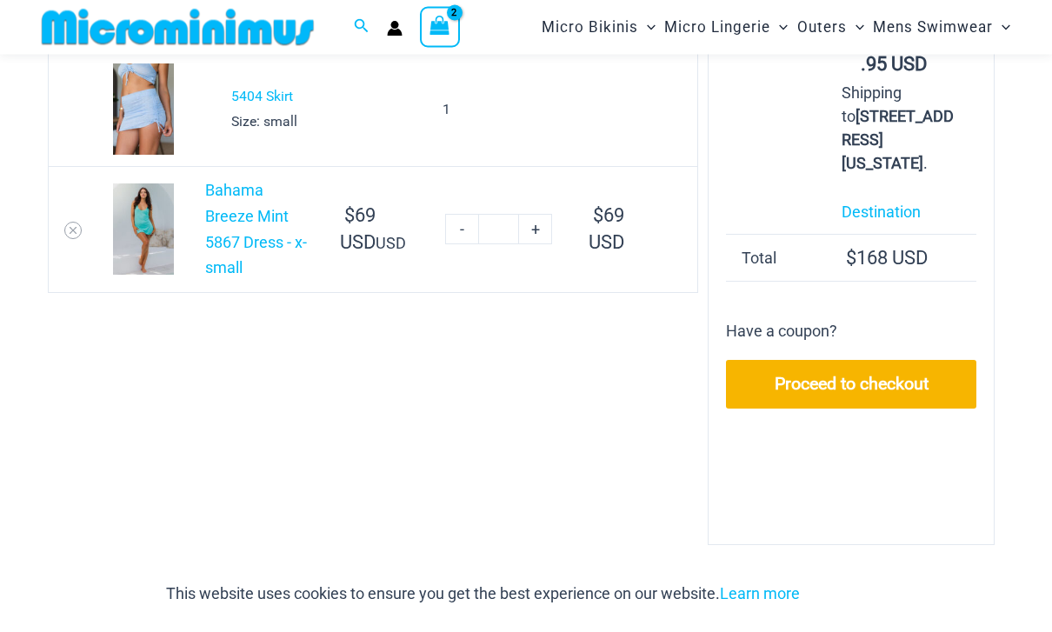
scroll to position [296, 0]
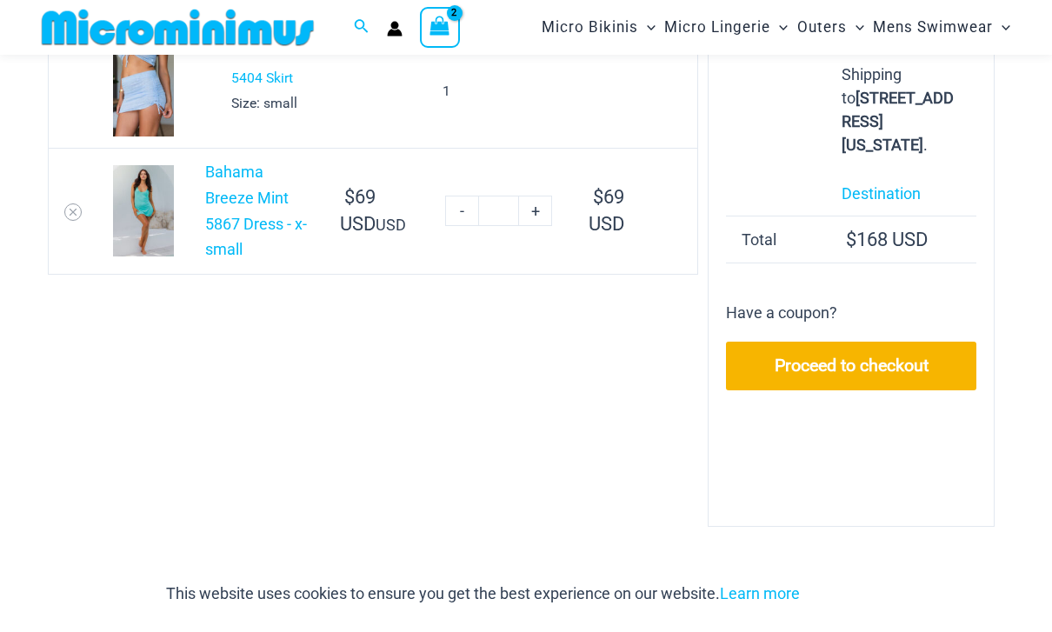
click at [880, 390] on link "Proceed to checkout" at bounding box center [851, 366] width 250 height 49
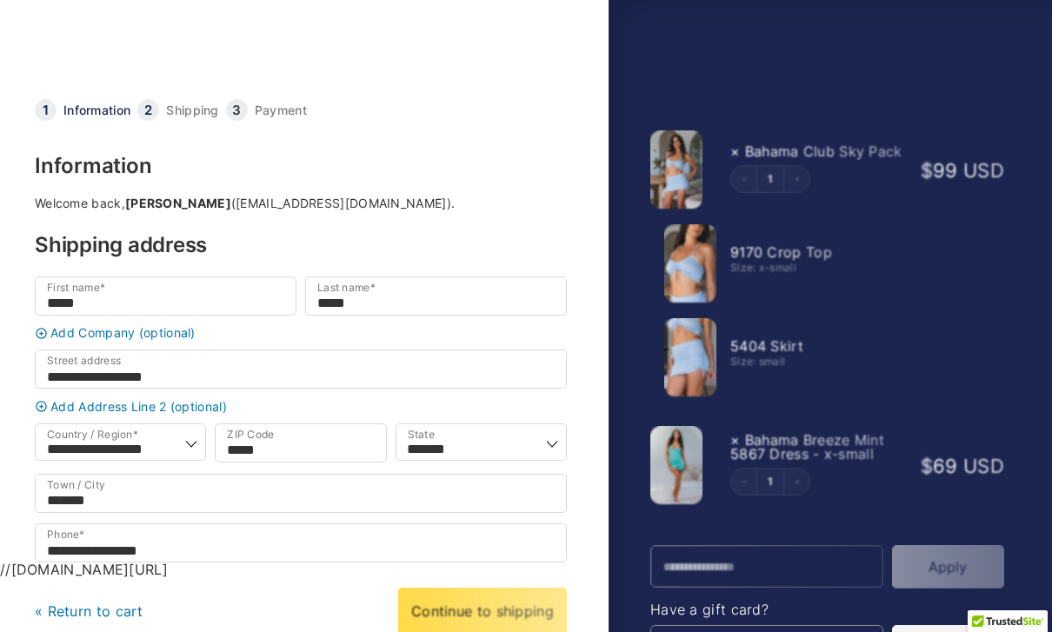
select select "**"
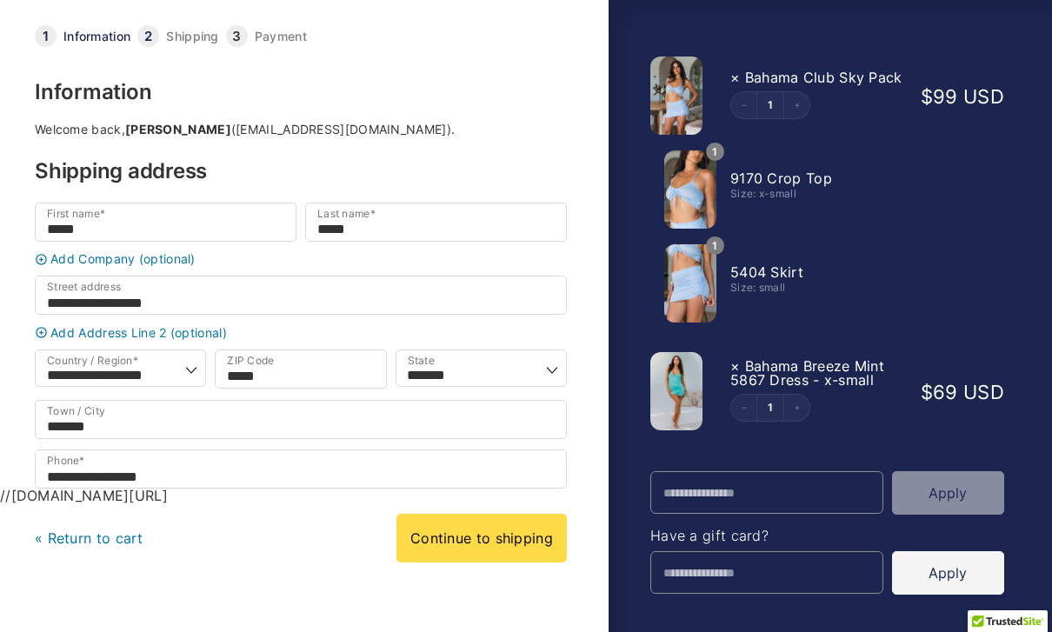
scroll to position [99, 0]
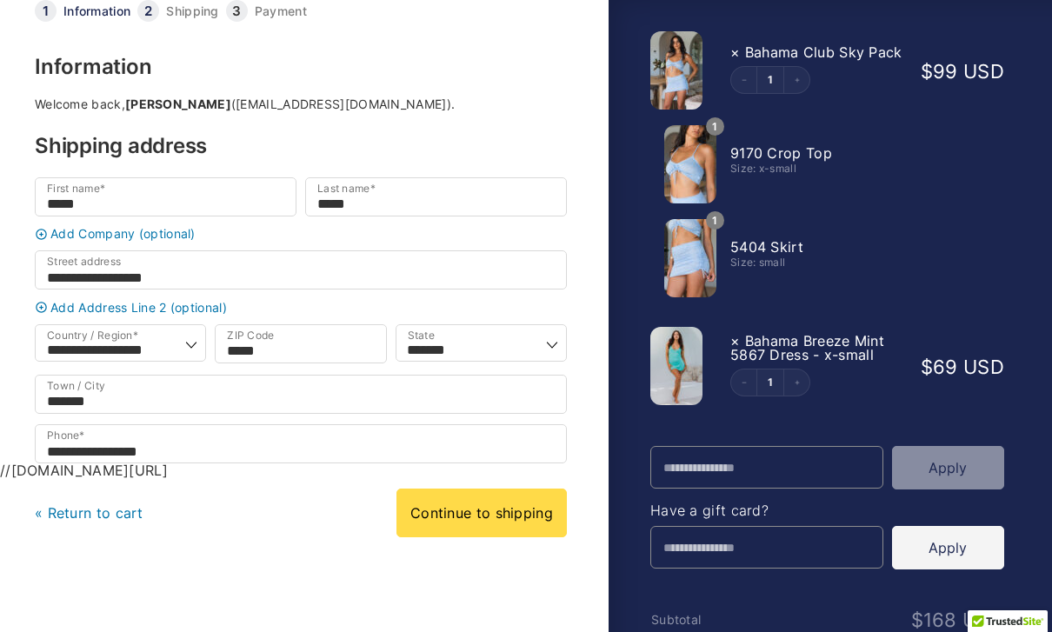
click at [490, 522] on link "Continue to shipping" at bounding box center [481, 512] width 170 height 49
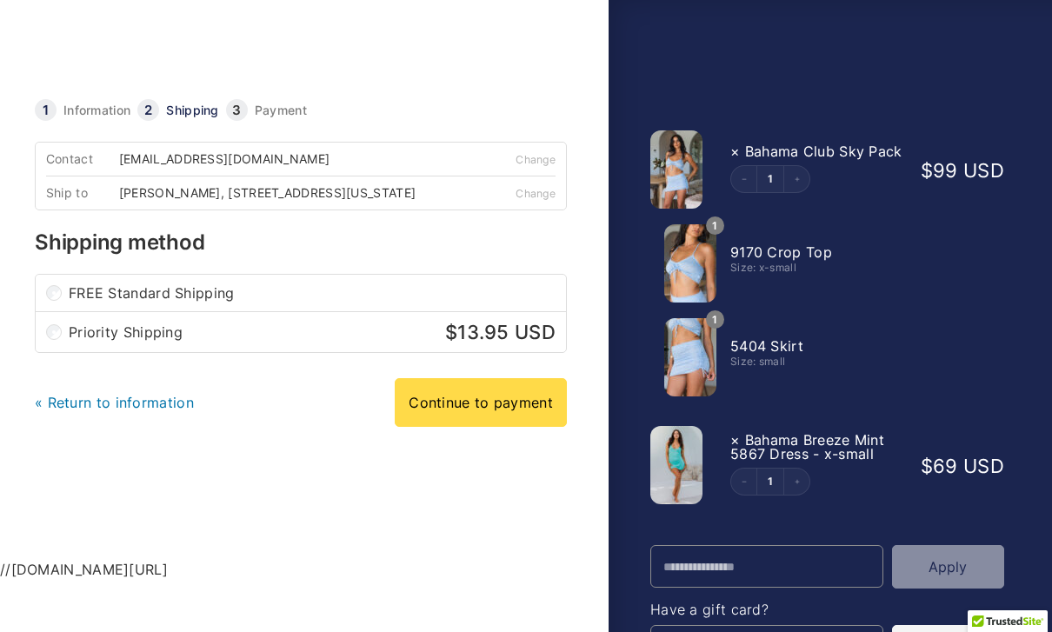
click at [503, 407] on link "Continue to payment" at bounding box center [481, 402] width 172 height 49
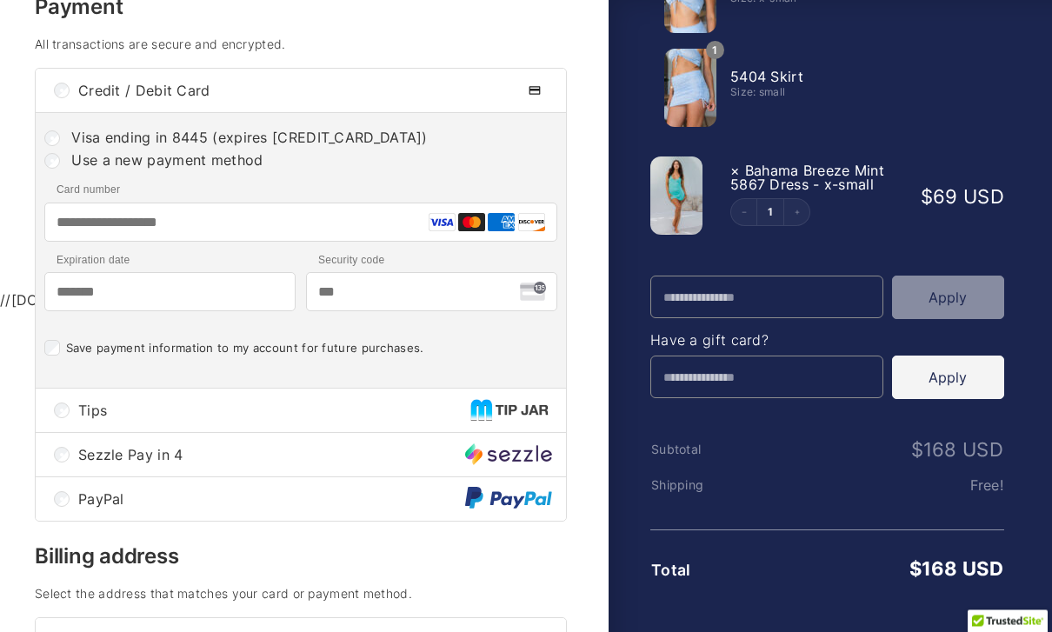
scroll to position [270, 0]
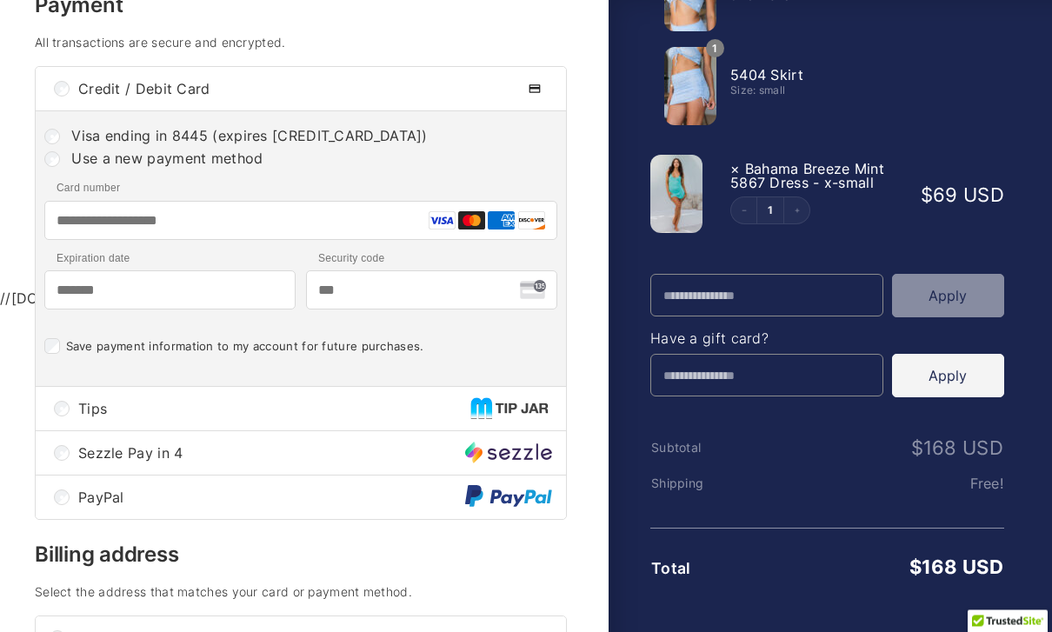
click at [231, 221] on input "Card number" at bounding box center [300, 220] width 513 height 39
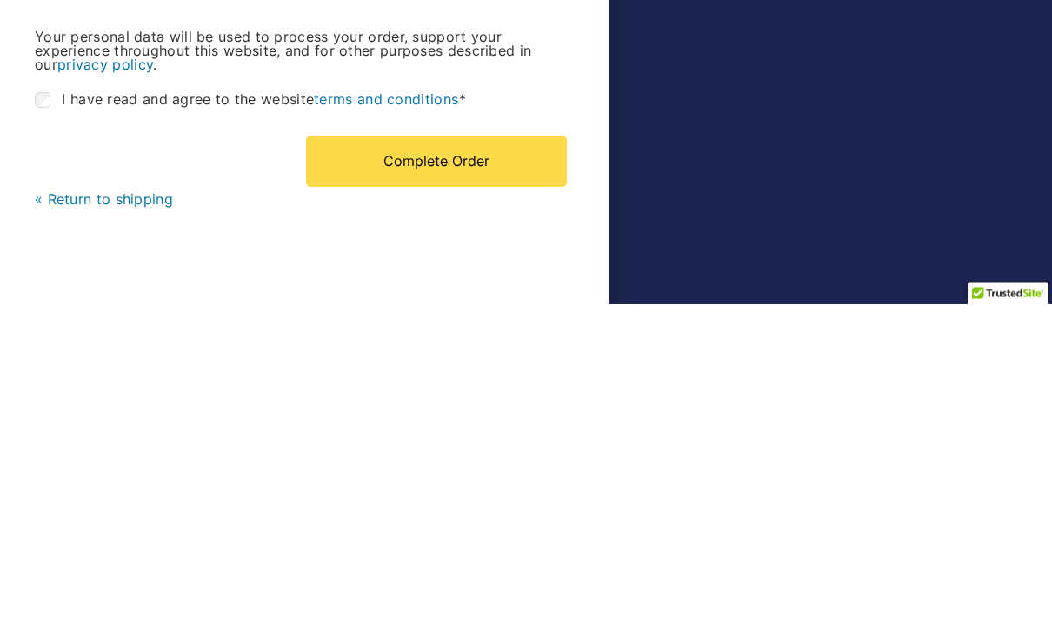
scroll to position [707, 0]
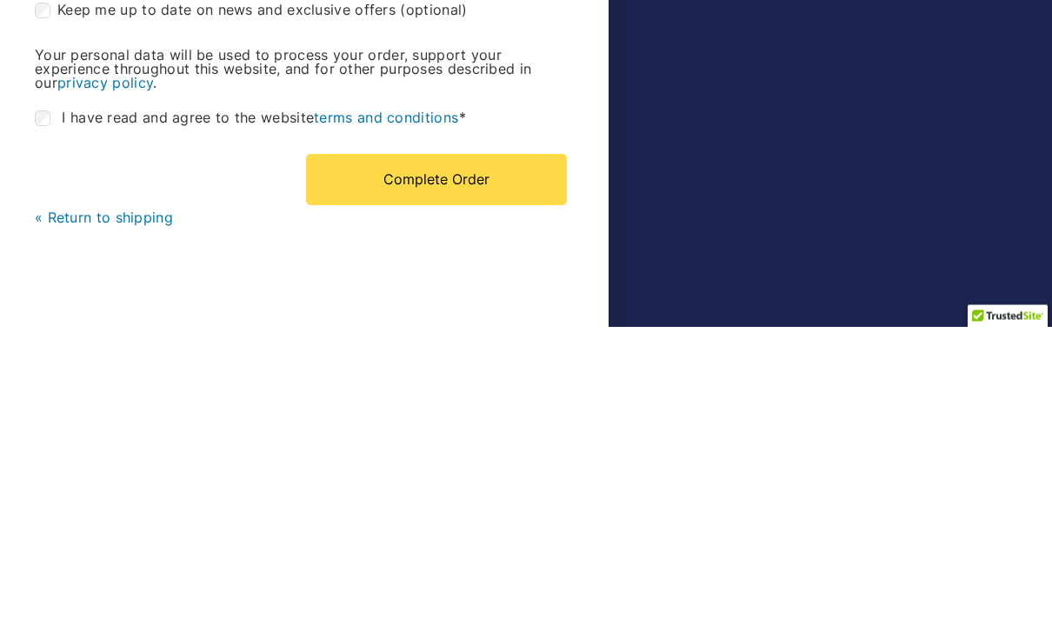
click at [438, 460] on button "Complete Order" at bounding box center [436, 485] width 261 height 50
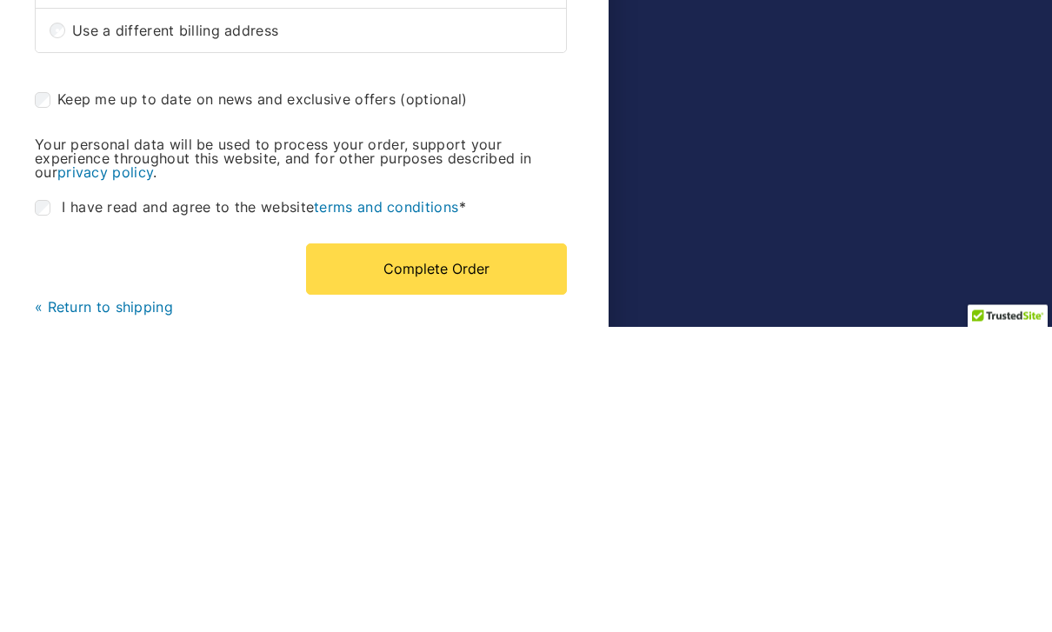
scroll to position [986, 0]
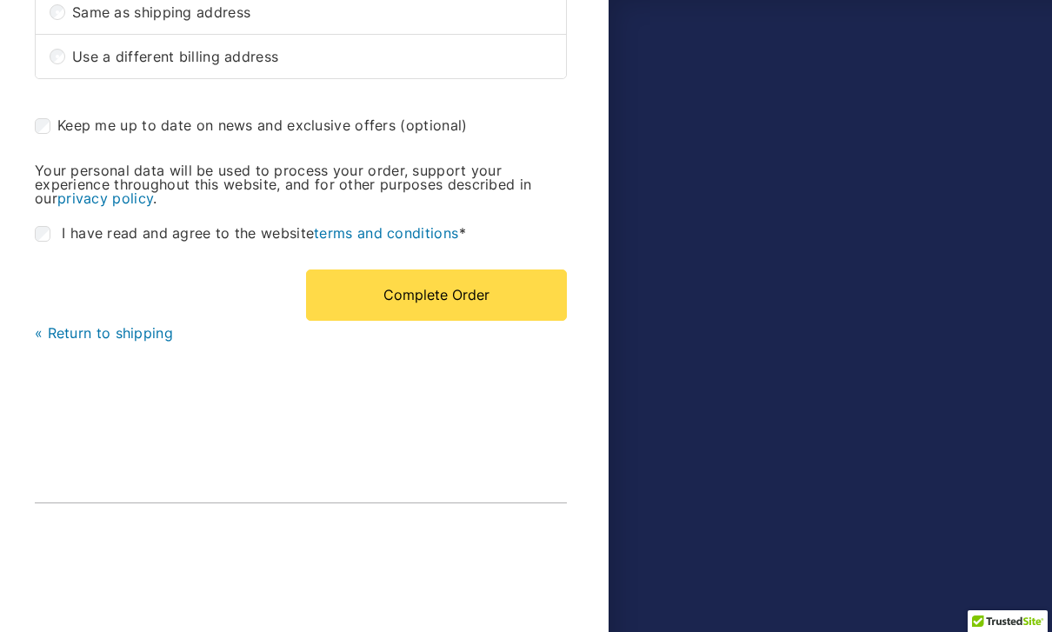
click at [448, 296] on button "Complete Order" at bounding box center [436, 294] width 261 height 50
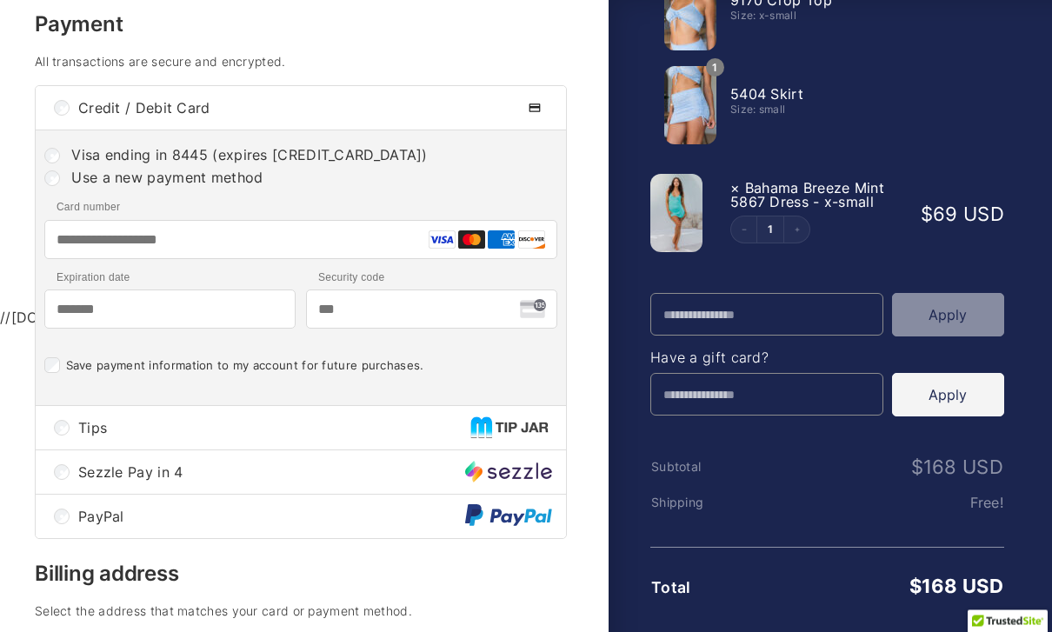
scroll to position [252, 0]
click at [404, 307] on input "Security code" at bounding box center [431, 308] width 251 height 39
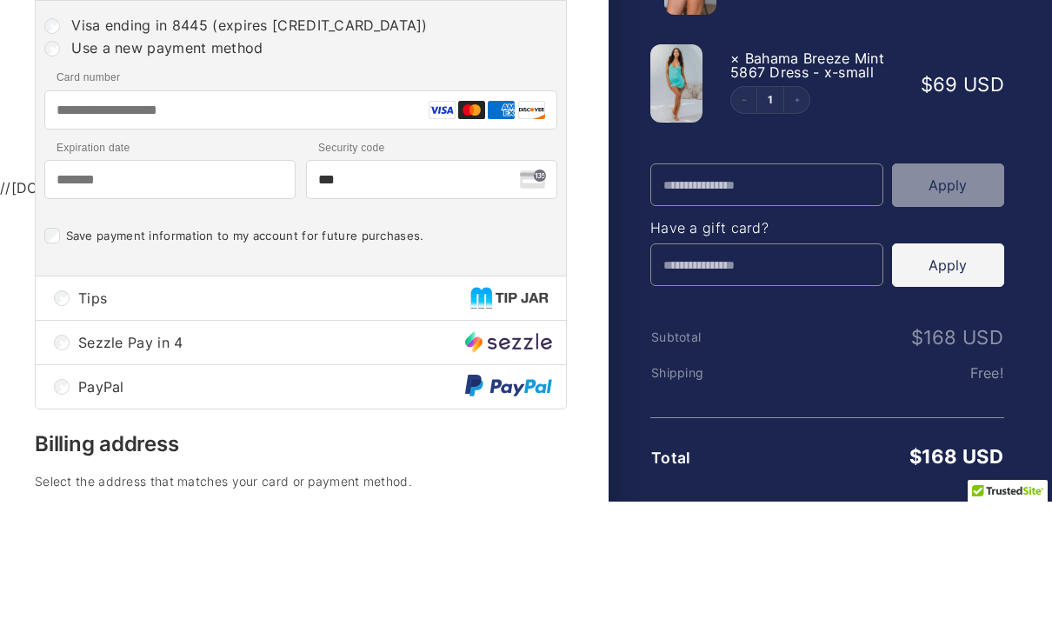
type input "***"
click at [178, 171] on input "Expiration date" at bounding box center [169, 179] width 251 height 39
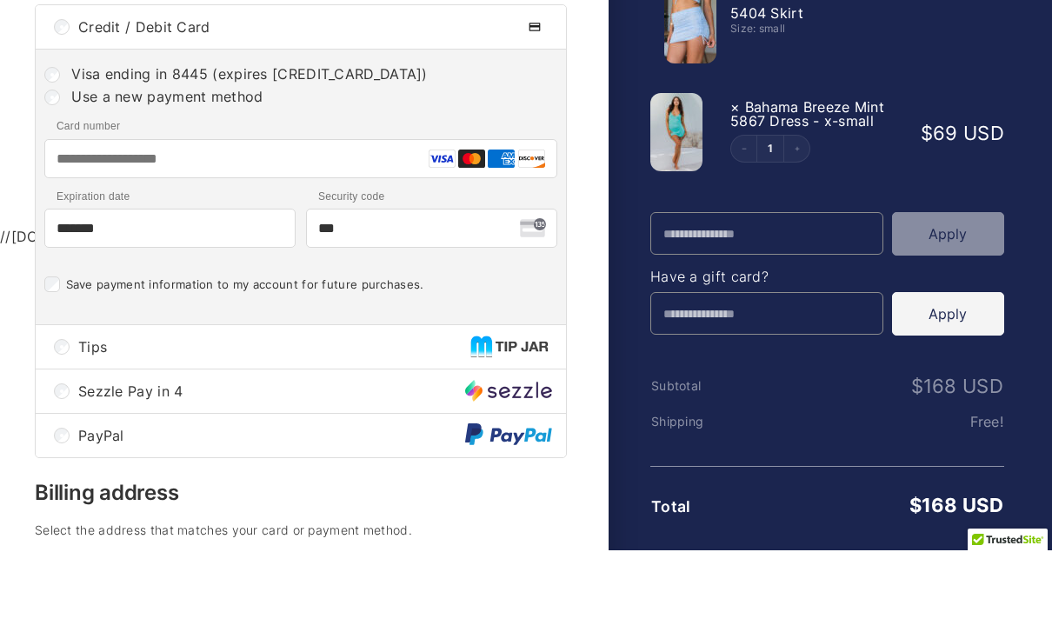
type input "*******"
click at [537, 98] on img at bounding box center [534, 108] width 35 height 21
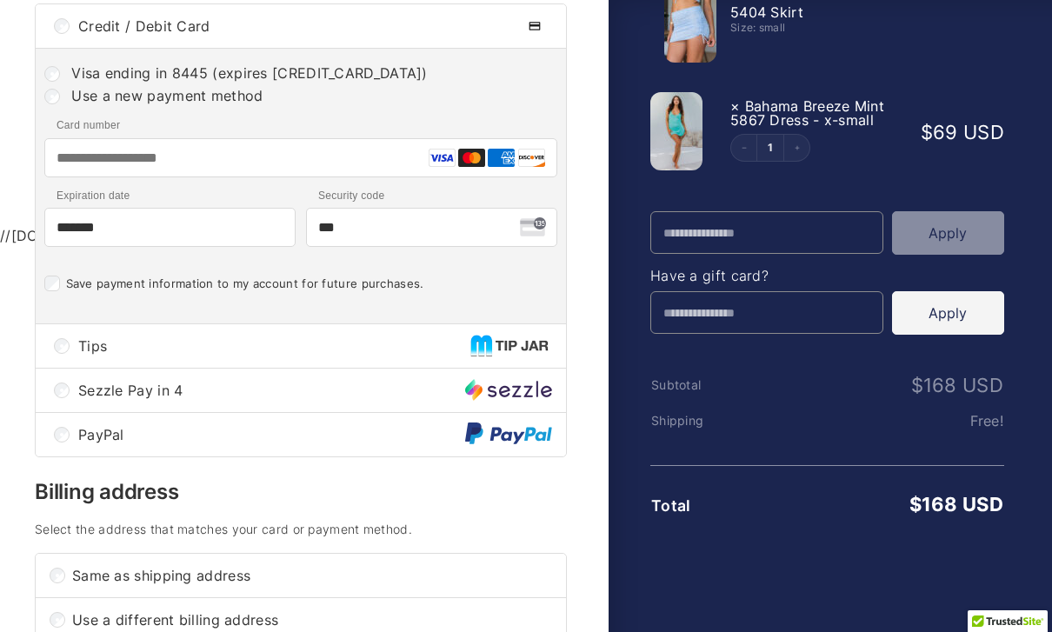
click at [275, 157] on input "Card number" at bounding box center [300, 157] width 513 height 39
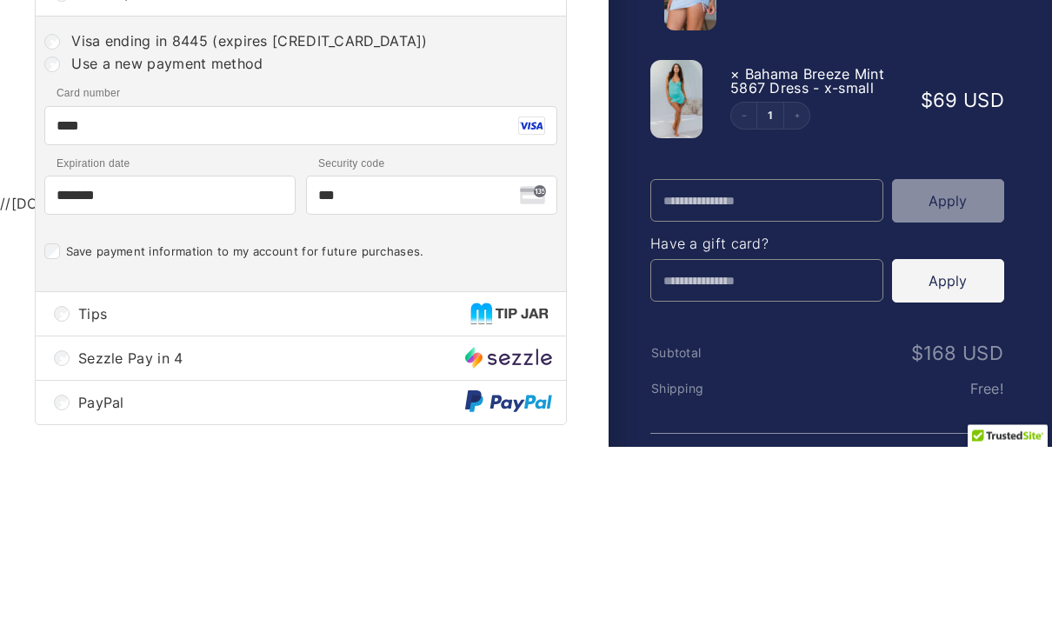
scroll to position [365, 0]
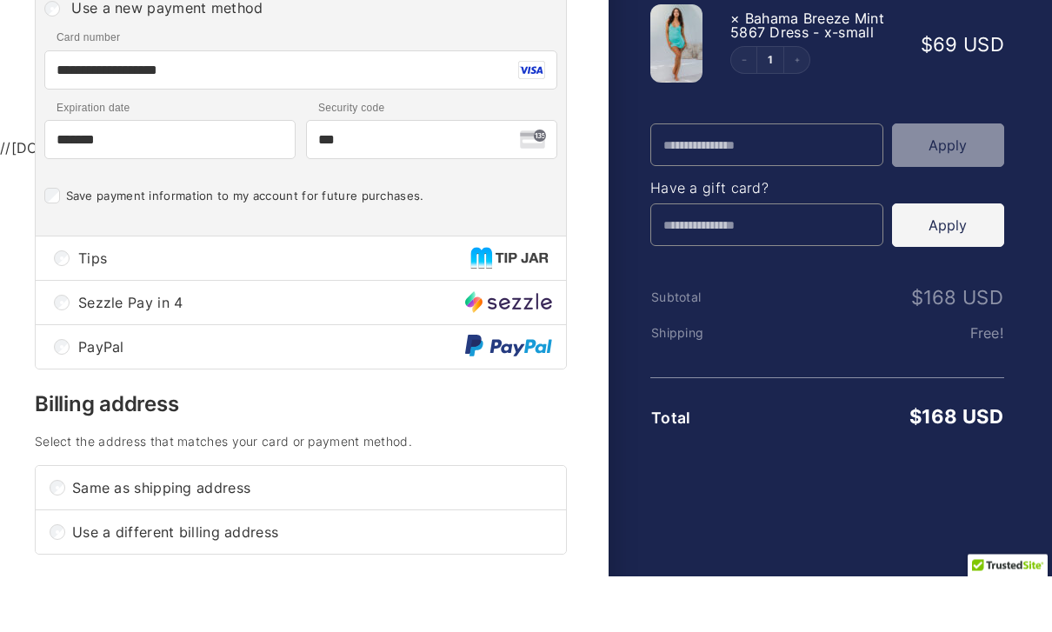
type input "**********"
click at [66, 245] on label "Save payment information to my account for future purchases." at bounding box center [245, 252] width 358 height 15
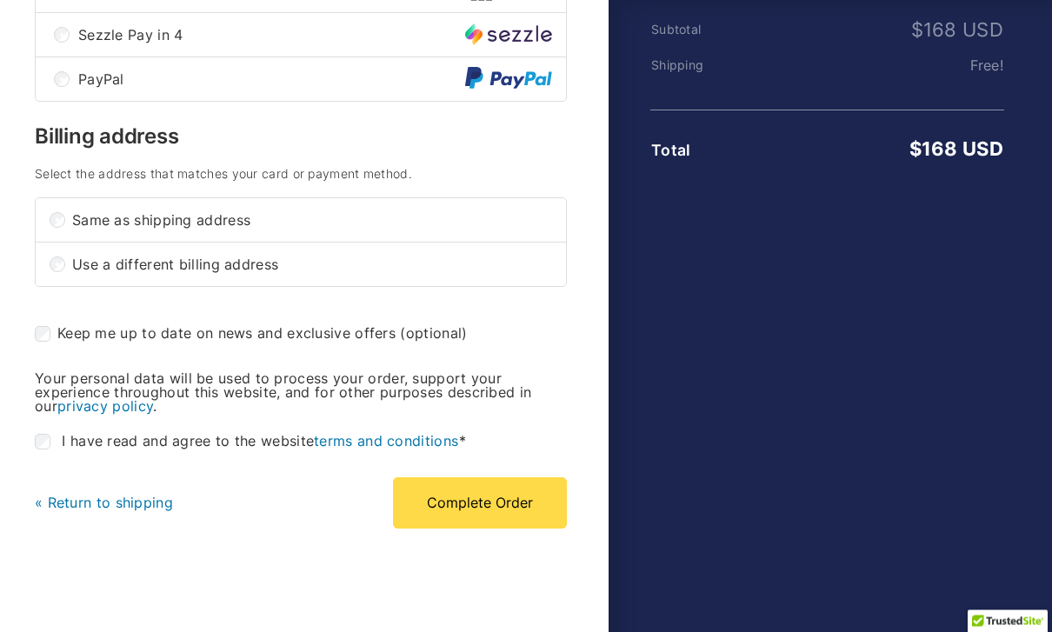
scroll to position [689, 0]
click at [486, 506] on button "Complete Order" at bounding box center [480, 502] width 174 height 50
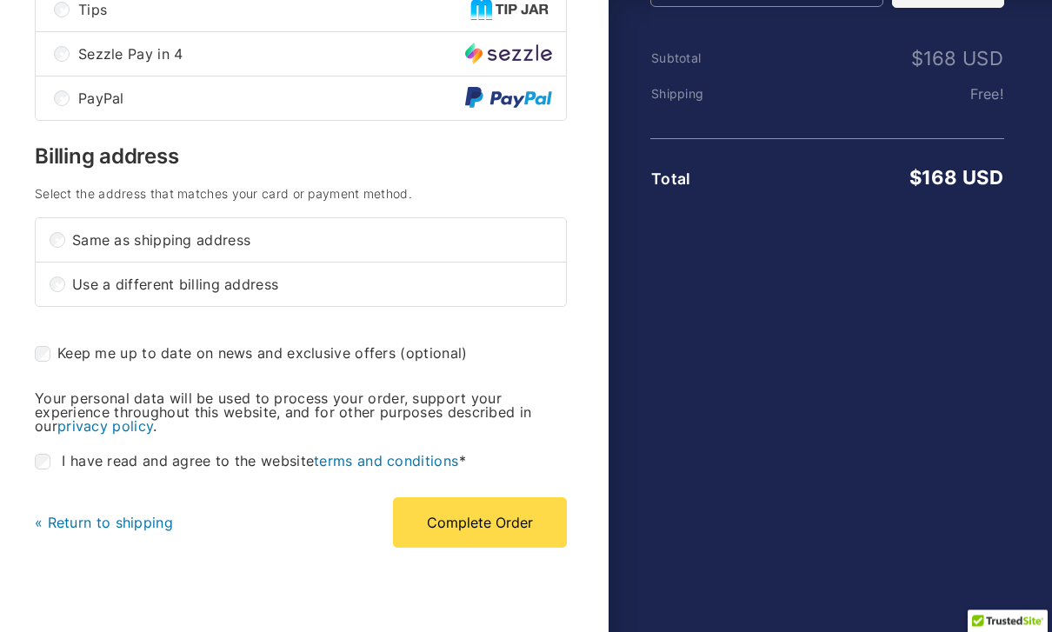
click at [484, 521] on button "Complete Order" at bounding box center [480, 523] width 174 height 50
